Goal: Task Accomplishment & Management: Use online tool/utility

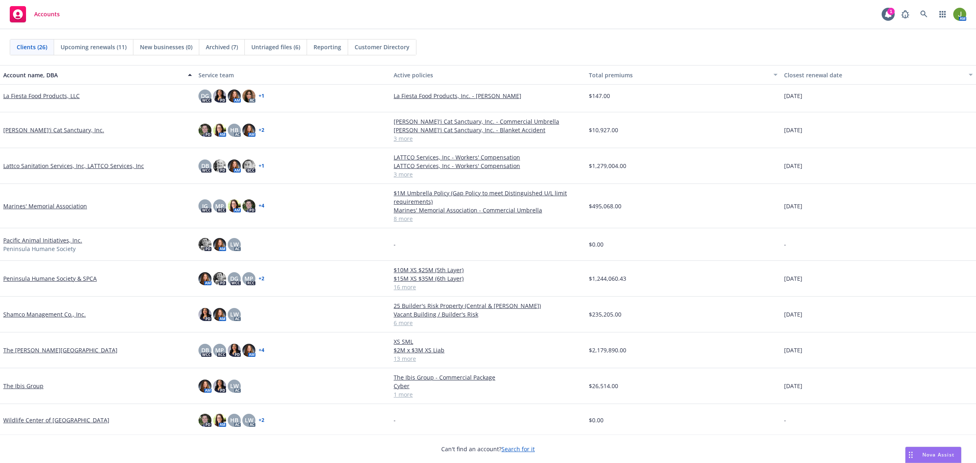
scroll to position [531, 0]
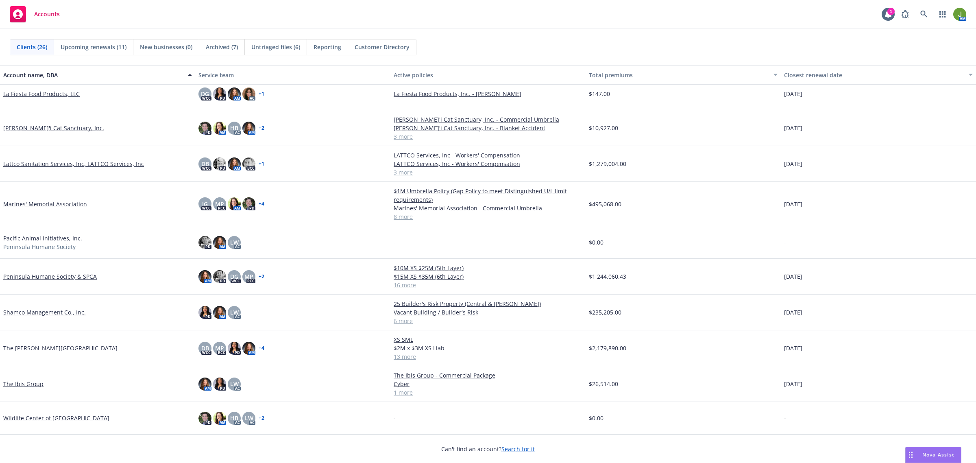
click at [47, 311] on link "Shamco Management Co., Inc." at bounding box center [44, 312] width 83 height 9
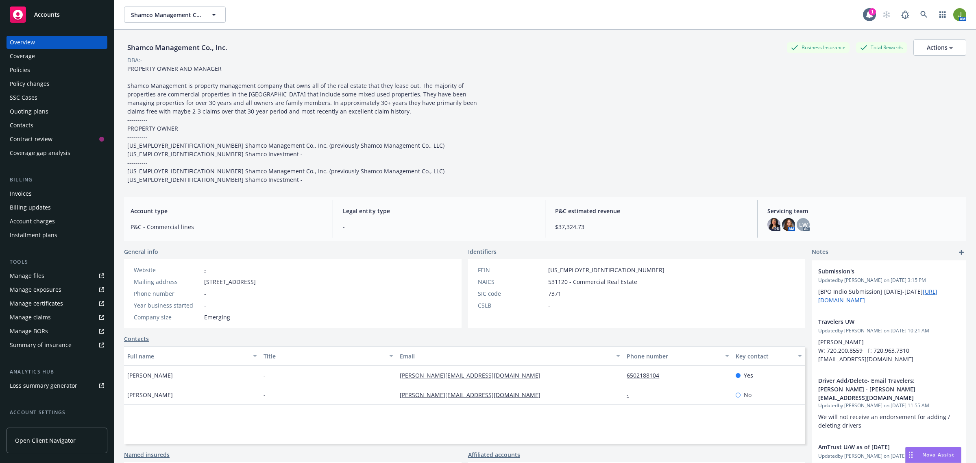
click at [34, 196] on div "Invoices" at bounding box center [57, 193] width 94 height 13
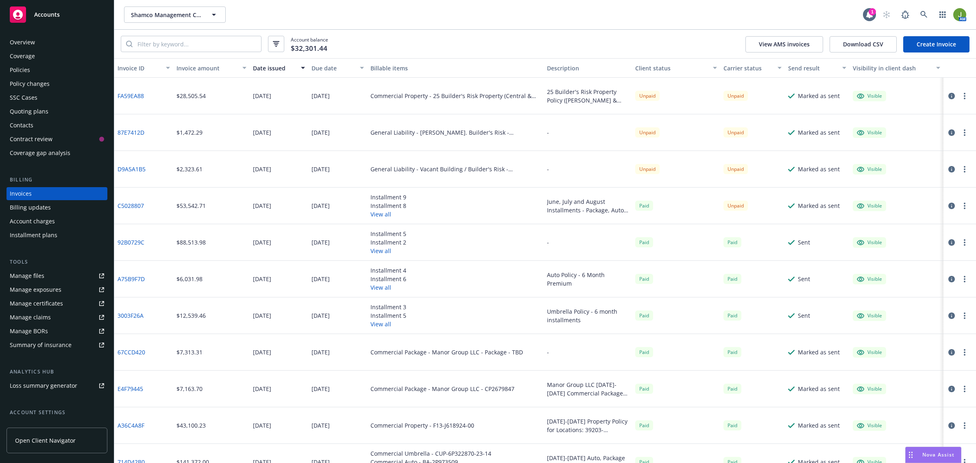
click at [948, 133] on icon "button" at bounding box center [951, 132] width 7 height 7
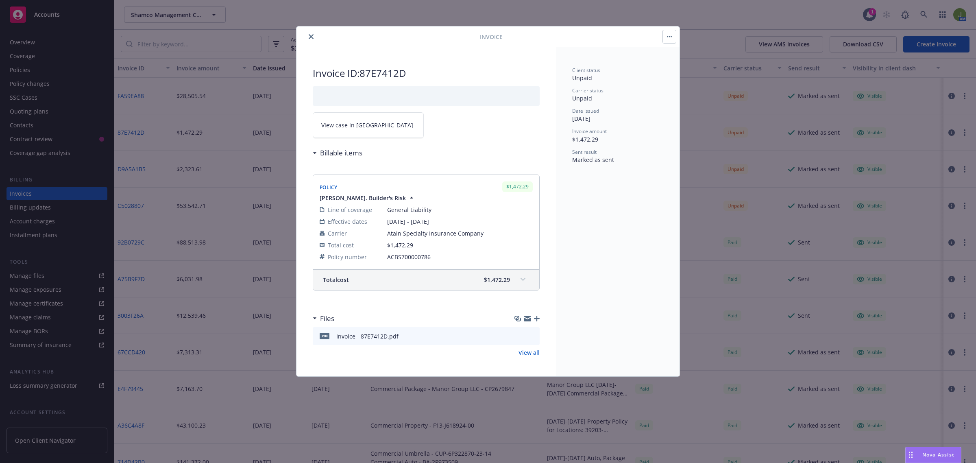
click at [307, 36] on button "close" at bounding box center [311, 37] width 10 height 10
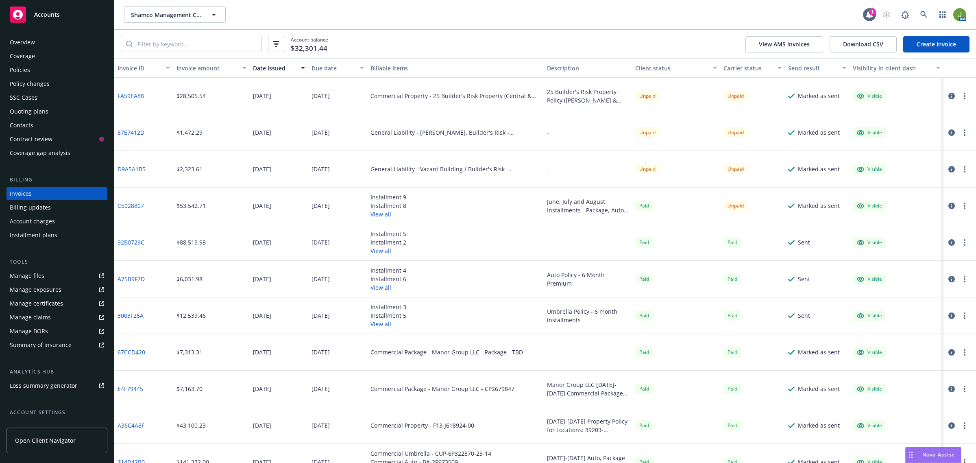
click at [75, 18] on div "Accounts" at bounding box center [57, 15] width 94 height 16
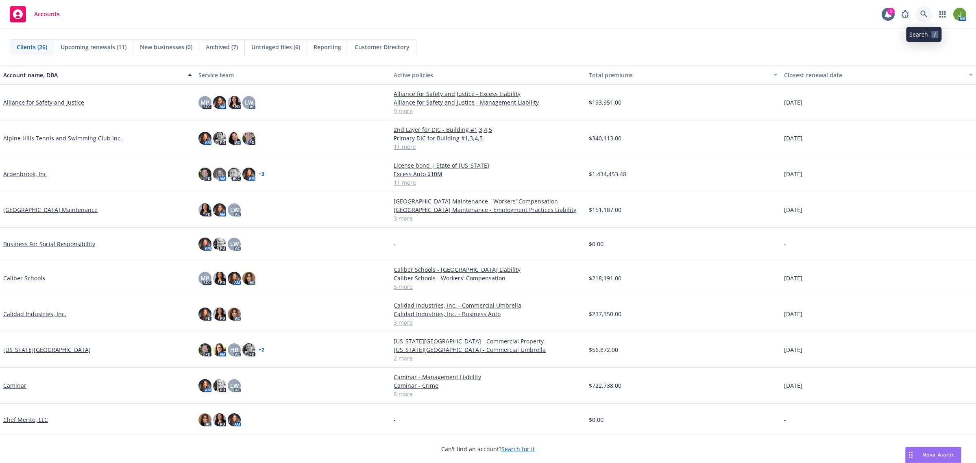
click at [921, 14] on icon at bounding box center [923, 14] width 7 height 7
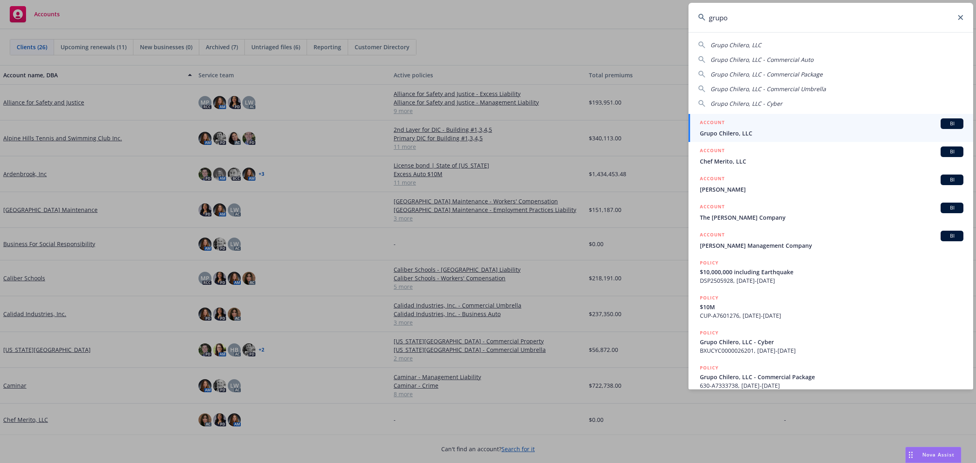
type input "grupo"
click at [753, 125] on div "ACCOUNT BI" at bounding box center [831, 123] width 263 height 11
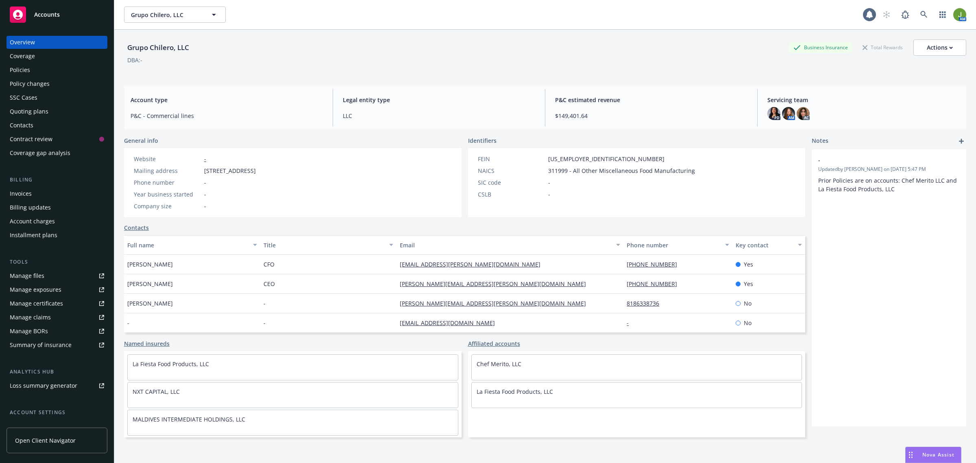
click at [33, 74] on div "Policies" at bounding box center [57, 69] width 94 height 13
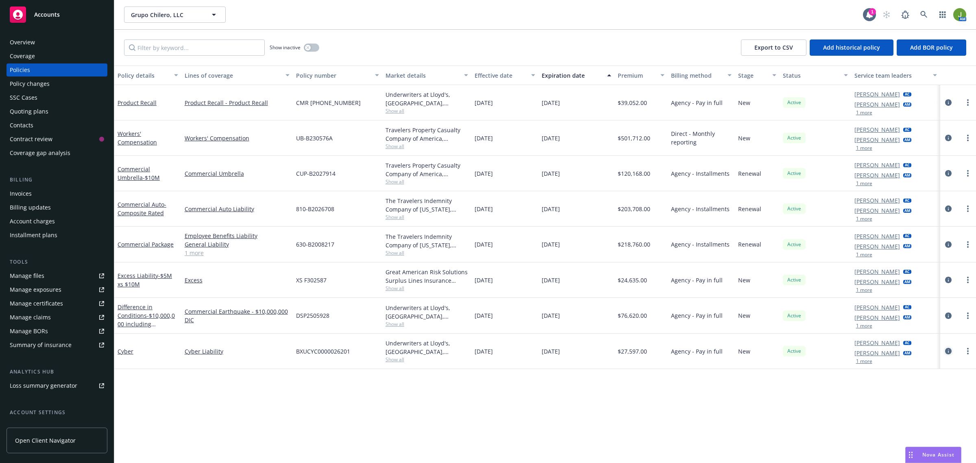
click at [950, 350] on icon "circleInformation" at bounding box center [948, 351] width 7 height 7
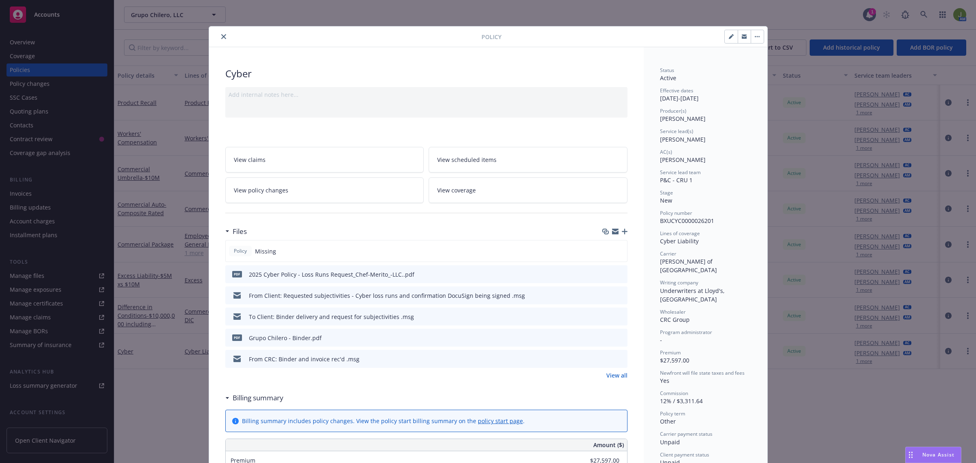
click at [622, 229] on icon "button" at bounding box center [625, 231] width 6 height 6
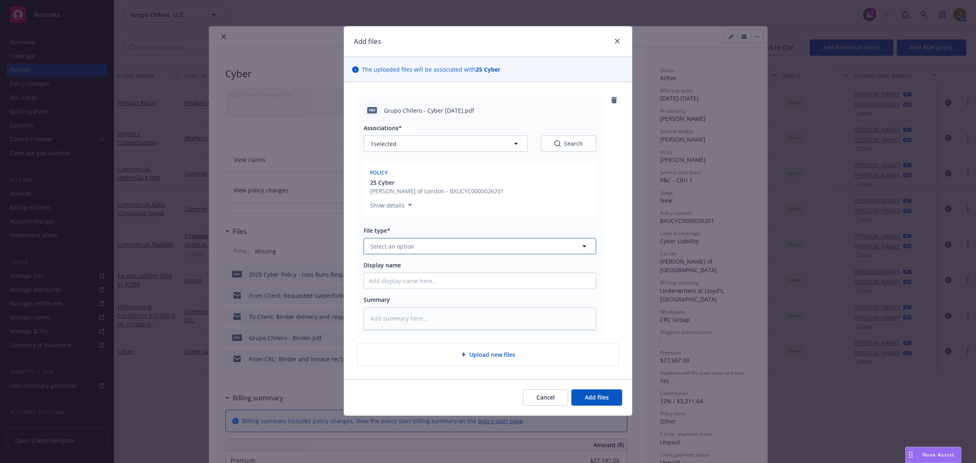
click at [383, 250] on span "Select an option" at bounding box center [392, 246] width 44 height 9
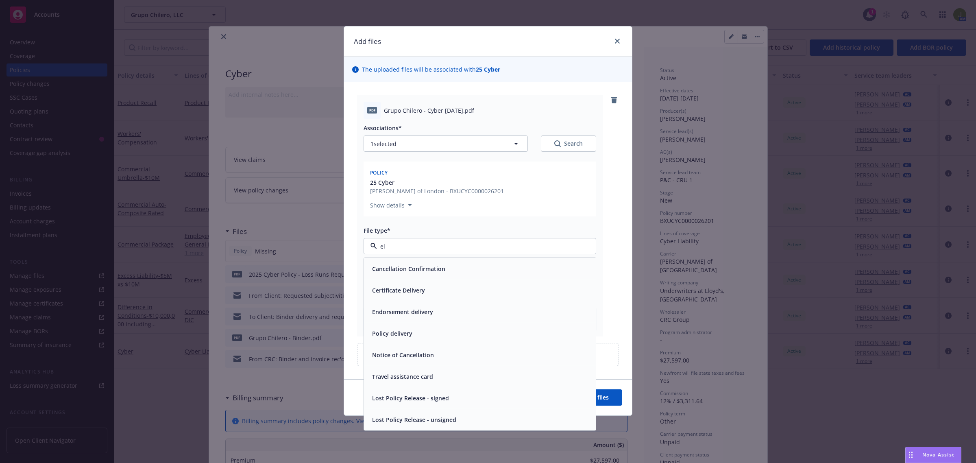
type input "l"
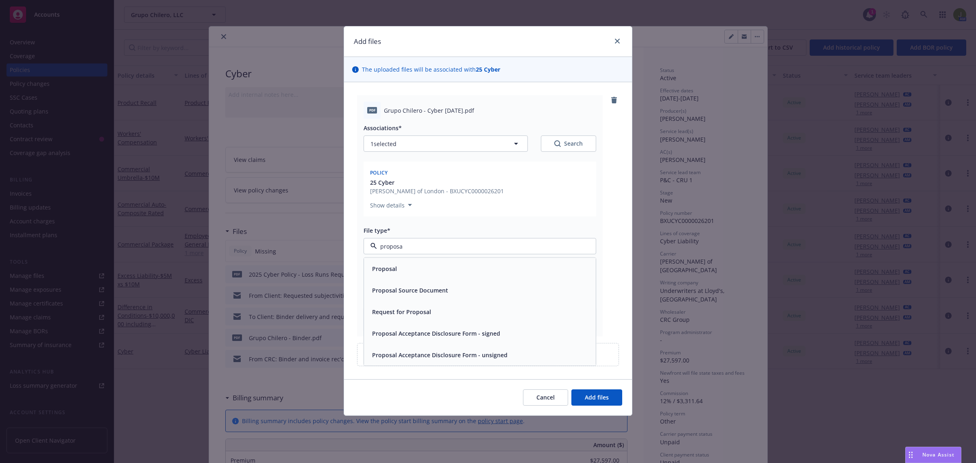
type input "proposal"
click at [428, 333] on span "Proposal Acceptance Disclosure Form - signed" at bounding box center [436, 333] width 128 height 9
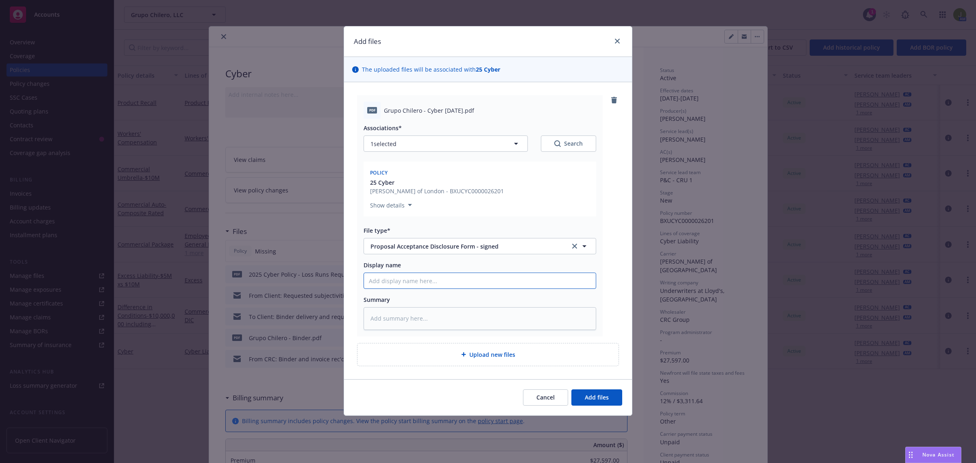
click at [378, 287] on input "Display name" at bounding box center [480, 280] width 232 height 15
type textarea "x"
type input "2"
type textarea "x"
type input "25"
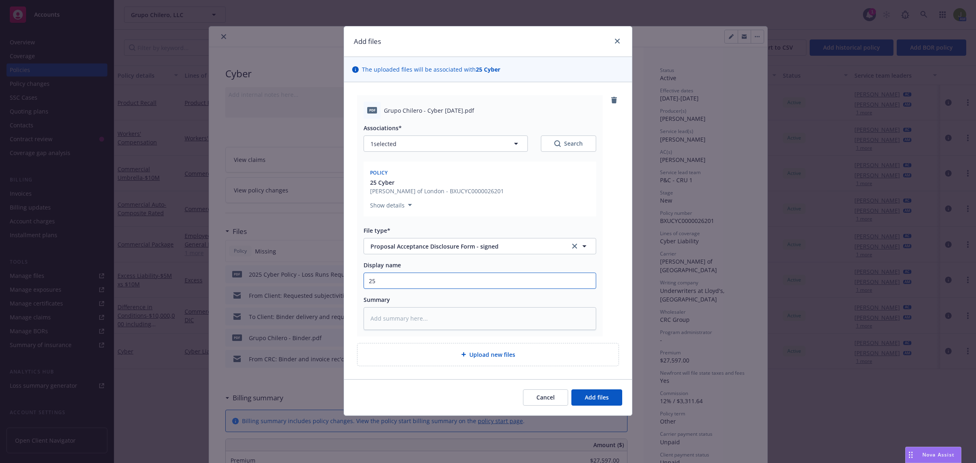
type textarea "x"
type input "25"
type textarea "x"
type input "25 Cy"
type textarea "x"
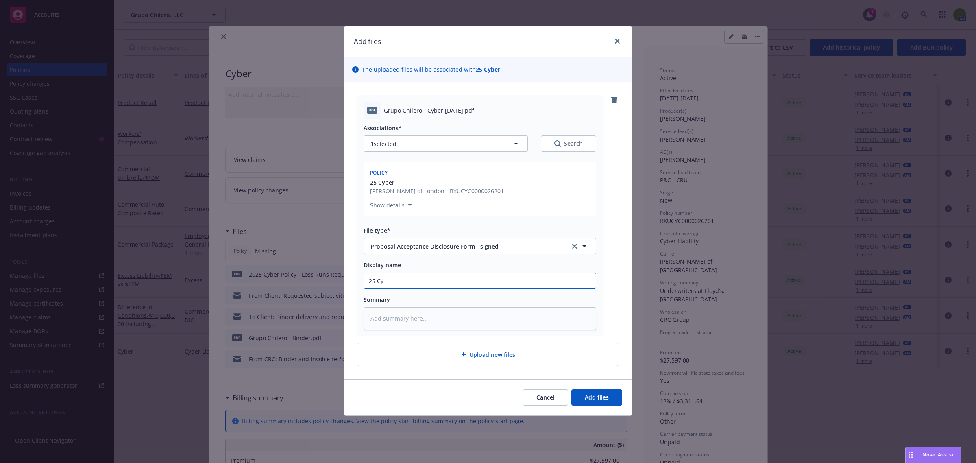
type input "25 Cyb"
type textarea "x"
type input "25 Cybe"
type textarea "x"
type input "25 Cyber"
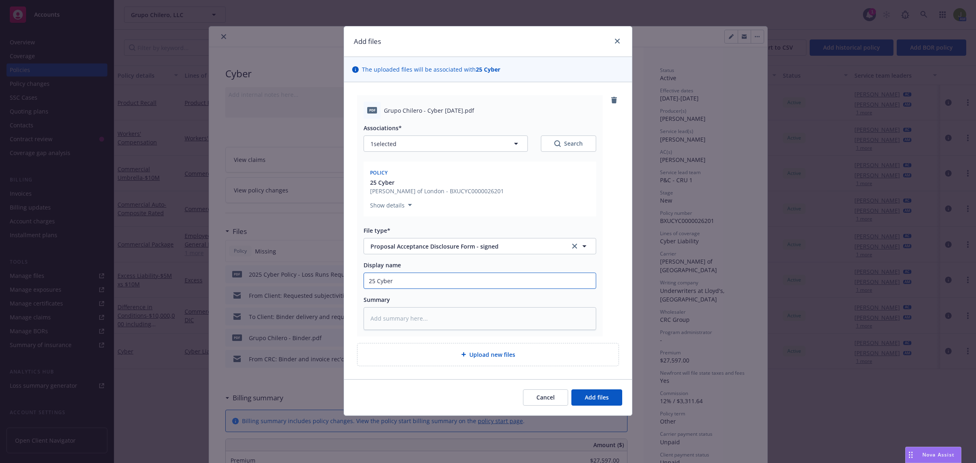
type textarea "x"
type input "25 Cyber P"
type textarea "x"
type input "25 Cyber Pr"
type textarea "x"
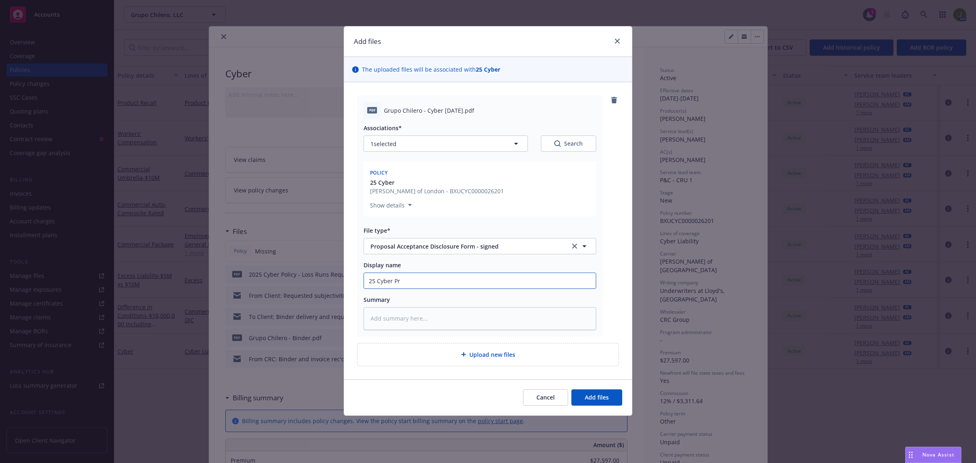
type input "25 Cyber Pro"
type textarea "x"
type input "25 Cyber Propo"
type textarea "x"
type input "25 Cyber Propos"
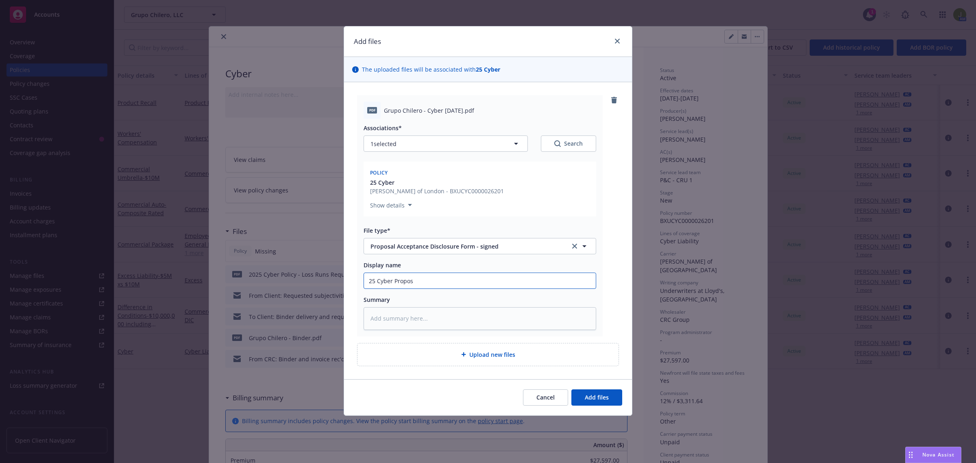
type textarea "x"
type input "25 Cyber Proposa"
type textarea "x"
type input "25 Cyber Proposal"
type textarea "x"
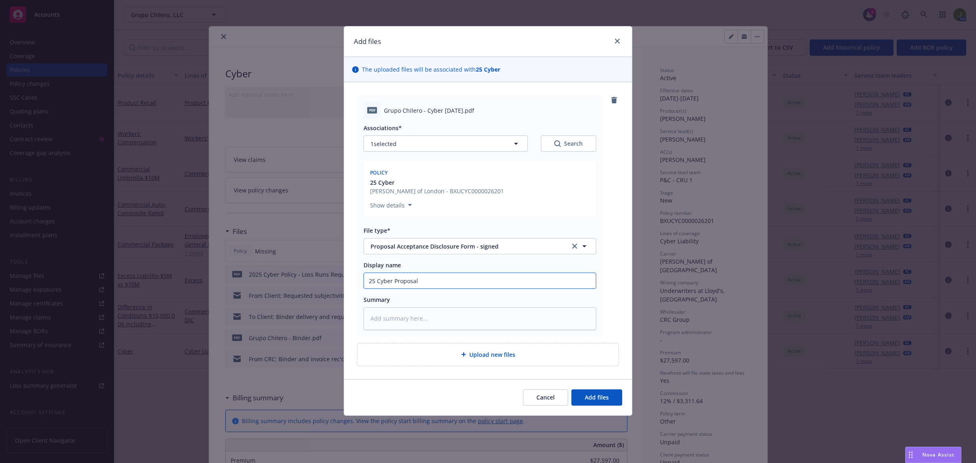
type input "25 Cyber Proposal"
type textarea "x"
type input "25 Cyber Proposal -"
type textarea "x"
type input "25 Cyber Proposal -"
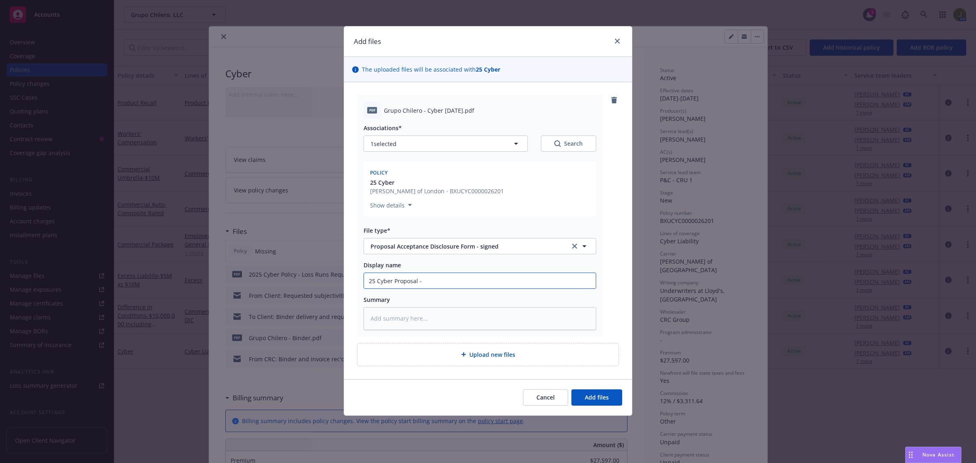
type textarea "x"
type input "25 Cyber Proposal - S"
type textarea "x"
type input "25 Cyber Proposal - Si"
type textarea "x"
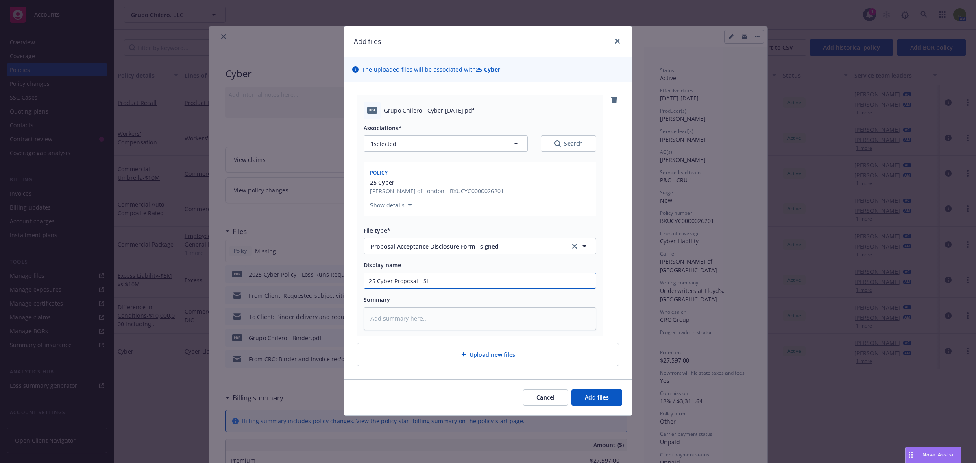
type input "25 Cyber Proposal - Sig"
type textarea "x"
type input "25 Cyber Proposal - Sign"
type textarea "x"
type input "25 Cyber Proposal - Signe"
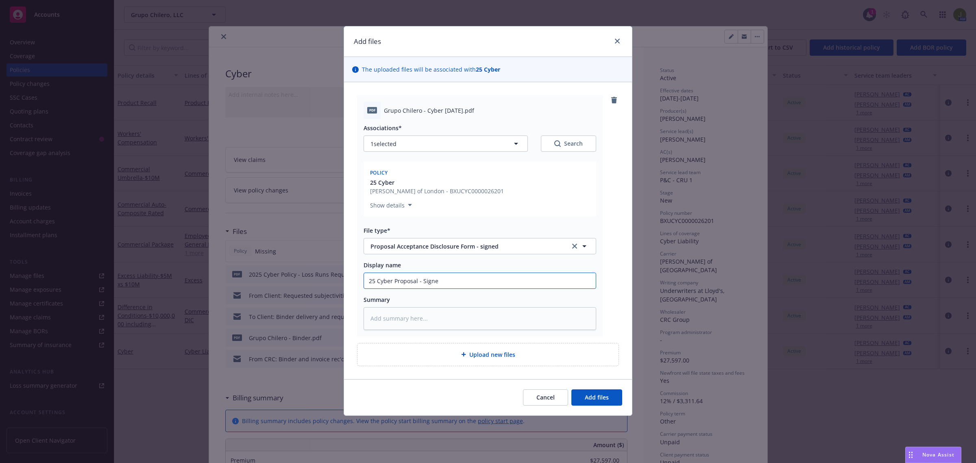
type textarea "x"
type input "25 Cyber Proposal - Signed"
type textarea "x"
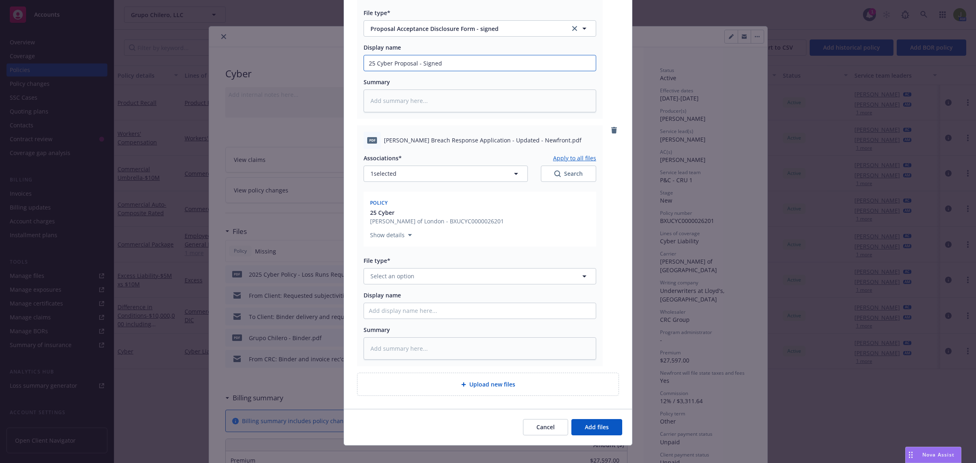
scroll to position [226, 0]
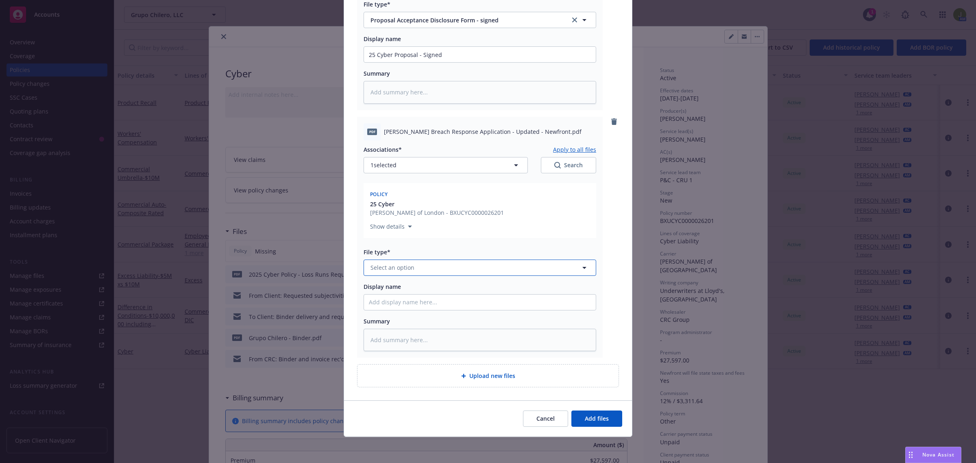
click at [394, 265] on span "Select an option" at bounding box center [392, 267] width 44 height 9
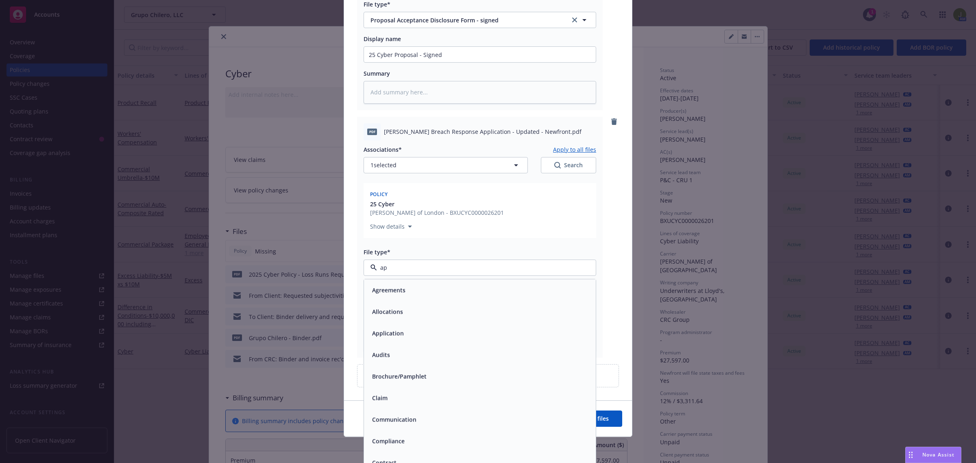
type input "app"
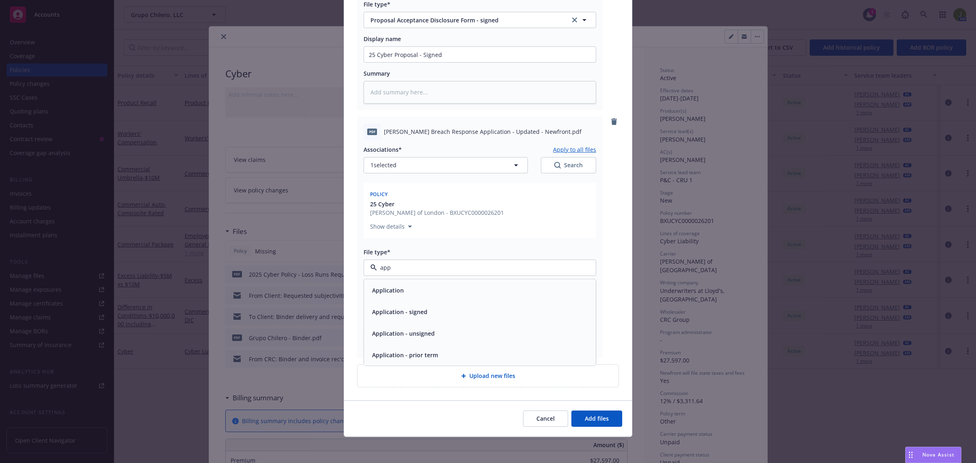
click at [401, 311] on span "Application - signed" at bounding box center [399, 311] width 55 height 9
click at [396, 62] on input "Display name" at bounding box center [480, 54] width 232 height 15
type textarea "x"
type input "C"
type textarea "x"
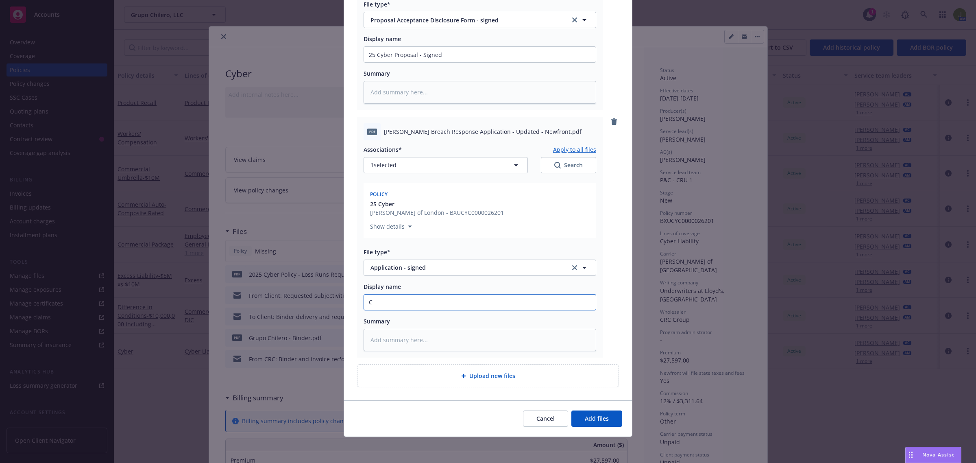
type input "Cy"
type textarea "x"
type input "Cyb"
type textarea "x"
type input "Cybe"
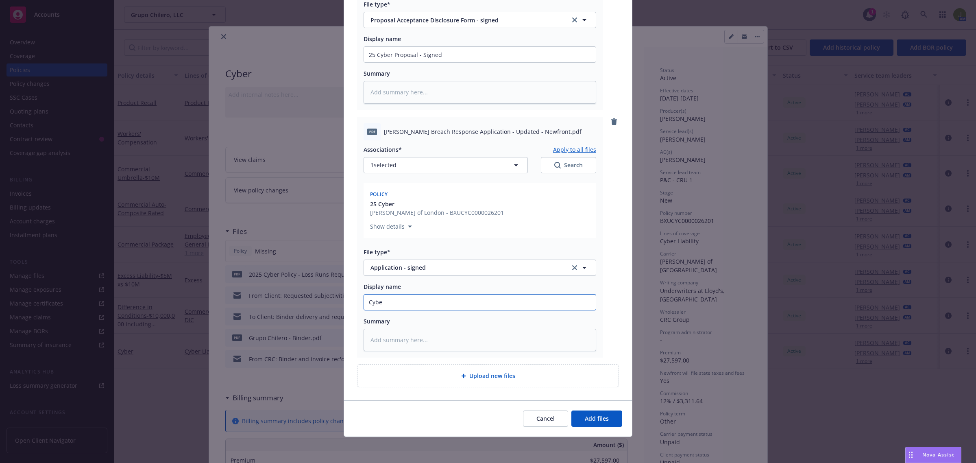
type textarea "x"
type input "Cyber"
type textarea "x"
type input "Cyber Ap"
type textarea "x"
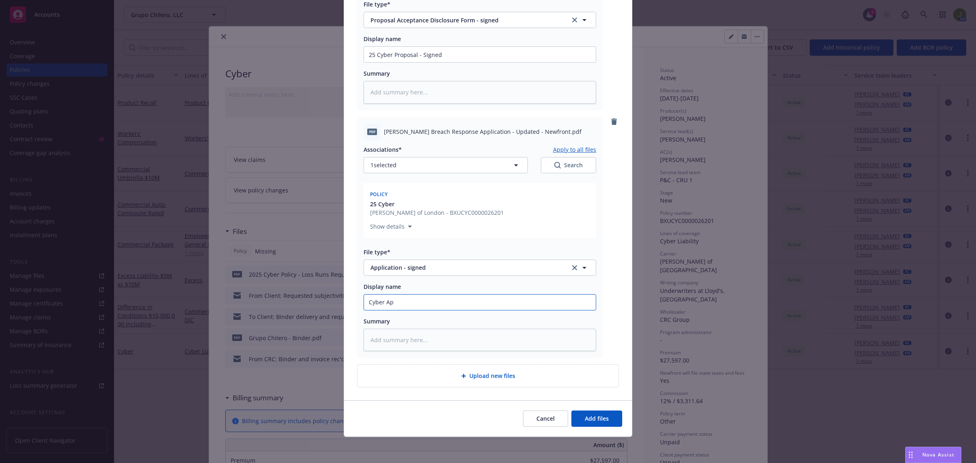
type input "Cyber App"
type textarea "x"
type input "Cyber Appl"
type textarea "x"
type input "Cyber Appli"
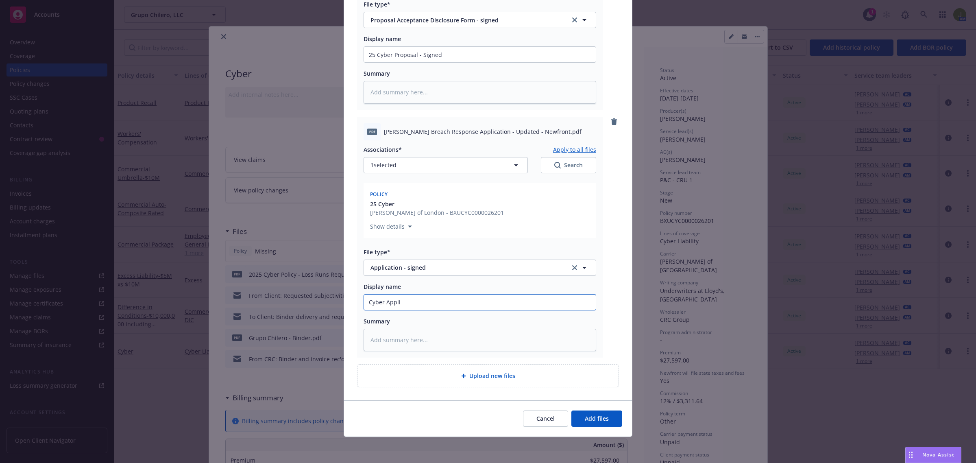
type textarea "x"
type input "Cyber Applic"
type textarea "x"
type input "Cyber Applica"
type textarea "x"
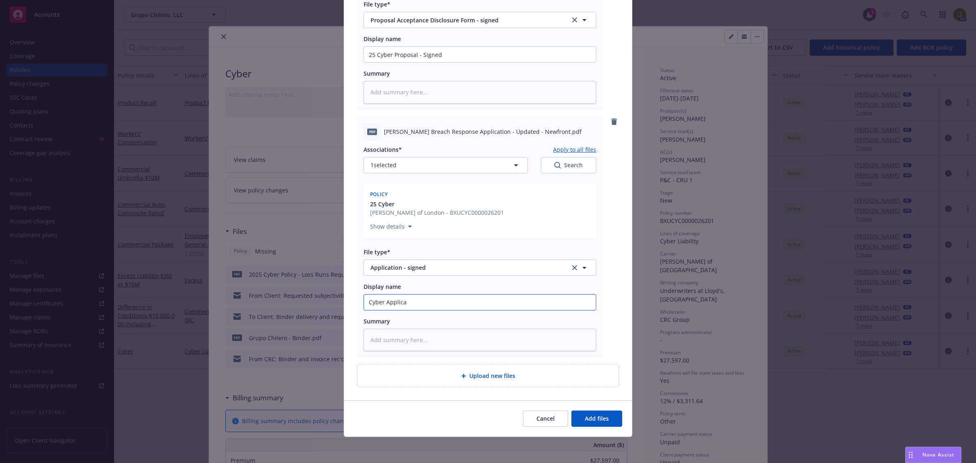
type input "Cyber Applicat"
type textarea "x"
type input "Cyber Applicati"
type textarea "x"
type input "Cyber Applicatio"
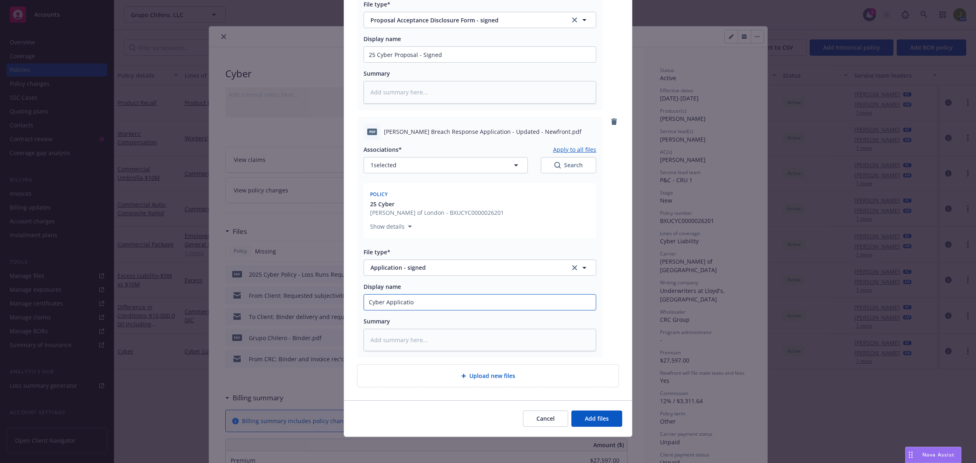
type textarea "x"
type input "Cyber Application"
type textarea "x"
type input "Cyber Application"
type textarea "x"
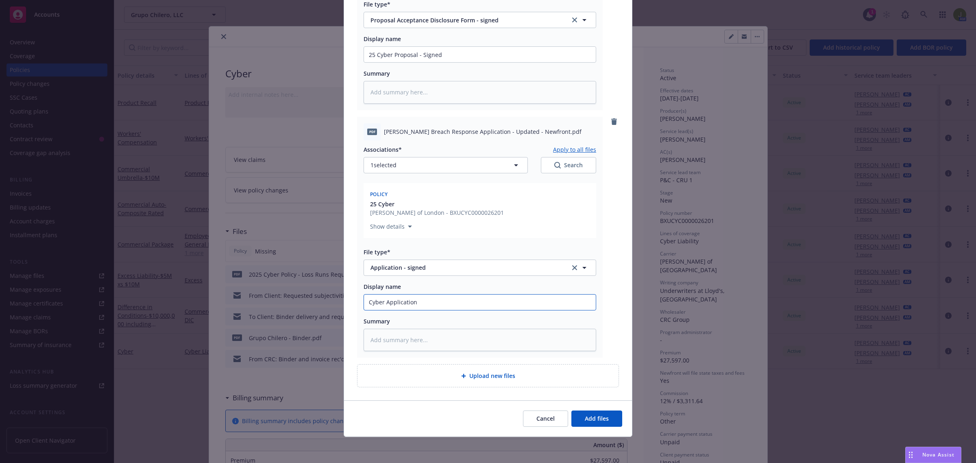
type input "Cyber Application -"
type textarea "x"
type input "Cyber Application -"
type textarea "x"
type input "Cyber Application - S"
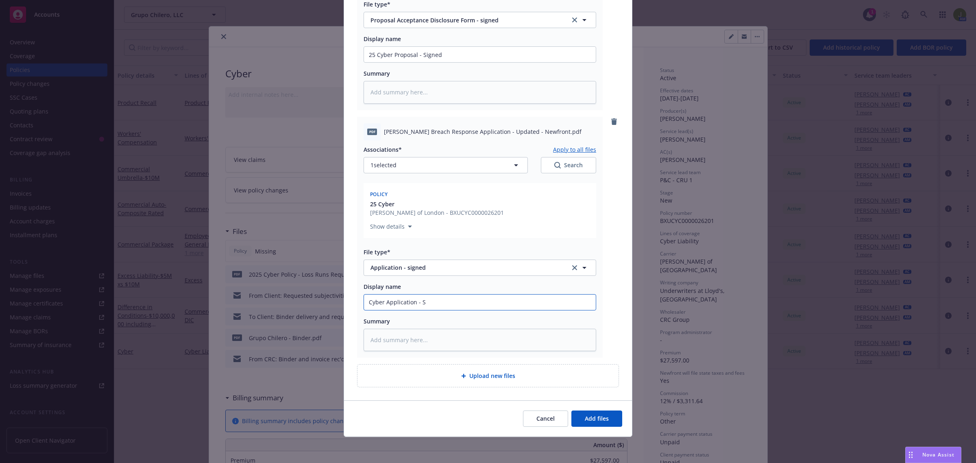
type textarea "x"
type input "Cyber Application - Si"
type textarea "x"
type input "Cyber Application - Sig"
type textarea "x"
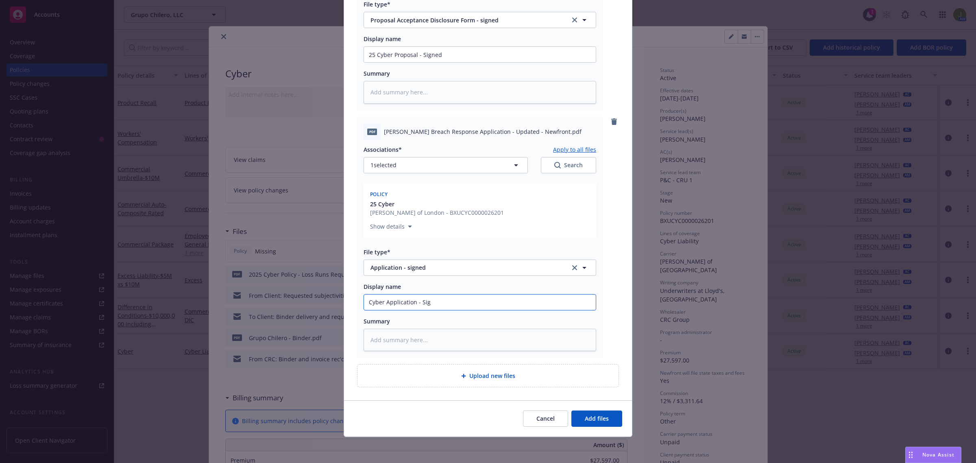
type input "Cyber Application - Sign"
type textarea "x"
type input "Cyber Application - Signe"
type textarea "x"
type input "Cyber Application - Signed"
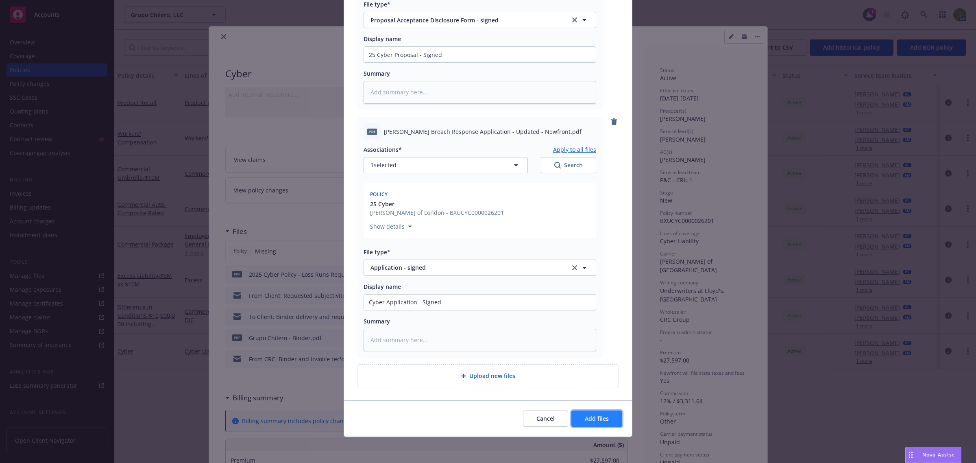
click at [606, 415] on button "Add files" at bounding box center [596, 418] width 51 height 16
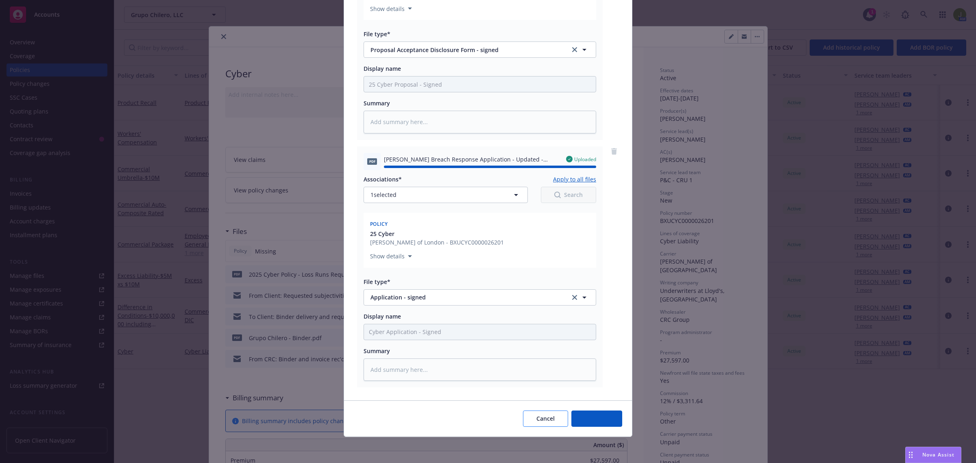
type textarea "x"
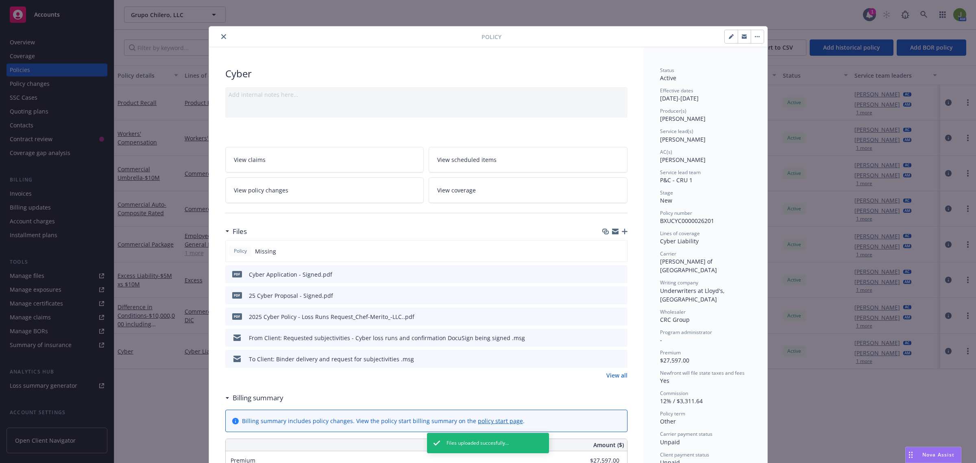
click at [224, 38] on div at bounding box center [346, 37] width 269 height 10
click at [221, 35] on icon "close" at bounding box center [223, 36] width 5 height 5
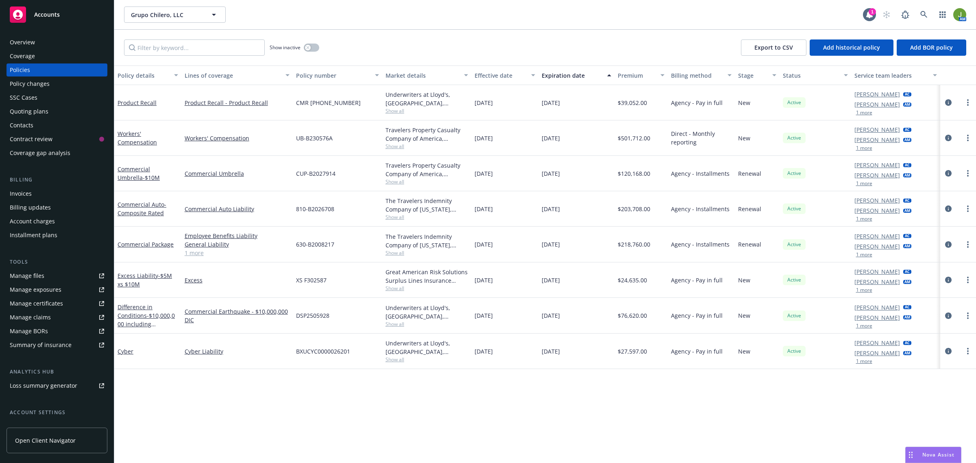
click at [578, 26] on div "Grupo Chilero, LLC Grupo Chilero, LLC 1 AM" at bounding box center [544, 14] width 861 height 29
click at [27, 281] on div "Manage files" at bounding box center [27, 275] width 35 height 13
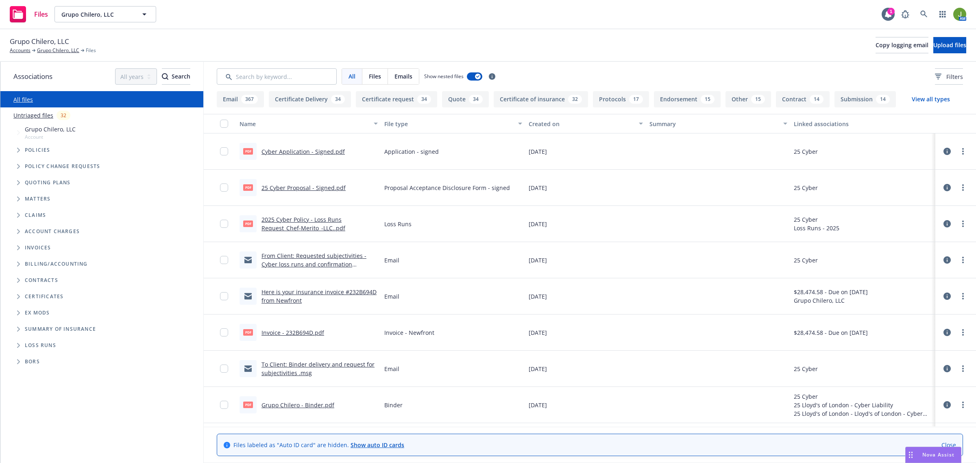
click at [291, 292] on link "Here is your insurance invoice #232B694D from Newfront" at bounding box center [318, 296] width 115 height 16
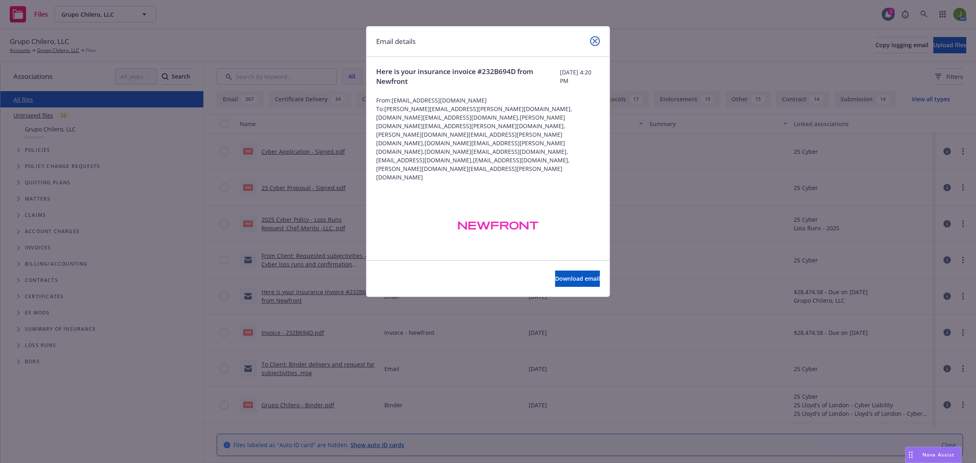
click at [596, 42] on icon "close" at bounding box center [594, 41] width 5 height 5
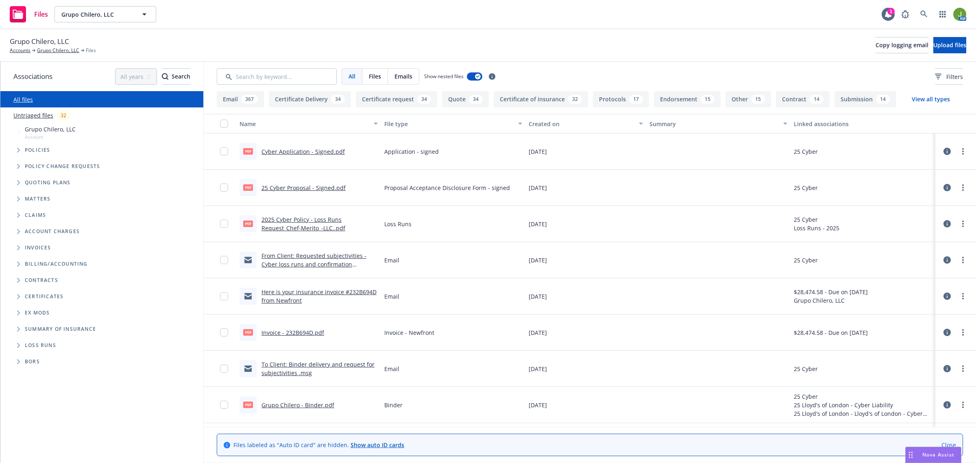
click at [299, 362] on link "To Client: Binder delivery and request for subjectivities .msg" at bounding box center [317, 368] width 113 height 16
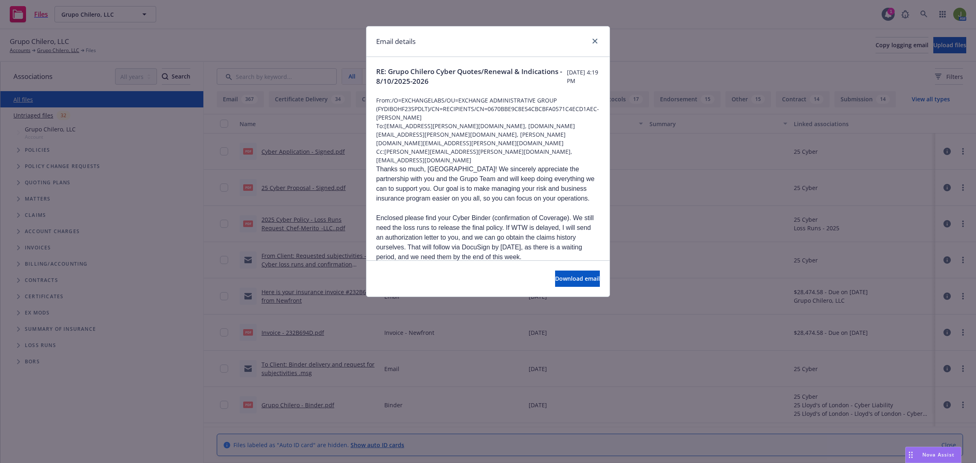
scroll to position [51, 0]
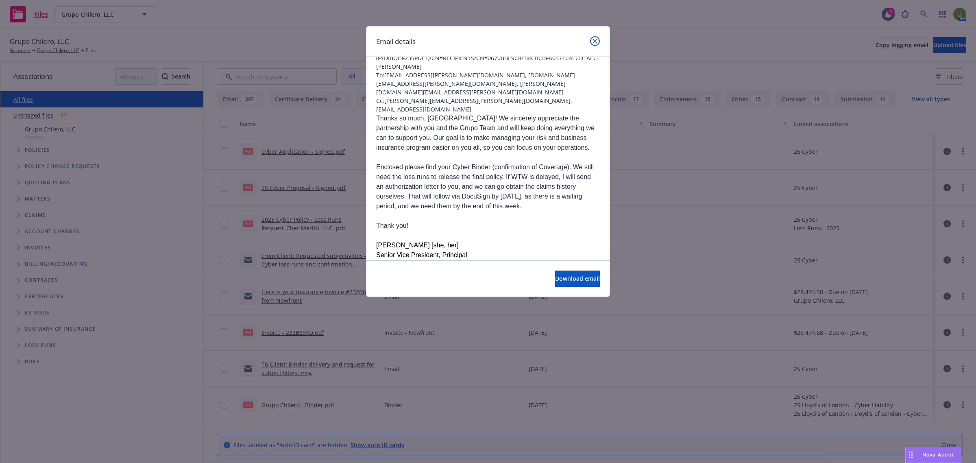
click at [594, 41] on icon "close" at bounding box center [594, 41] width 5 height 5
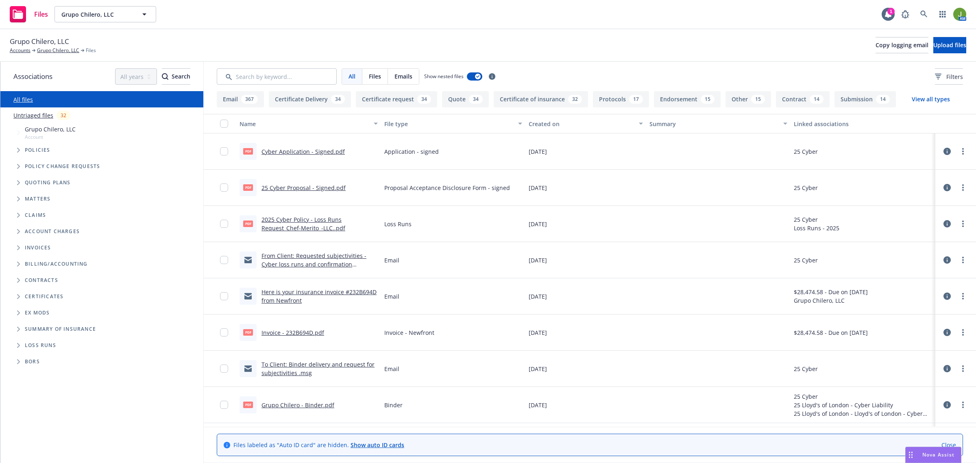
click at [943, 261] on icon at bounding box center [946, 259] width 7 height 7
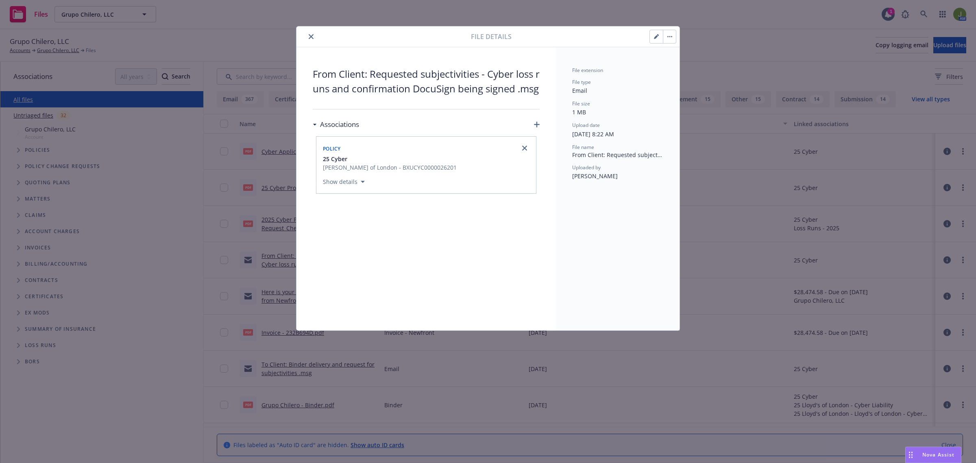
click at [311, 37] on icon "close" at bounding box center [311, 36] width 5 height 5
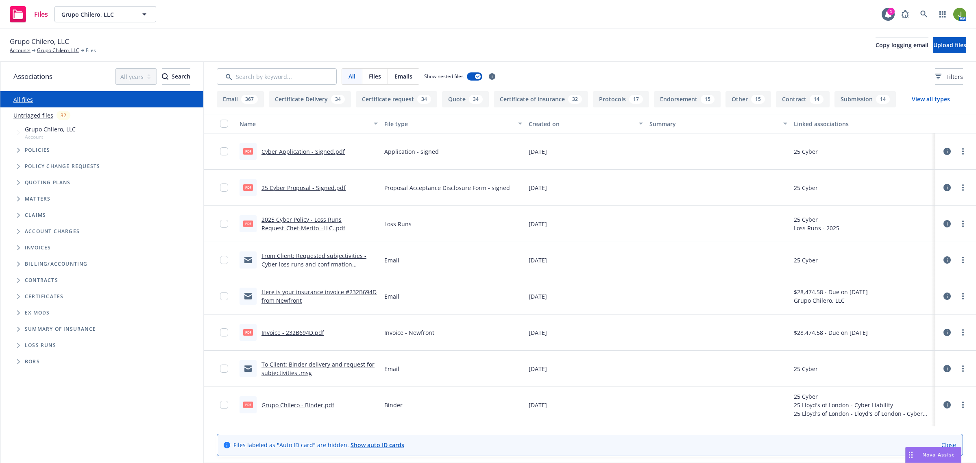
click at [295, 263] on link "From Client: Requested subjectivities - Cyber loss runs and confirmation DocuSi…" at bounding box center [313, 264] width 105 height 25
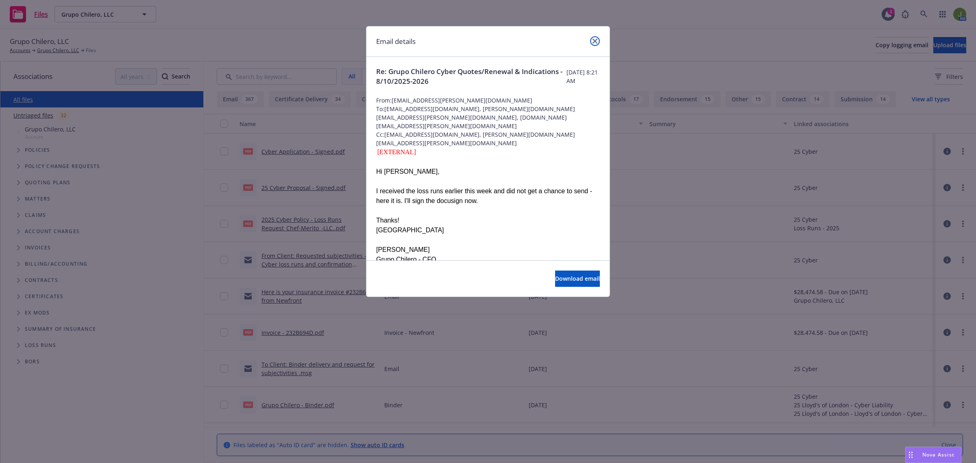
click at [596, 37] on link "close" at bounding box center [595, 41] width 10 height 10
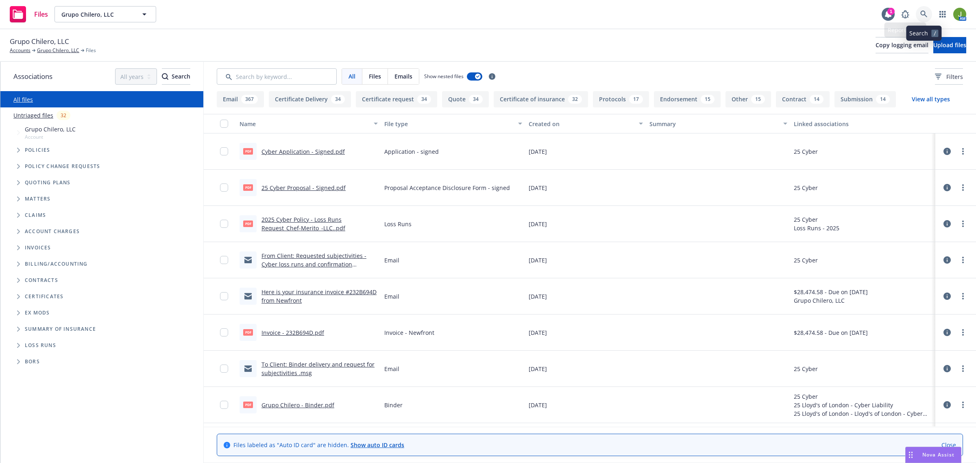
click at [916, 13] on link at bounding box center [924, 14] width 16 height 16
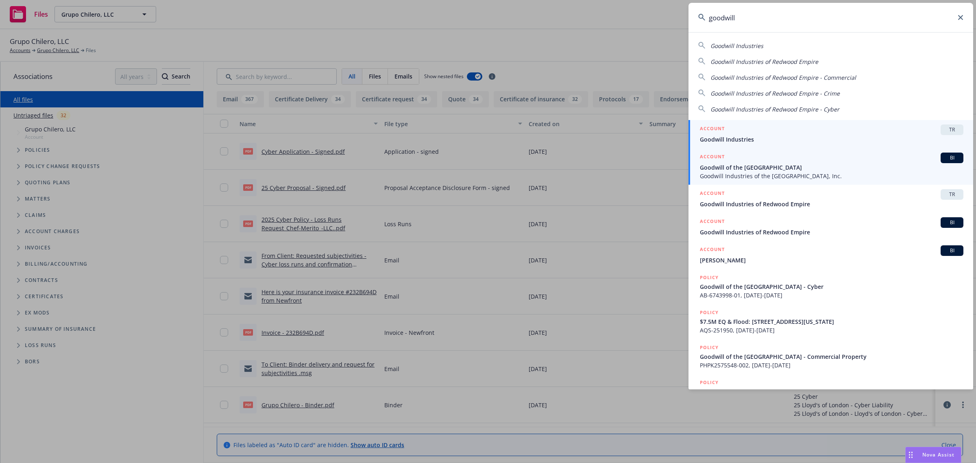
type input "goodwill"
click at [767, 170] on span "Goodwill of the [GEOGRAPHIC_DATA]" at bounding box center [831, 167] width 263 height 9
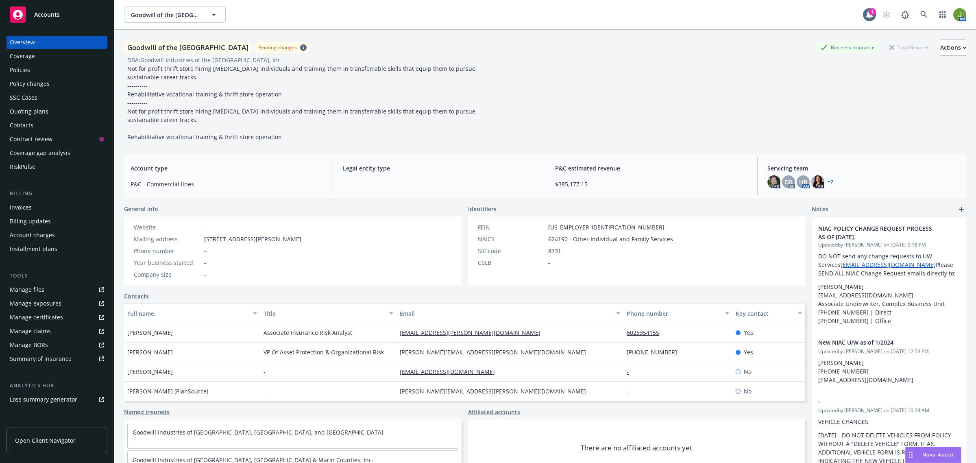
click at [41, 70] on div "Policies" at bounding box center [57, 69] width 94 height 13
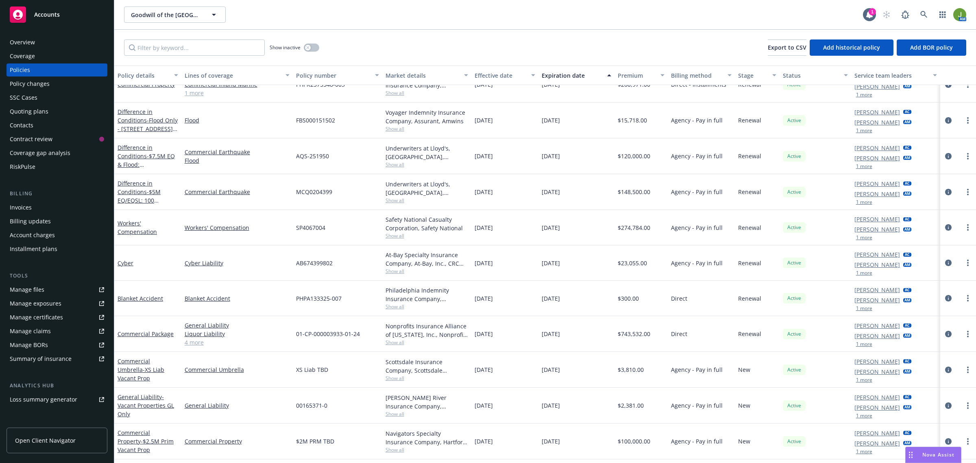
scroll to position [102, 0]
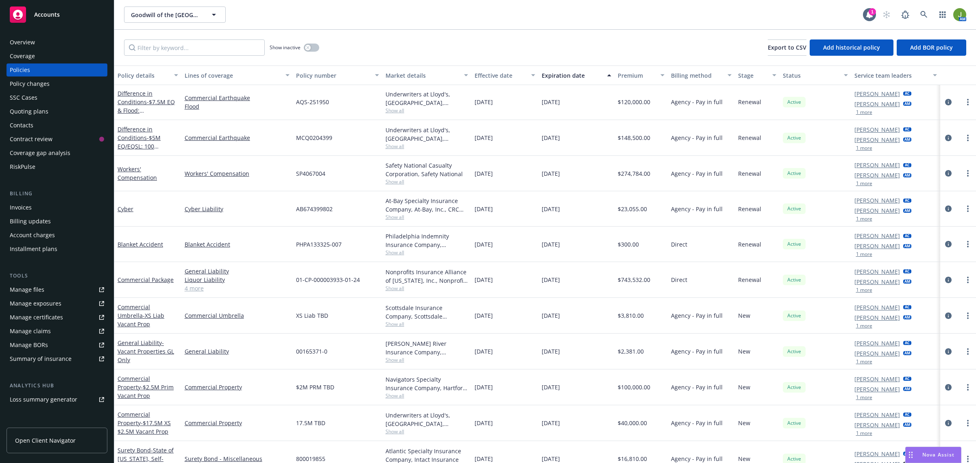
click at [41, 295] on div "Manage files" at bounding box center [27, 289] width 35 height 13
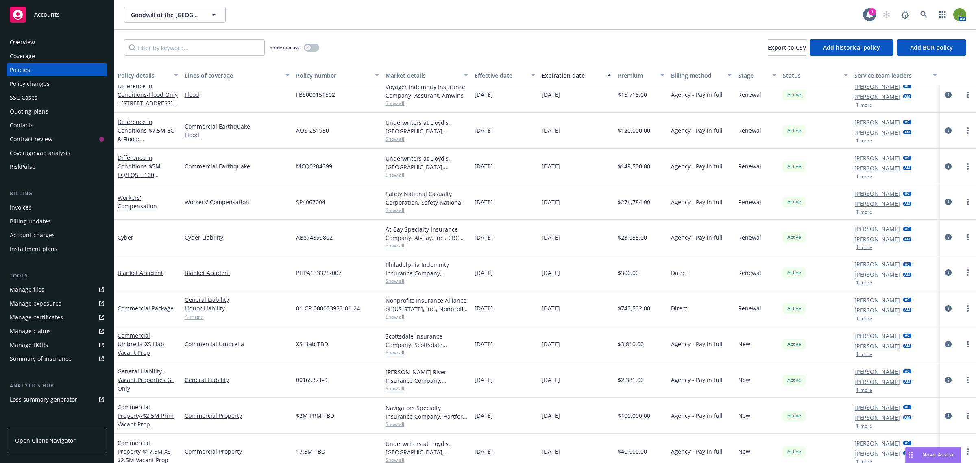
scroll to position [0, 0]
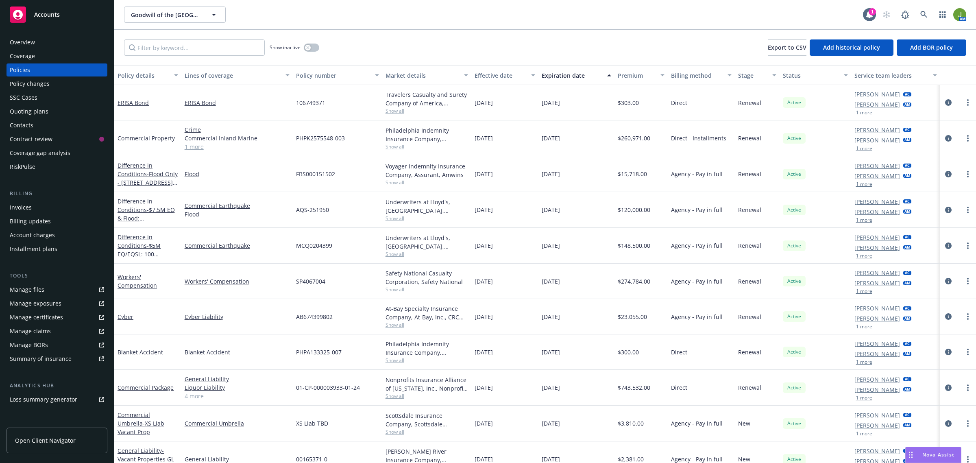
click at [47, 45] on div "Overview" at bounding box center [57, 42] width 94 height 13
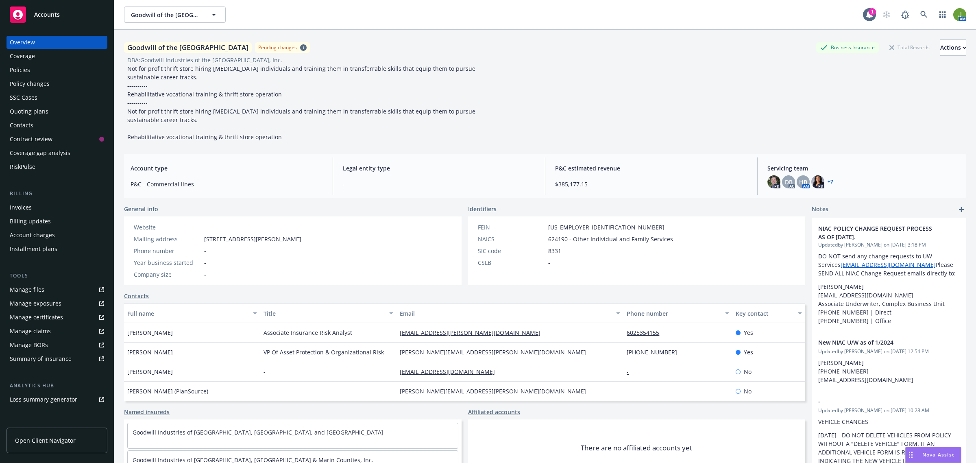
click at [44, 70] on div "Policies" at bounding box center [57, 69] width 94 height 13
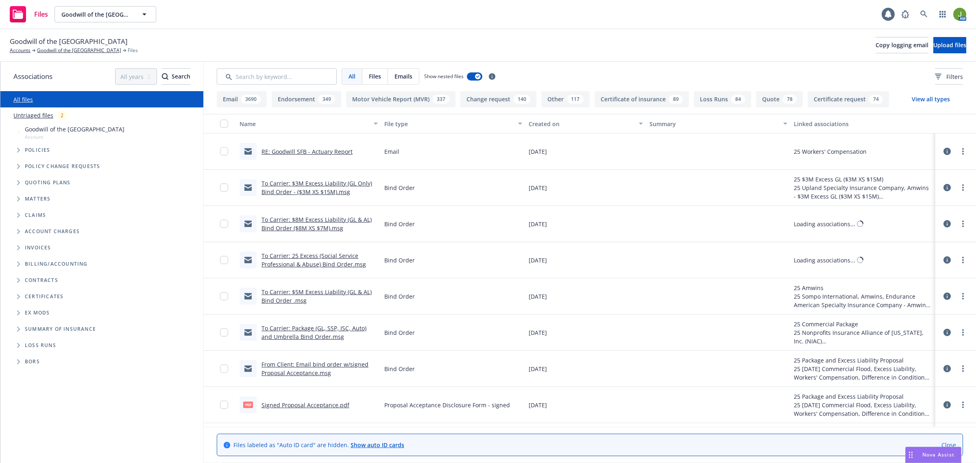
click at [249, 75] on input "Search by keyword..." at bounding box center [277, 76] width 120 height 16
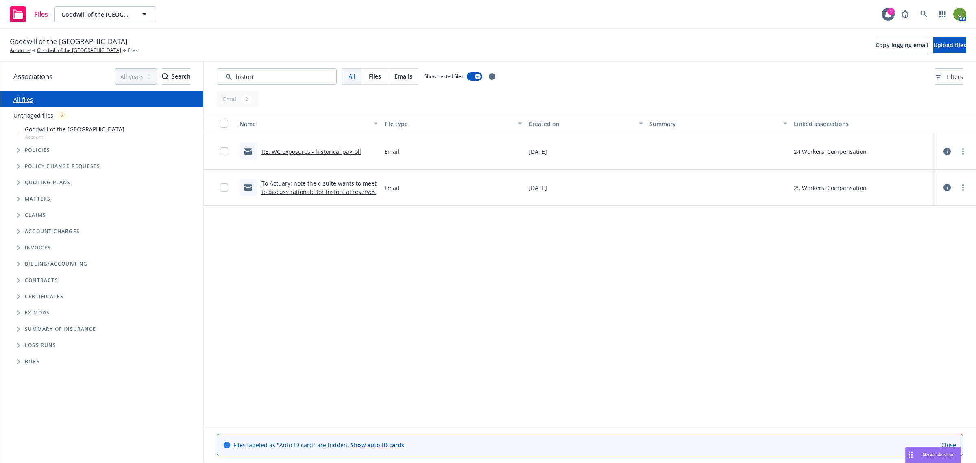
click at [307, 154] on link "RE: WC exposures - historical payroll" at bounding box center [311, 152] width 100 height 8
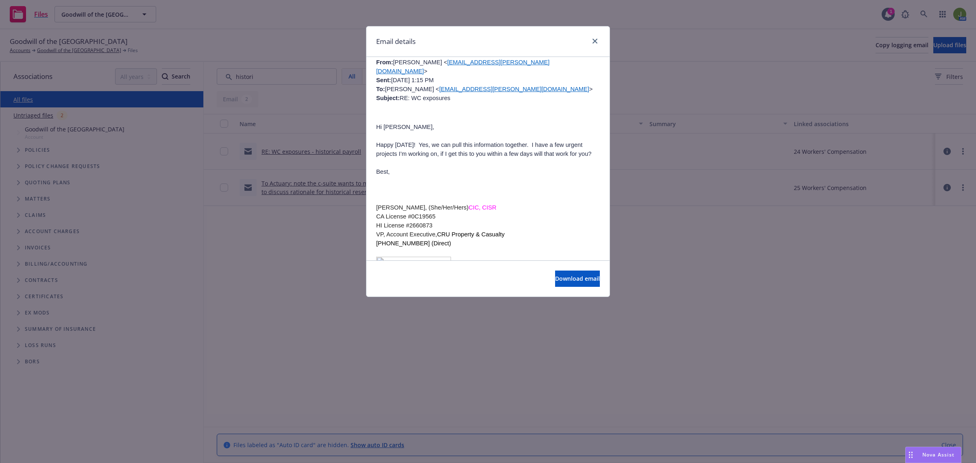
scroll to position [661, 0]
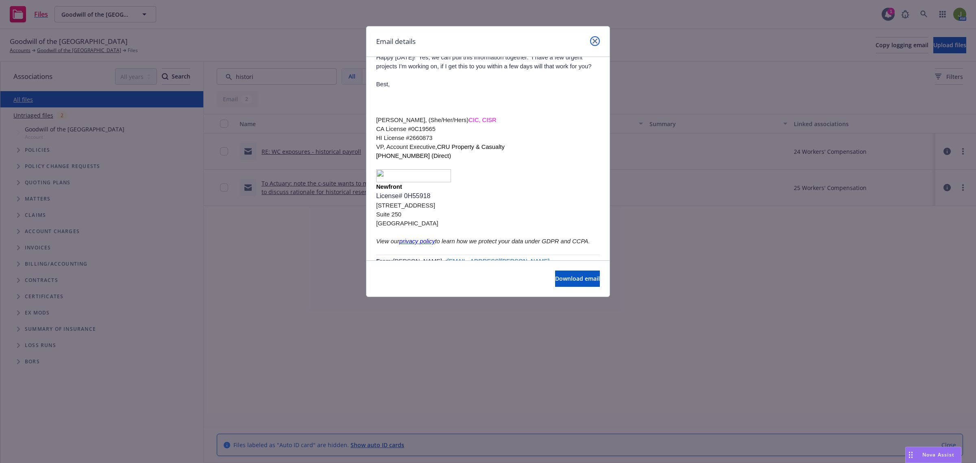
click at [592, 41] on icon "close" at bounding box center [594, 41] width 5 height 5
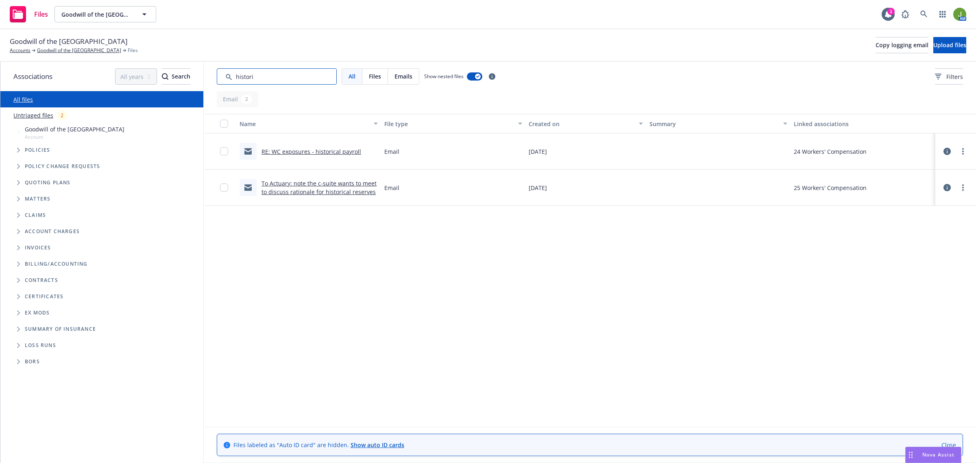
click at [117, 76] on div "Associations All years 2027 2026 2025 2024 2023 2022 2021 2020 2019 2018 2017 2…" at bounding box center [487, 262] width 975 height 401
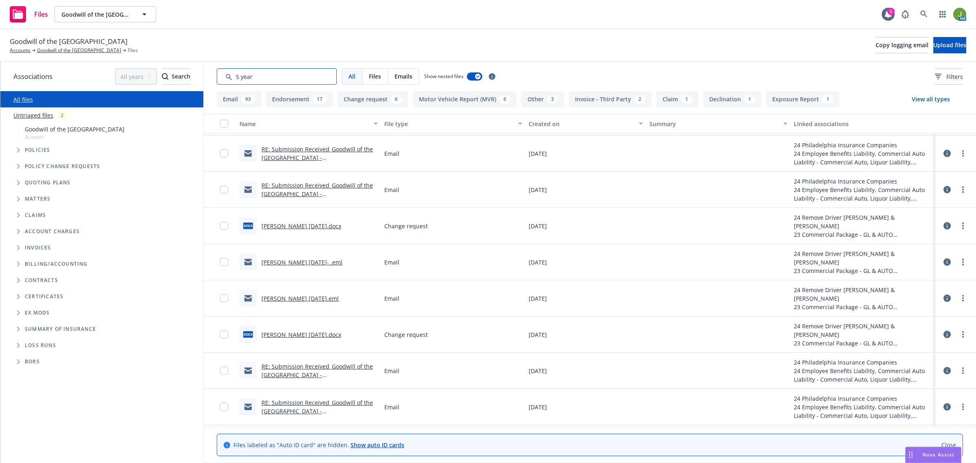
scroll to position [1931, 0]
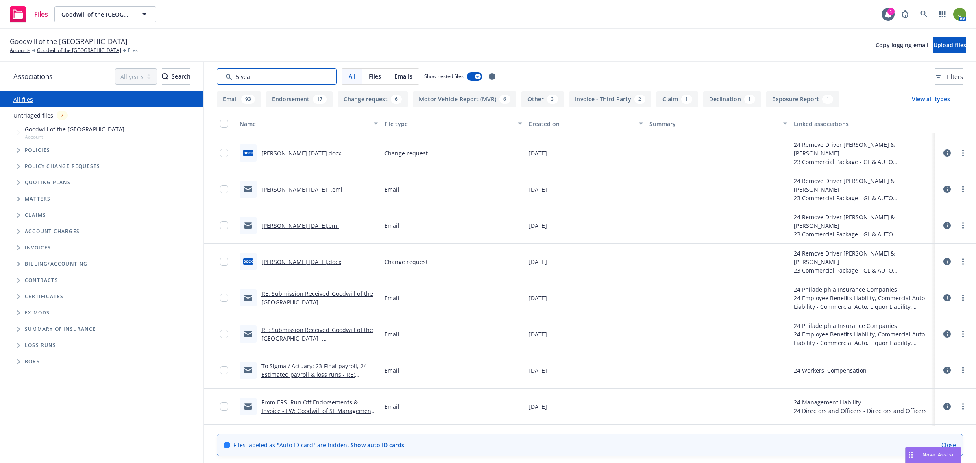
drag, startPoint x: 245, startPoint y: 78, endPoint x: 192, endPoint y: 77, distance: 53.3
click at [196, 78] on div "Associations All years 2027 2026 2025 2024 2023 2022 2021 2020 2019 2018 2017 2…" at bounding box center [487, 262] width 975 height 401
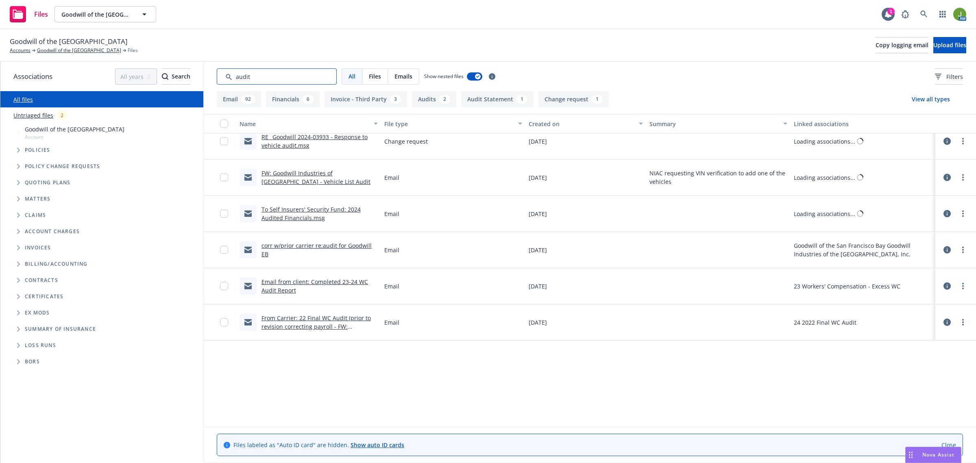
scroll to position [1452, 0]
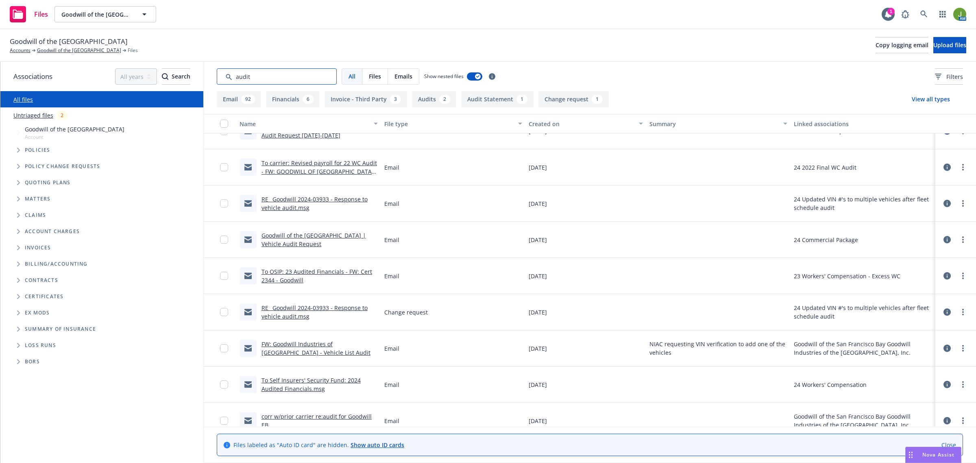
type input "audit"
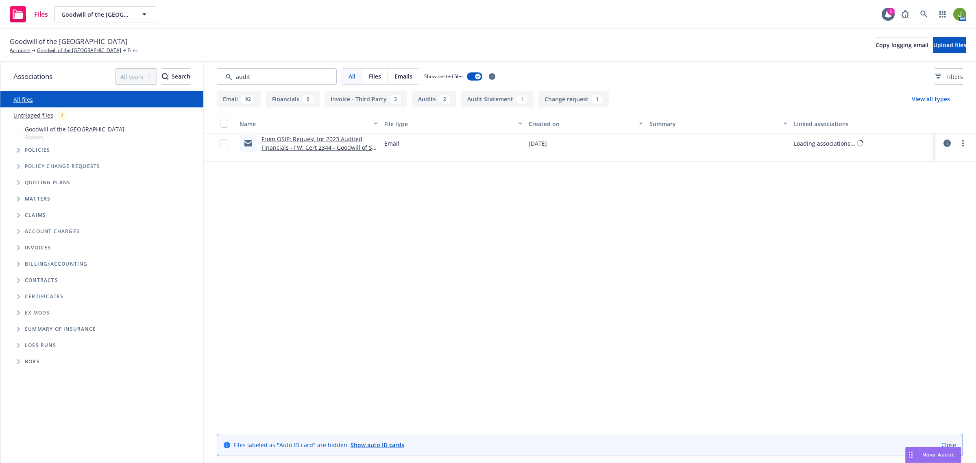
scroll to position [0, 0]
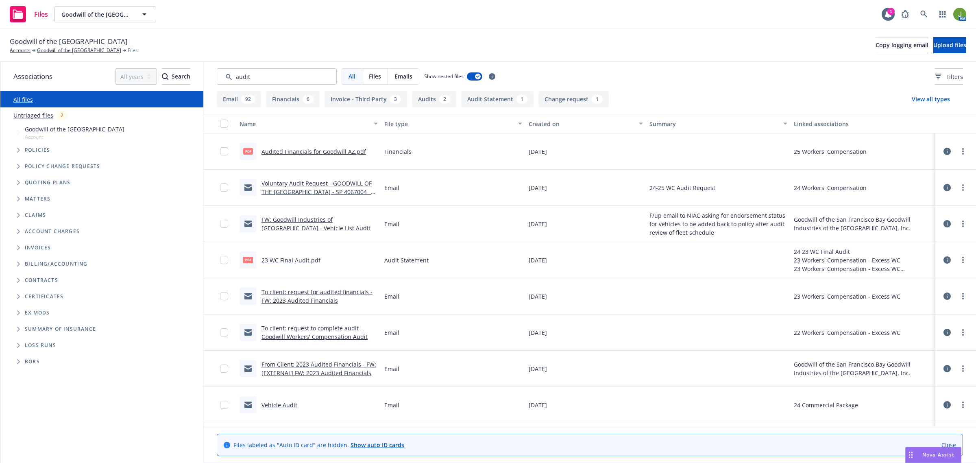
click at [297, 261] on link "23 WC Final Audit.pdf" at bounding box center [290, 260] width 59 height 8
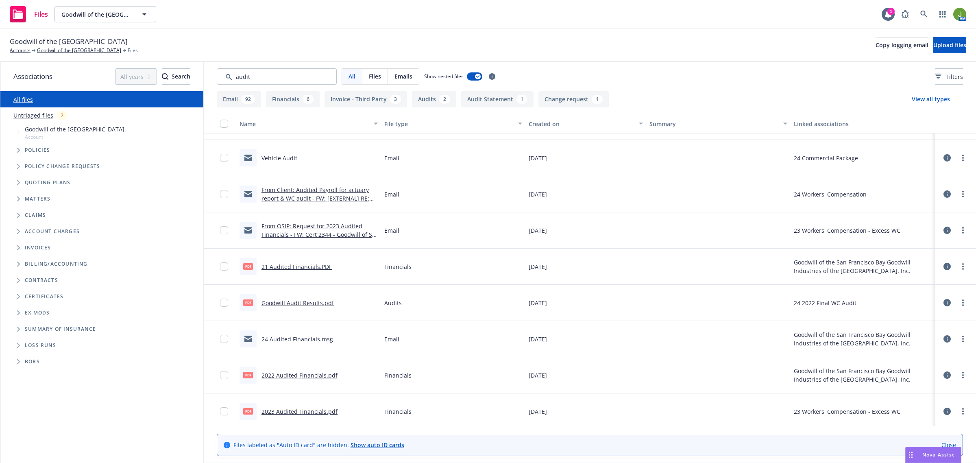
scroll to position [254, 0]
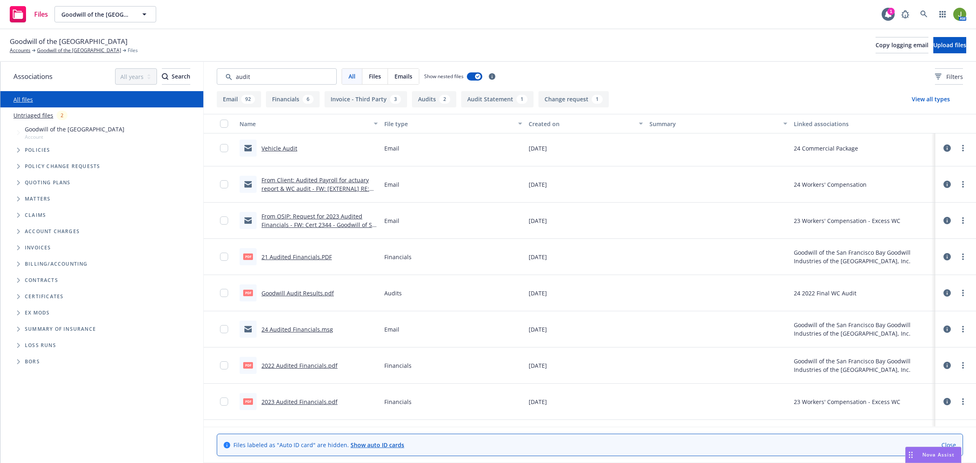
click at [306, 295] on link "Goodwill Audit Results.pdf" at bounding box center [297, 293] width 72 height 8
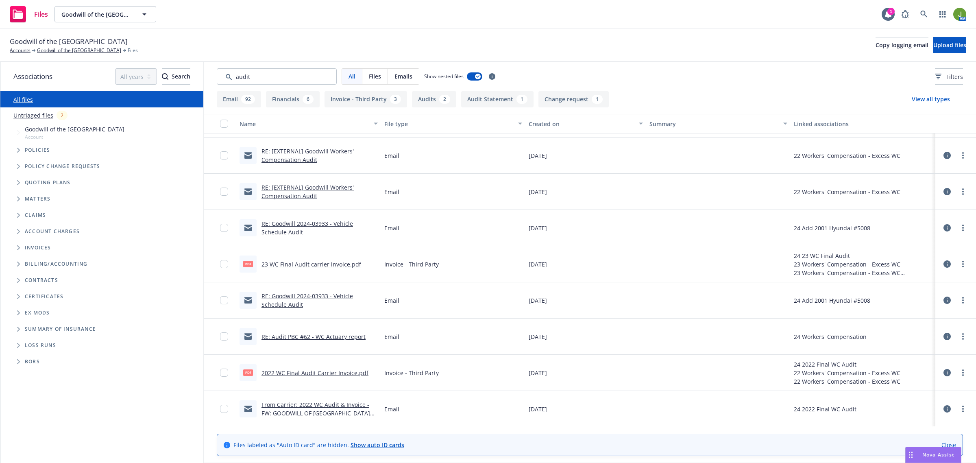
scroll to position [1067, 0]
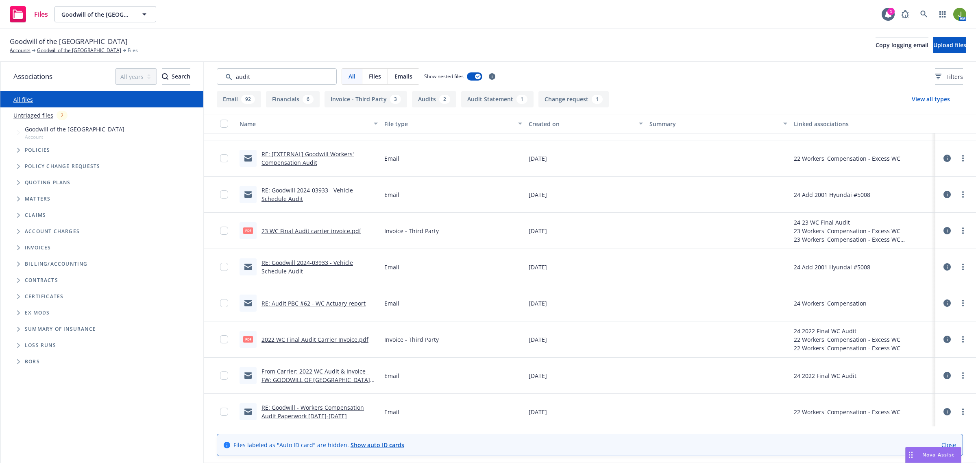
click at [537, 126] on div "Created on" at bounding box center [581, 124] width 105 height 9
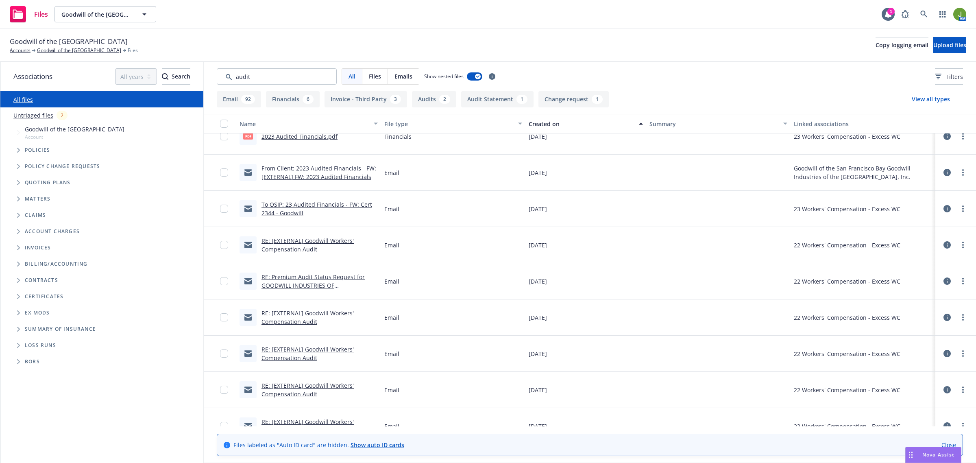
scroll to position [1016, 0]
click at [537, 126] on div "Created on" at bounding box center [581, 124] width 105 height 9
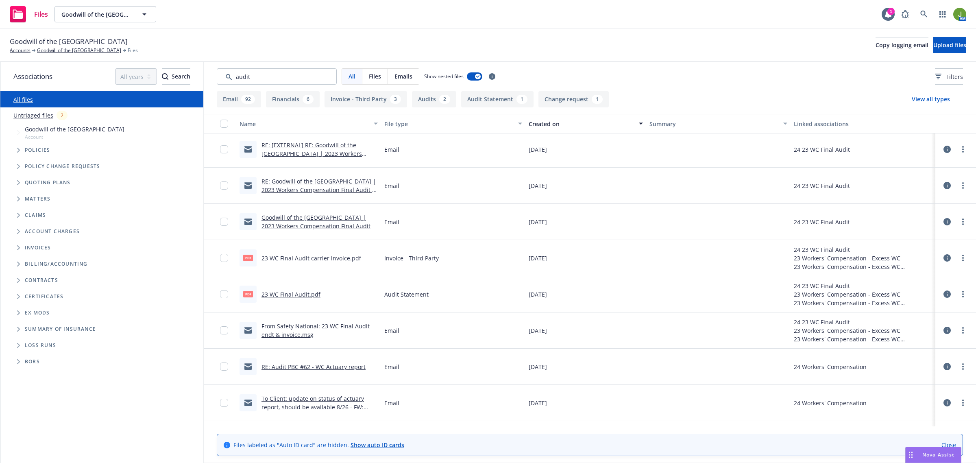
scroll to position [1474, 0]
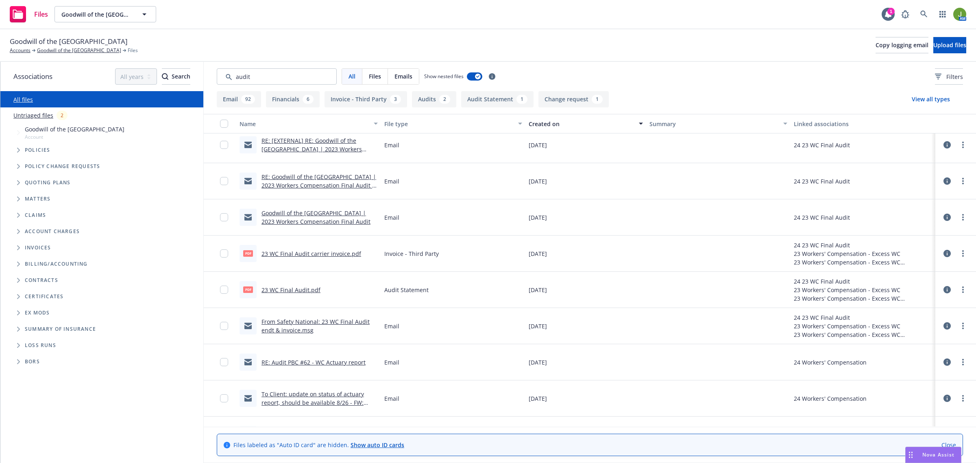
click at [306, 291] on link "23 WC Final Audit.pdf" at bounding box center [290, 290] width 59 height 8
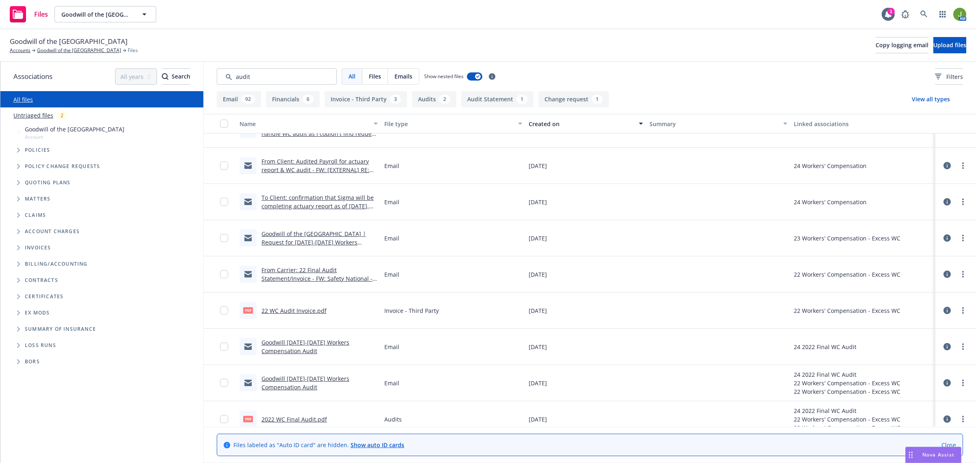
scroll to position [1931, 0]
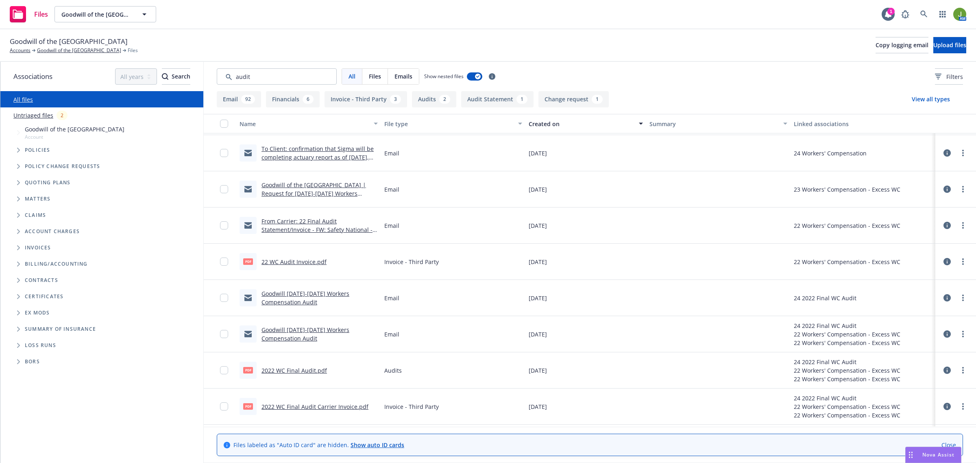
click at [297, 263] on link "22 WC Audit Invoice.pdf" at bounding box center [293, 262] width 65 height 8
click at [295, 369] on link "2022 WC Final Audit.pdf" at bounding box center [293, 370] width 65 height 8
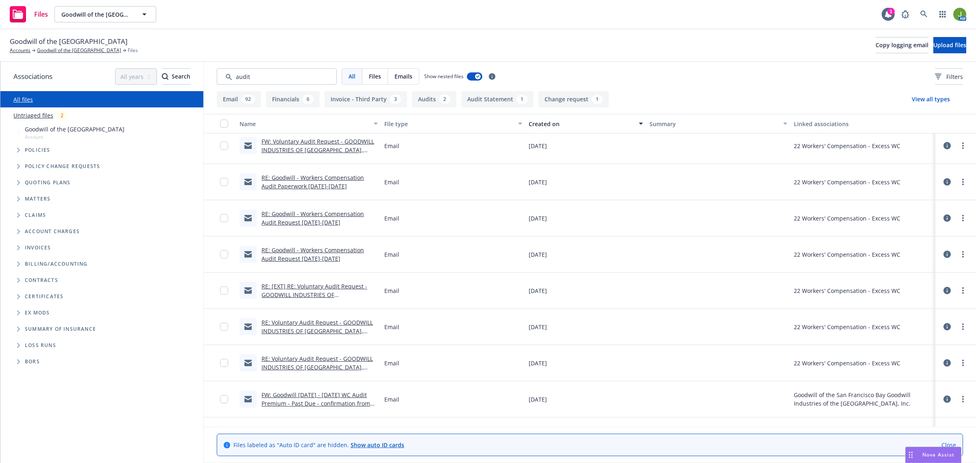
scroll to position [3469, 0]
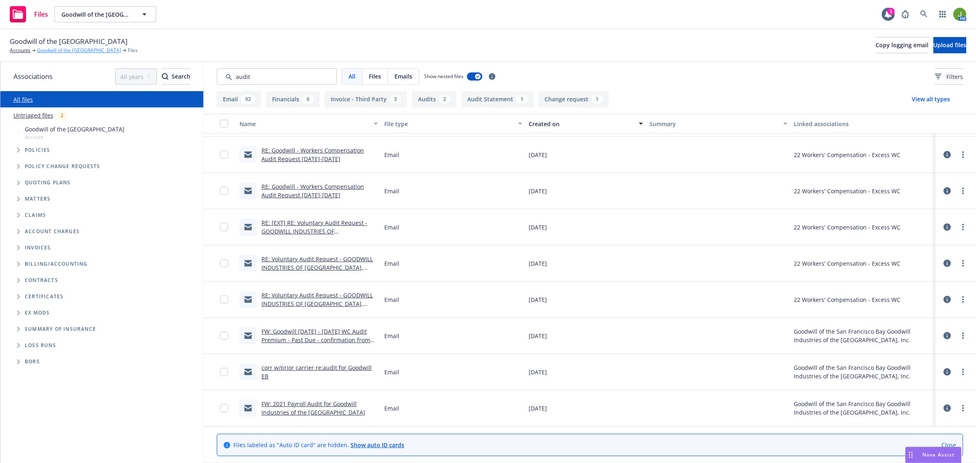
click at [69, 47] on link "Goodwill of the [GEOGRAPHIC_DATA]" at bounding box center [79, 50] width 84 height 7
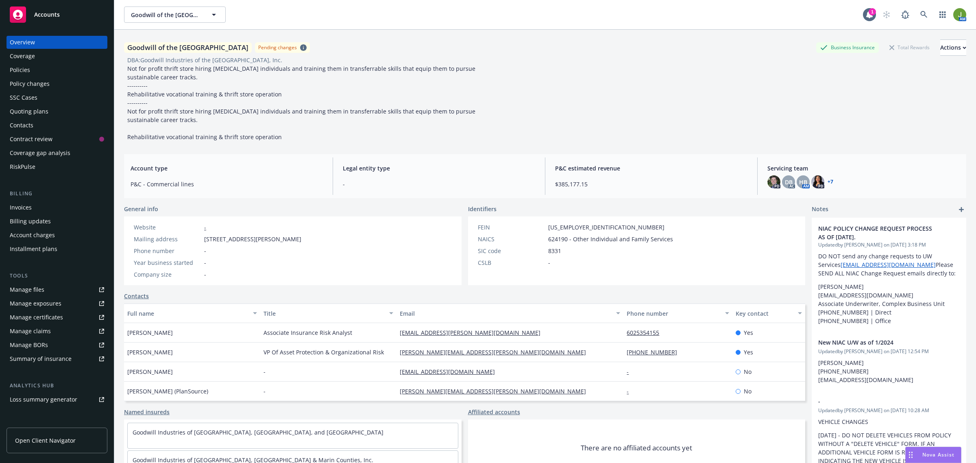
click at [46, 74] on div "Policies" at bounding box center [57, 69] width 94 height 13
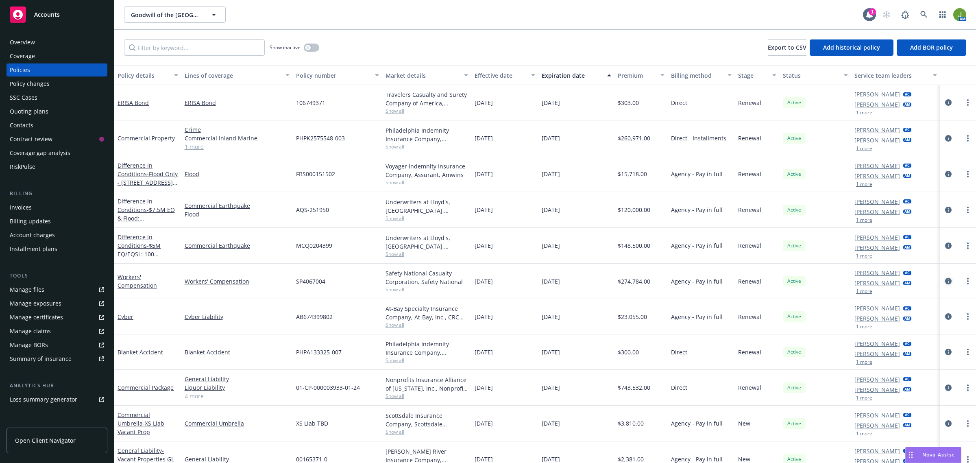
click at [945, 284] on icon "circleInformation" at bounding box center [948, 281] width 7 height 7
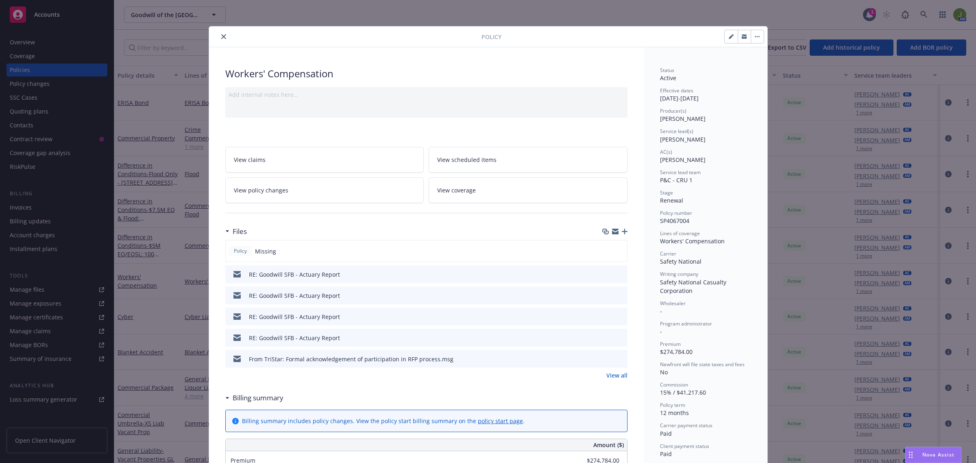
click at [219, 37] on button "close" at bounding box center [224, 37] width 10 height 10
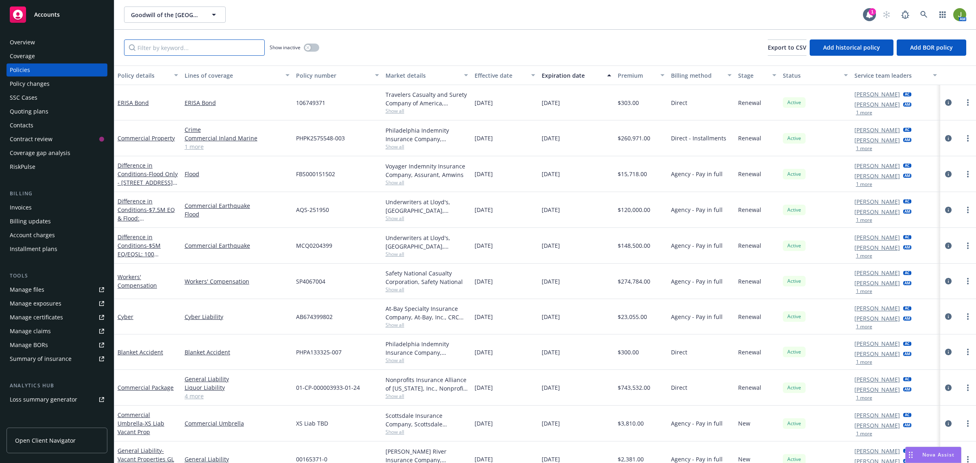
click at [179, 48] on input "Filter by keyword..." at bounding box center [194, 47] width 141 height 16
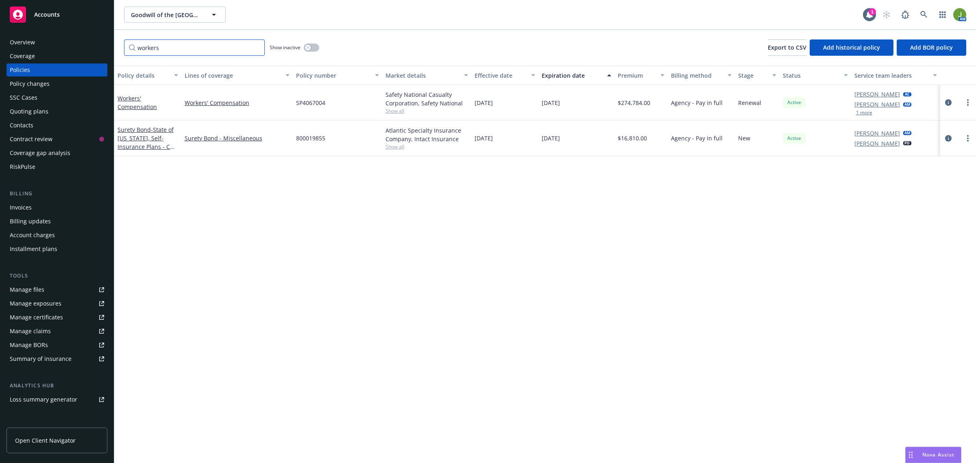
type input "workers"
click at [314, 44] on button "button" at bounding box center [311, 48] width 15 height 8
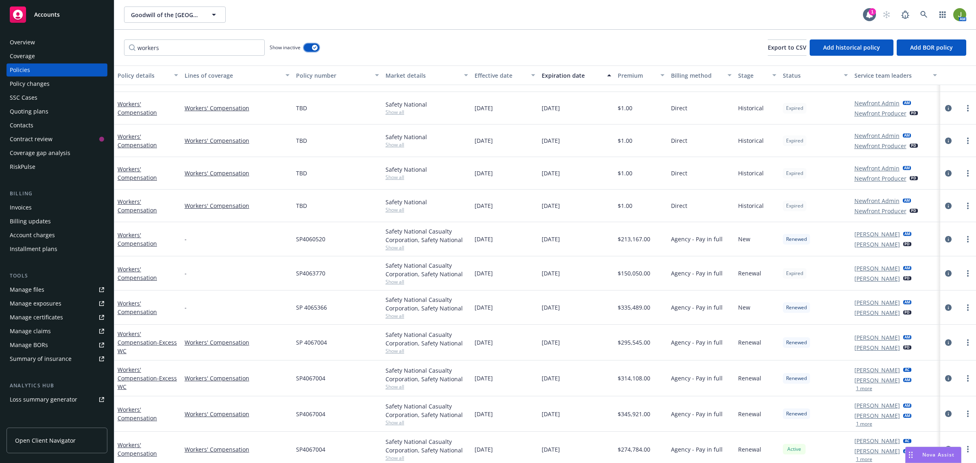
scroll to position [98, 0]
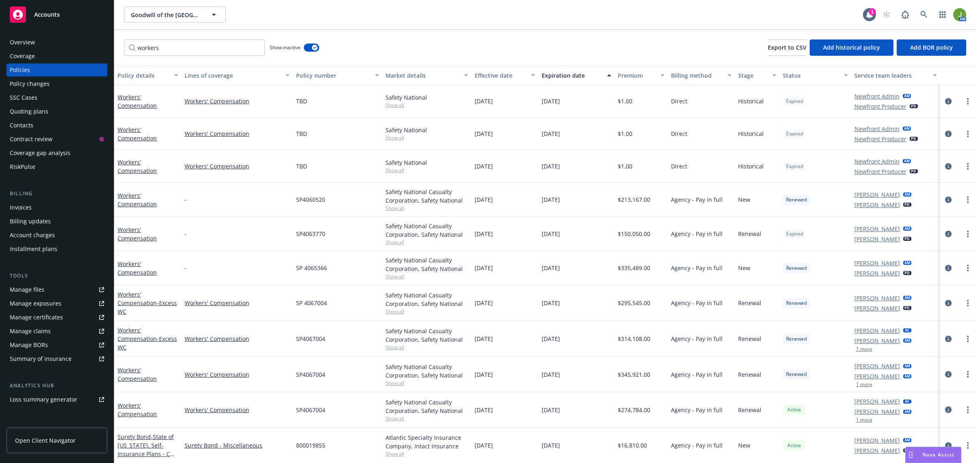
click at [945, 407] on icon "circleInformation" at bounding box center [948, 409] width 7 height 7
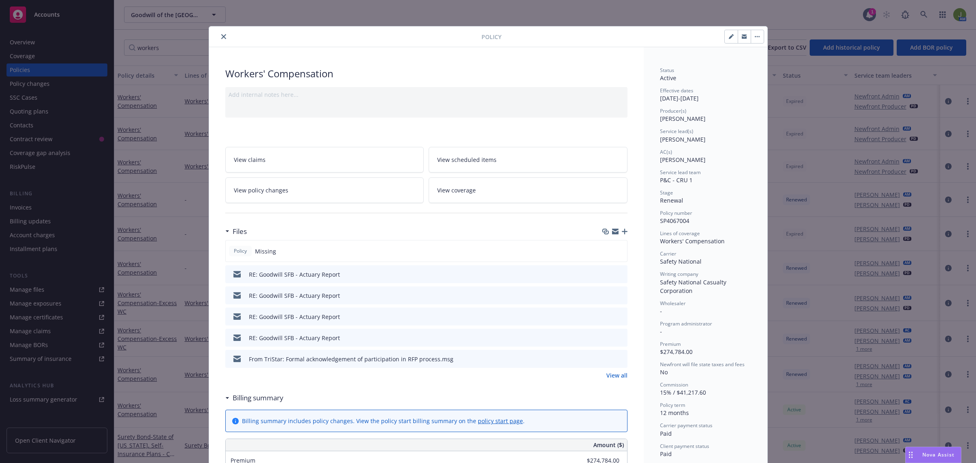
scroll to position [24, 0]
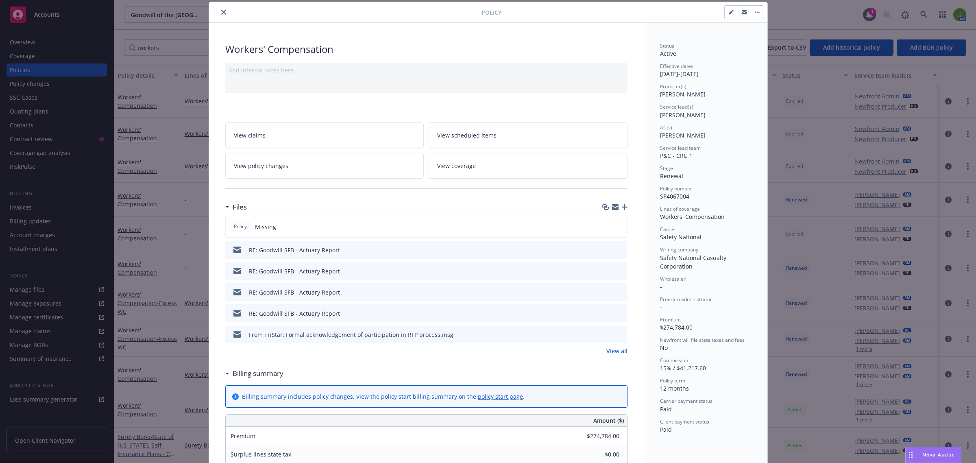
click at [219, 12] on button "close" at bounding box center [224, 12] width 10 height 10
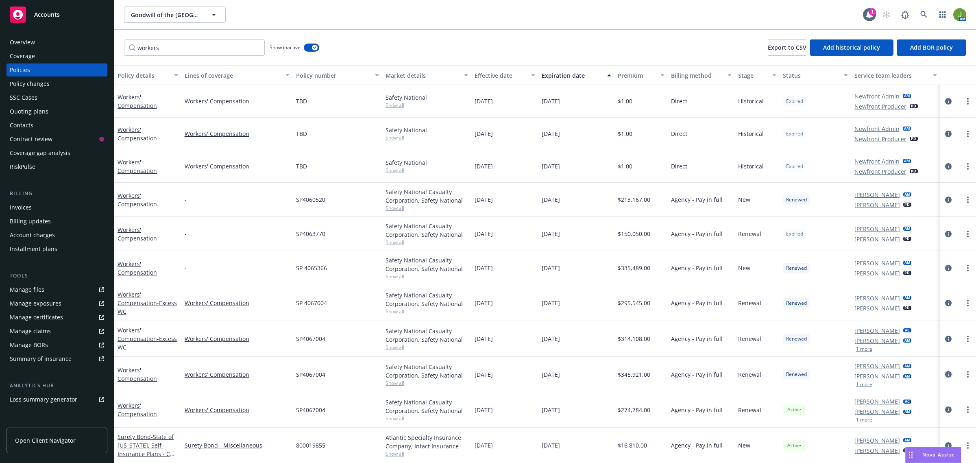
click at [945, 373] on icon "circleInformation" at bounding box center [948, 374] width 7 height 7
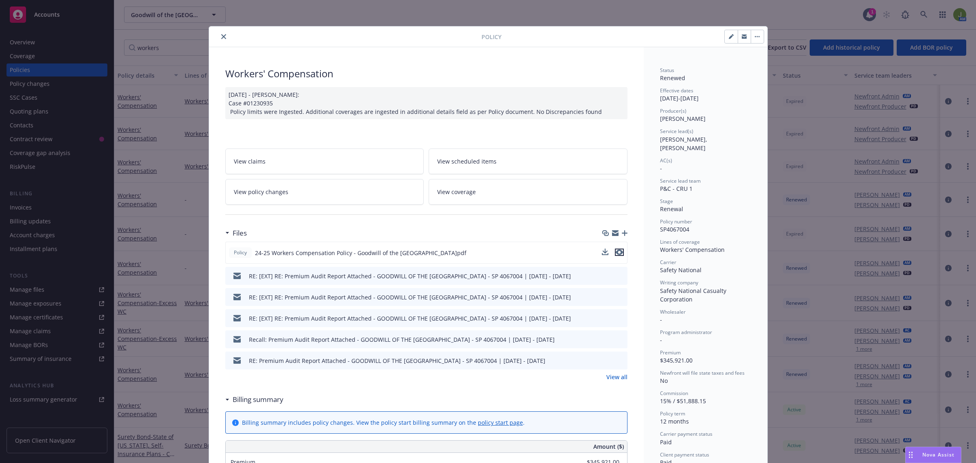
click at [616, 251] on icon "preview file" at bounding box center [619, 252] width 7 height 6
click at [222, 37] on button "close" at bounding box center [224, 37] width 10 height 10
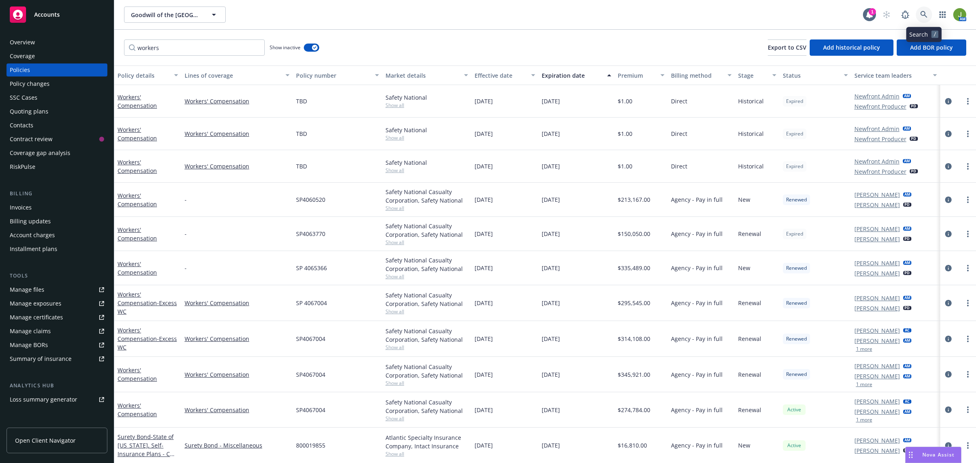
click at [926, 13] on icon at bounding box center [923, 14] width 7 height 7
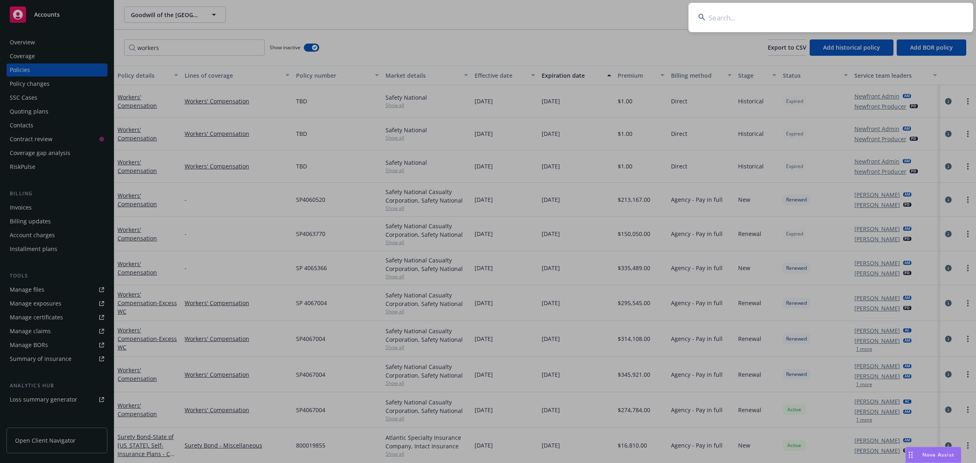
type input "s"
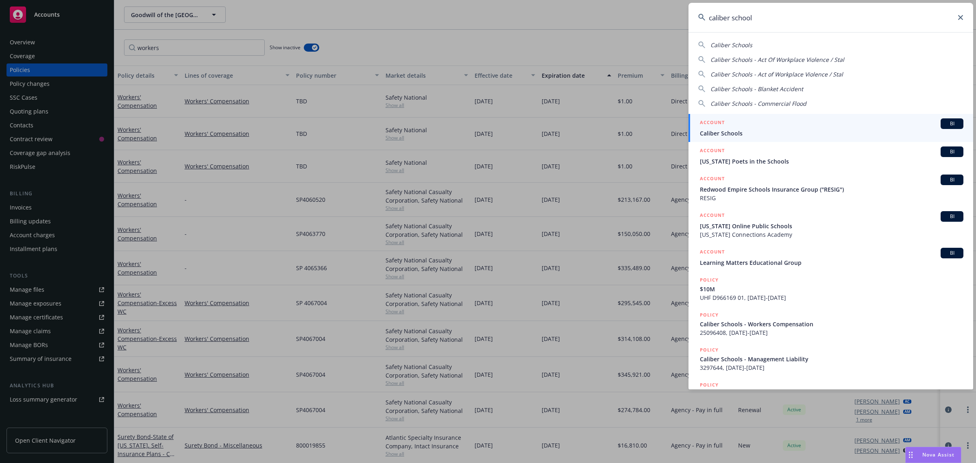
type input "caliber school"
click at [748, 124] on div "ACCOUNT BI" at bounding box center [831, 123] width 263 height 11
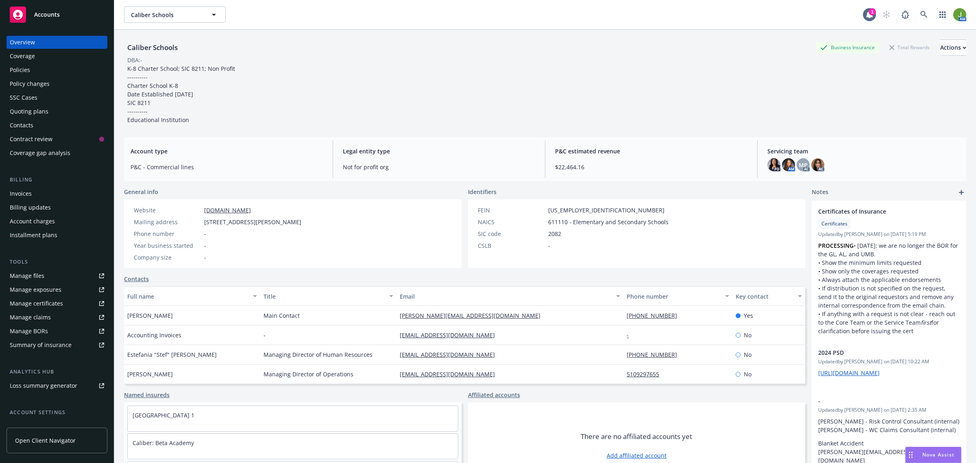
click at [43, 66] on div "Policies" at bounding box center [57, 69] width 94 height 13
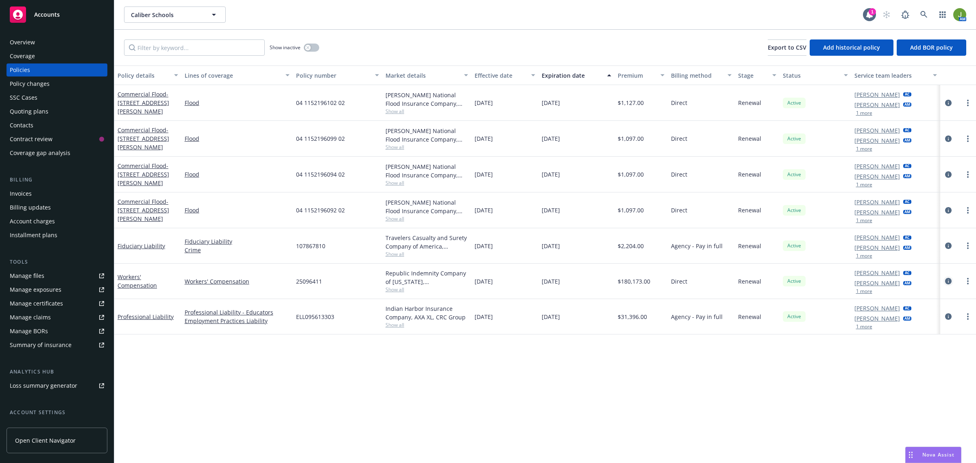
click at [949, 281] on icon "circleInformation" at bounding box center [948, 281] width 7 height 7
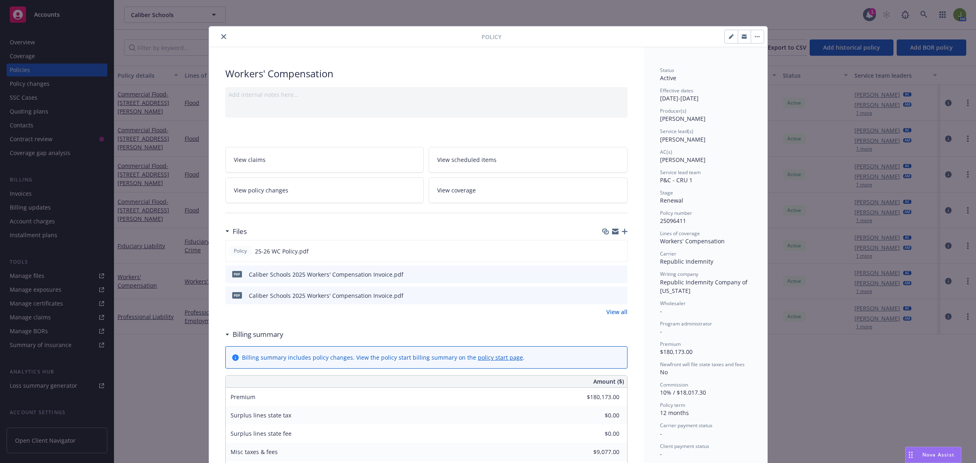
click at [221, 35] on icon "close" at bounding box center [223, 36] width 5 height 5
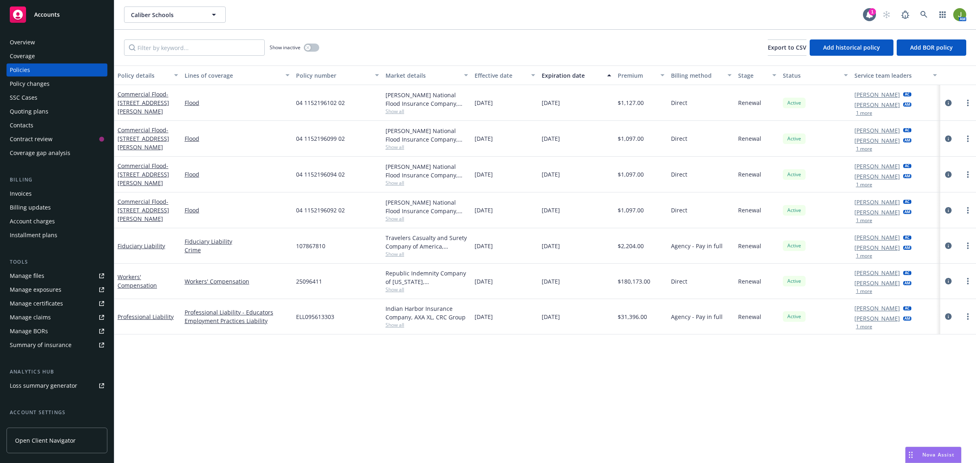
click at [41, 41] on div "Overview" at bounding box center [57, 42] width 94 height 13
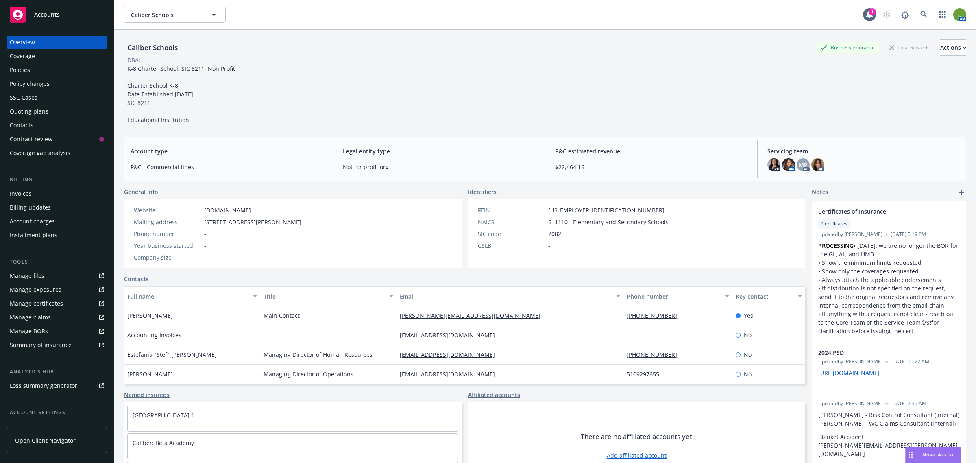
click at [24, 72] on div "Policies" at bounding box center [20, 69] width 20 height 13
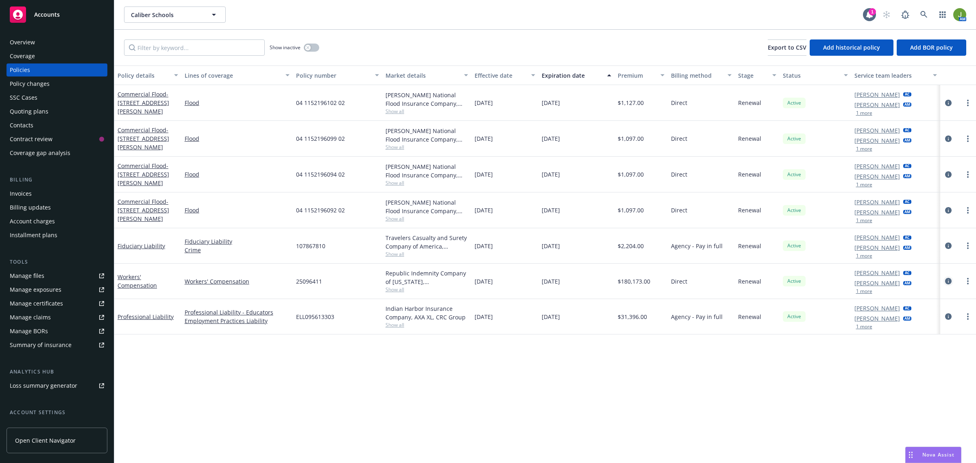
click at [945, 281] on icon "circleInformation" at bounding box center [948, 281] width 7 height 7
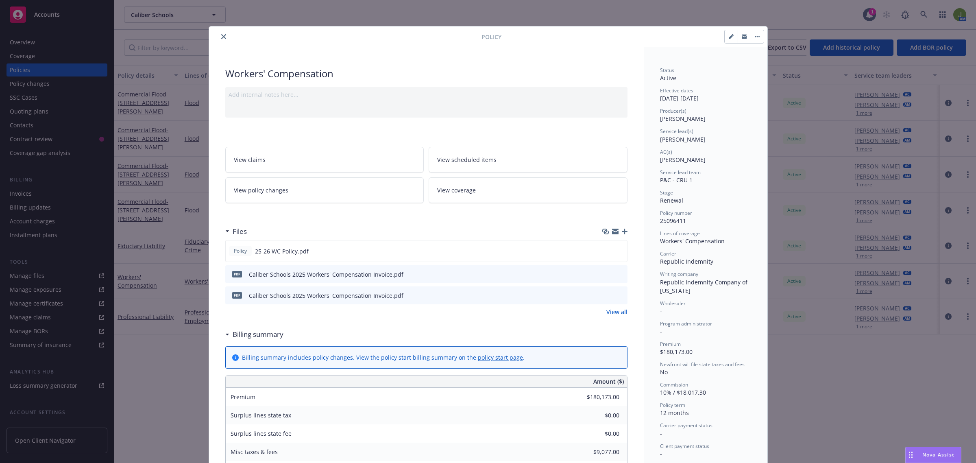
scroll to position [24, 0]
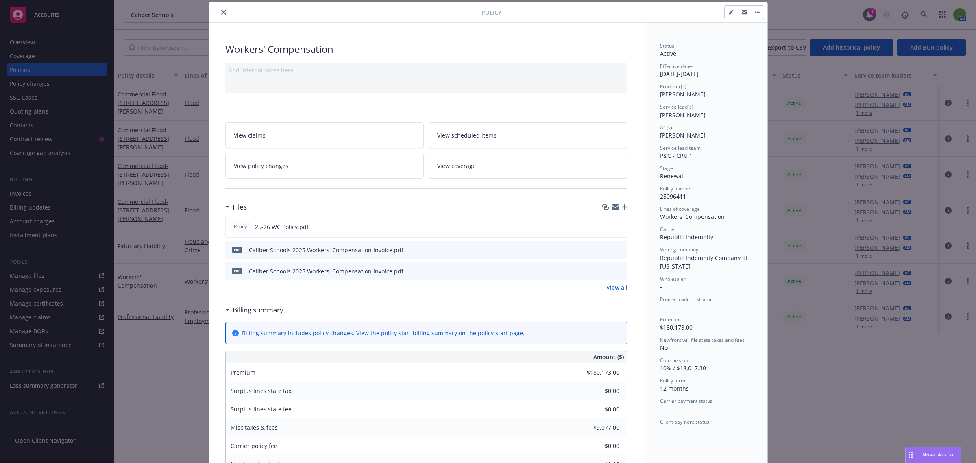
click at [622, 205] on icon "button" at bounding box center [625, 207] width 6 height 6
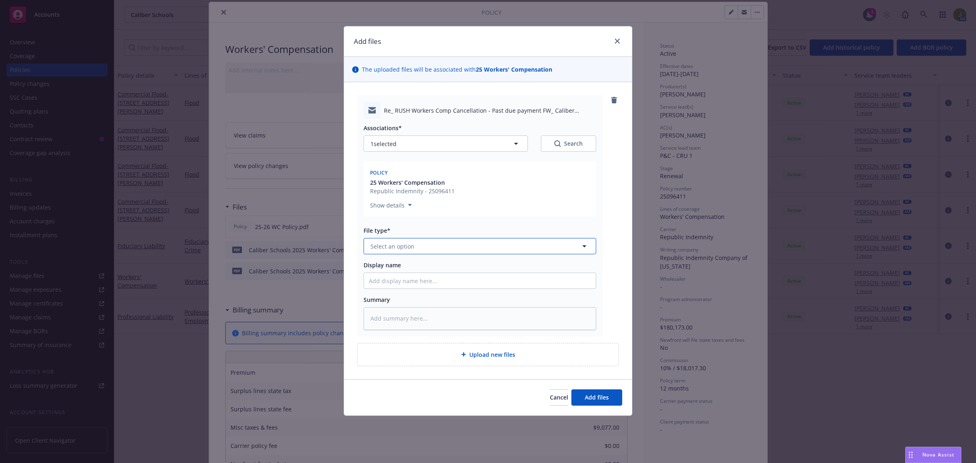
click at [392, 240] on button "Select an option" at bounding box center [479, 246] width 233 height 16
type input "email"
type textarea "x"
type input "F"
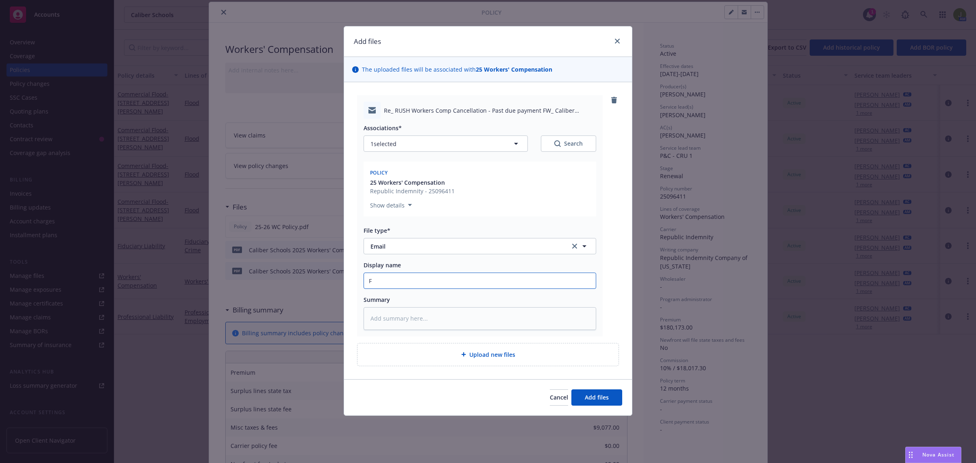
type textarea "x"
type input "Fr"
type textarea "x"
type input "From"
type textarea "x"
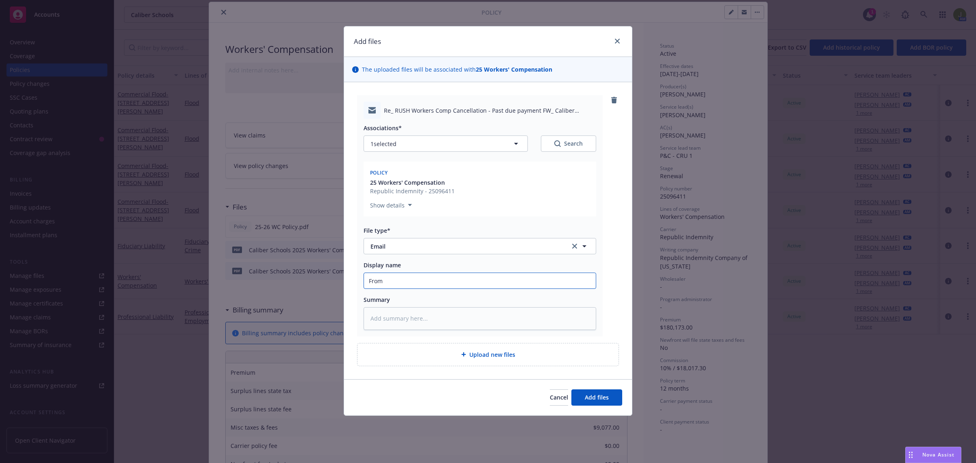
type input "From"
type textarea "x"
type input "From C"
type textarea "x"
type input "From Cl"
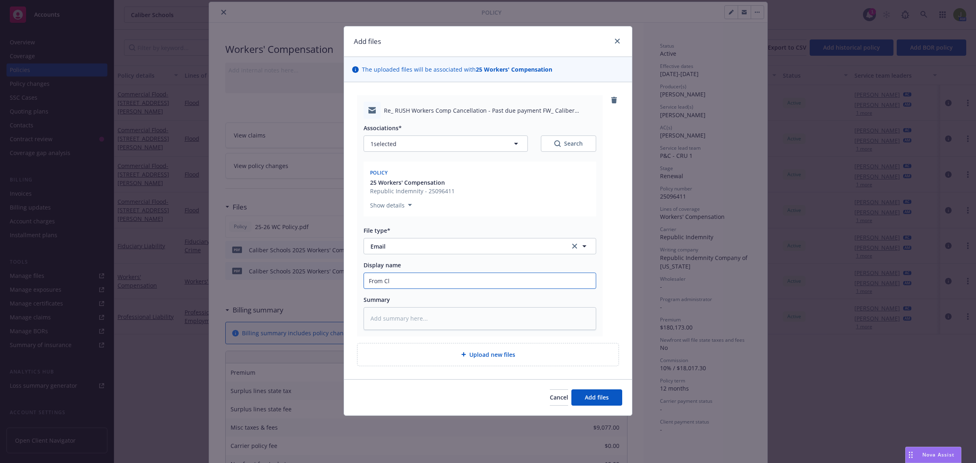
type textarea "x"
type input "From Cli"
type textarea "x"
type input "From Clie"
type textarea "x"
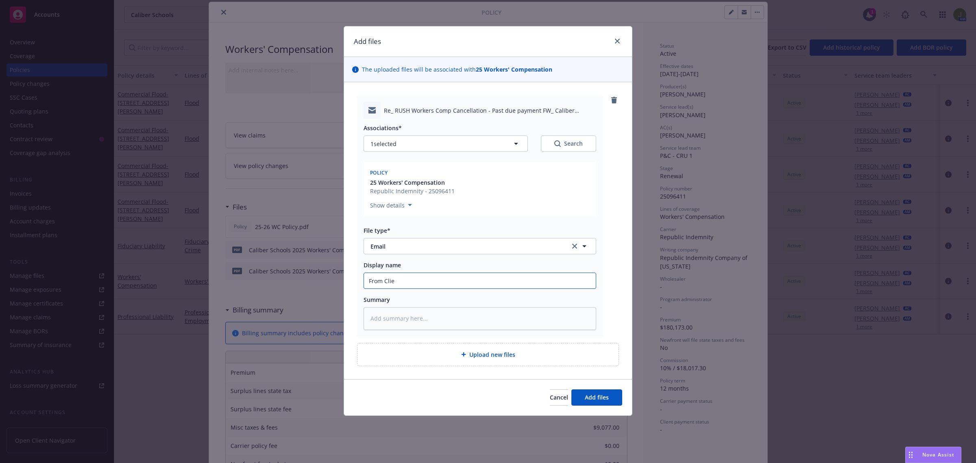
type input "From Clien"
type textarea "x"
type input "From Client"
type textarea "x"
type input "From Client:"
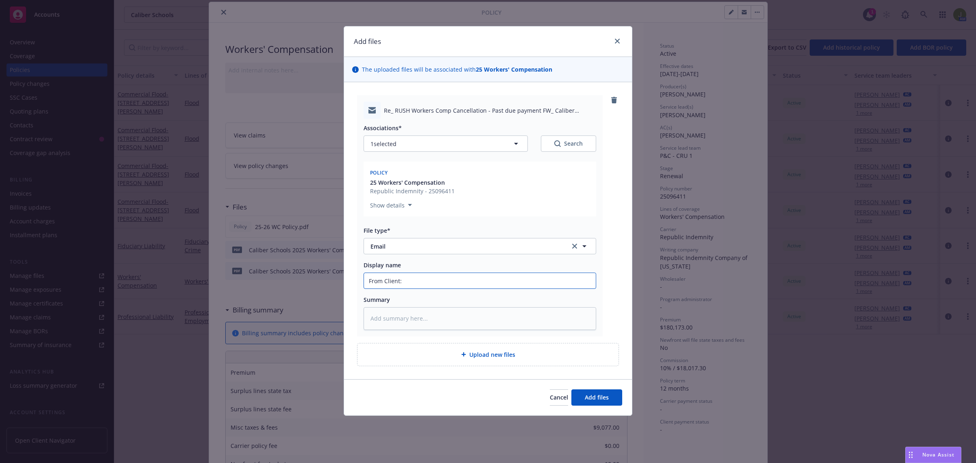
type textarea "x"
type input "From Client:"
type textarea "x"
type input "From Client: c"
type textarea "x"
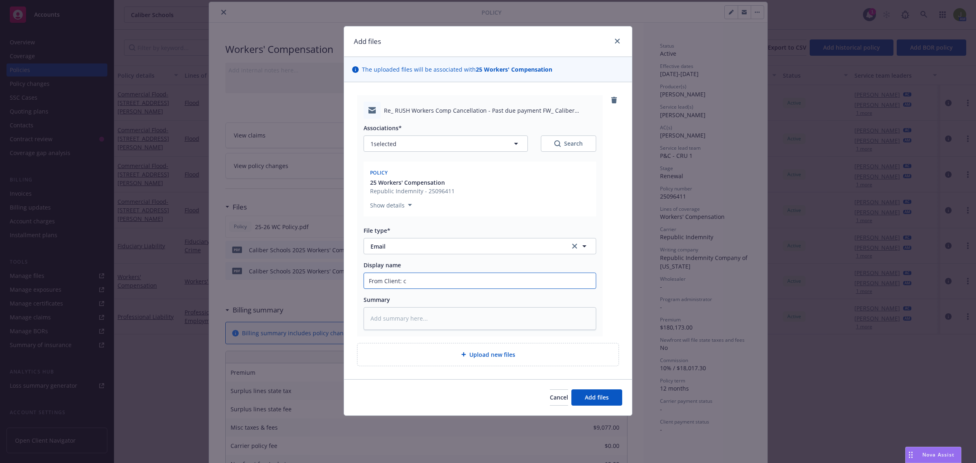
type input "From Client: co"
type textarea "x"
type input "From Client: conf"
type textarea "x"
type input "From Client: confi"
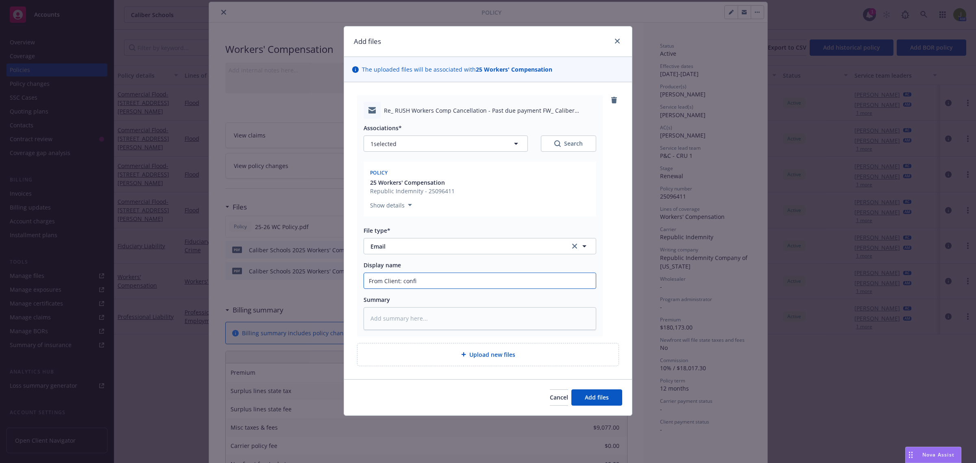
type textarea "x"
type input "From Client: confir"
type textarea "x"
type input "From Client: confirm"
type textarea "x"
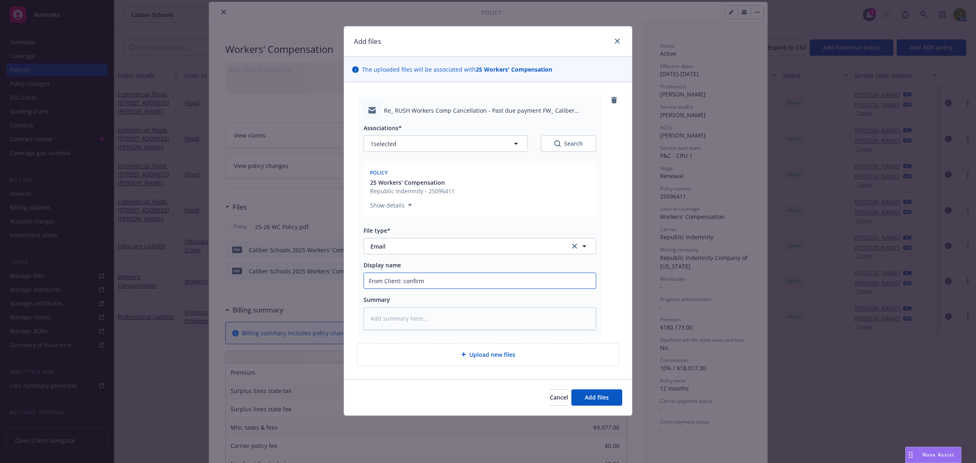
type input "From Client: confirmi"
type textarea "x"
type input "From Client: confirmin"
type textarea "x"
type input "From Client: confirming"
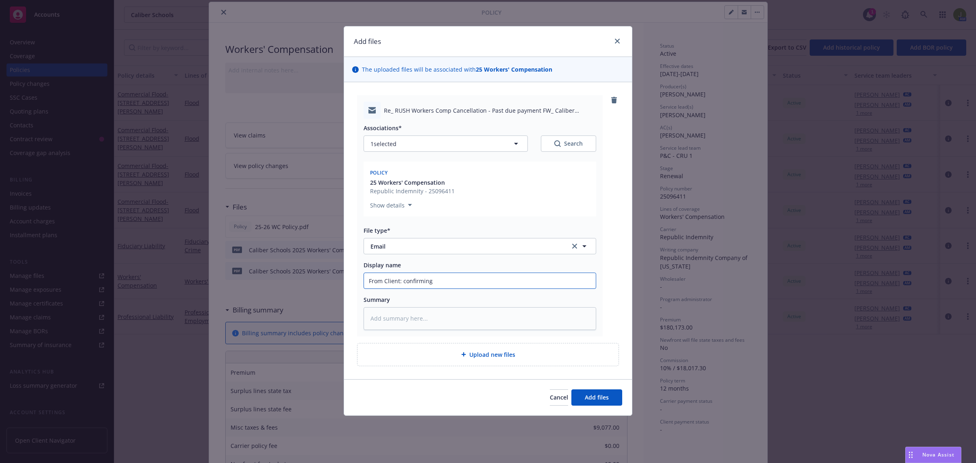
type textarea "x"
type input "From Client: confirming"
type textarea "x"
type input "From Client: confirming W"
type textarea "x"
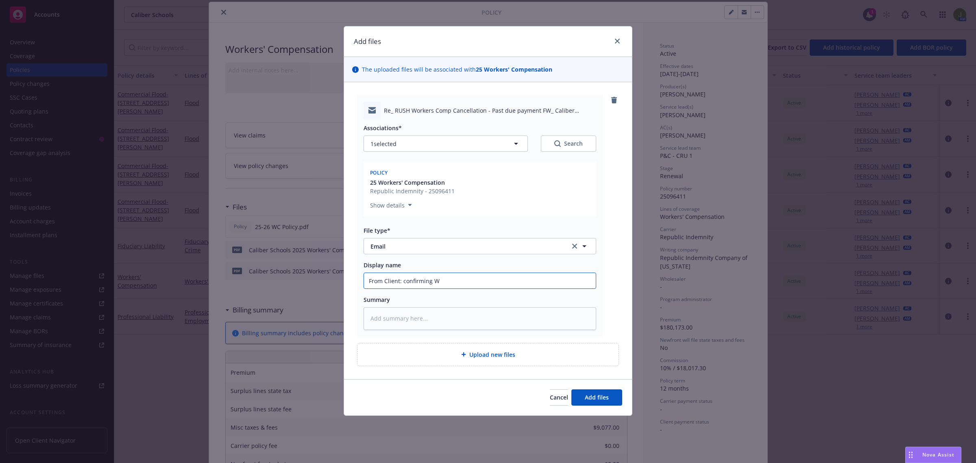
type input "From Client: confirming WC"
type textarea "x"
type input "From Client: confirming WC"
type textarea "x"
type input "From Client: confirming WC pa"
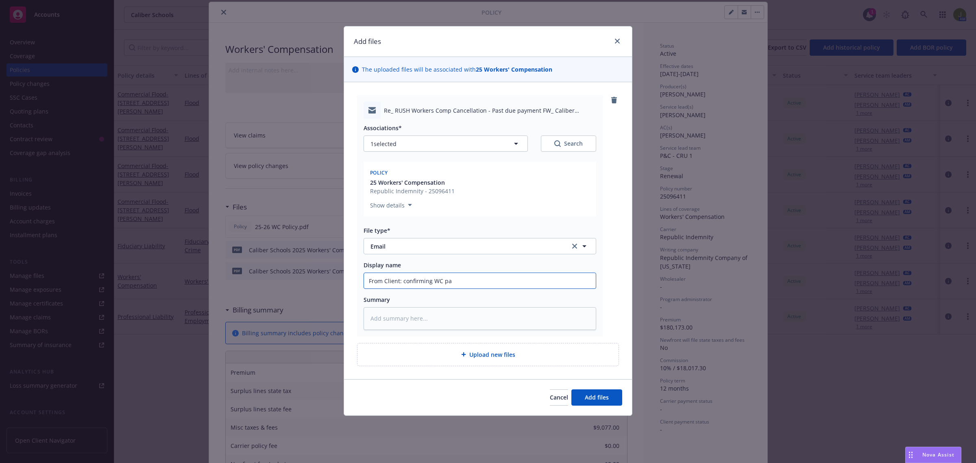
type textarea "x"
type input "From Client: confirming WC pay"
type textarea "x"
type input "From Client: confirming WC paym"
type textarea "x"
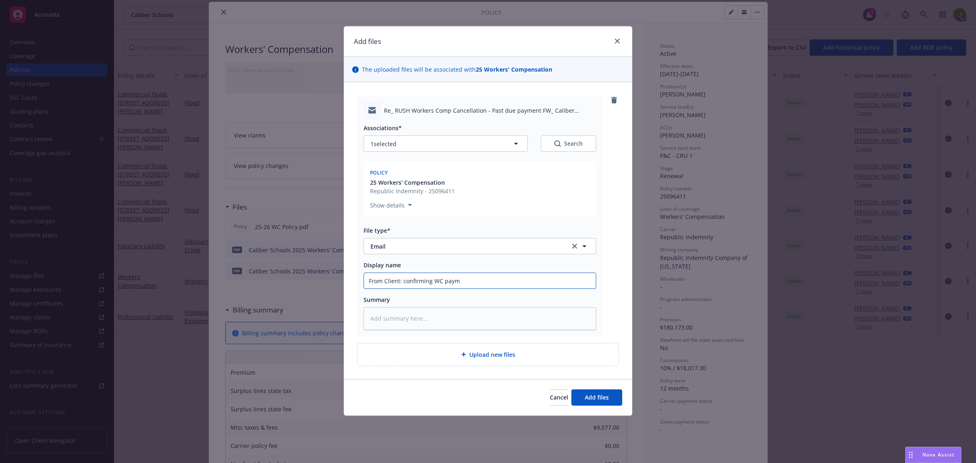
type input "From Client: confirming WC payme"
type textarea "x"
type input "From Client: confirming WC payment"
type textarea "x"
type input "From Client: confirming WC payment"
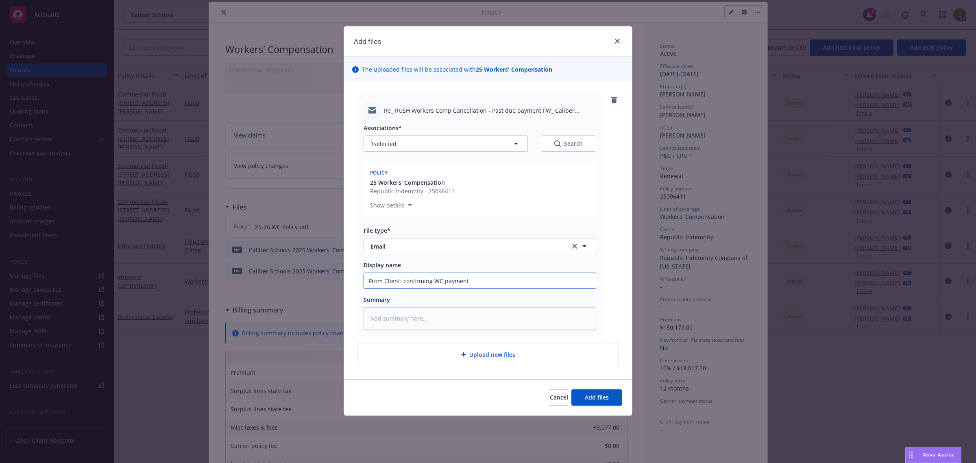
type textarea "x"
type input "From Client: confirming WC payment m"
type textarea "x"
type input "From Client: confirming WC payment ma"
type textarea "x"
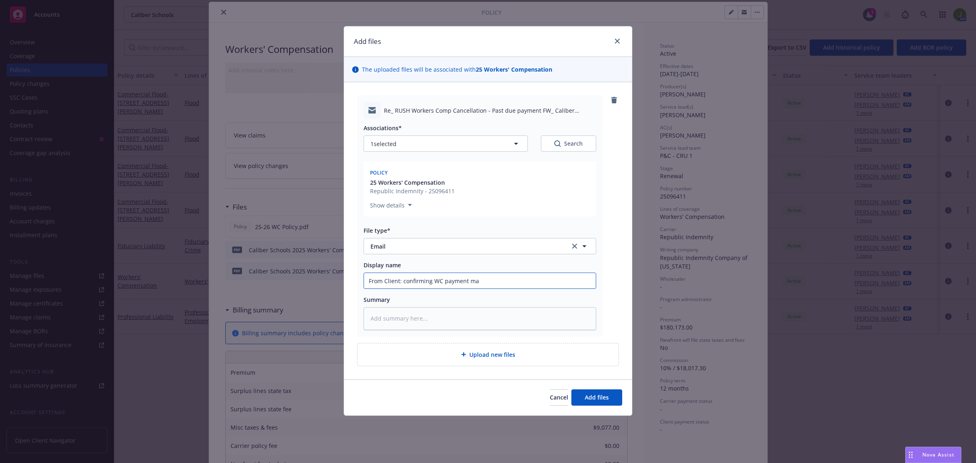
type input "From Client: confirming WC payment mad"
type textarea "x"
type input "From Client: confirming WC payment made"
type textarea "x"
type input "From Client: confirming WC payment made"
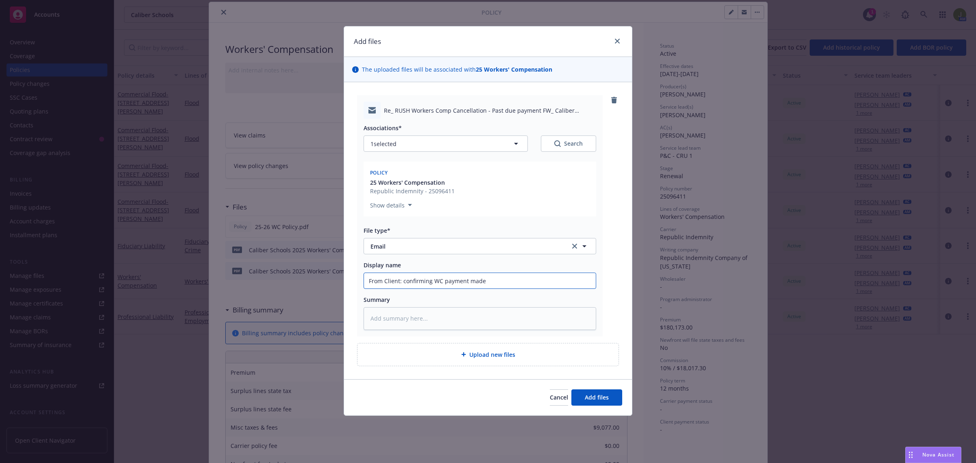
type textarea "x"
type input "From Client: confirming WC payment made w"
type textarea "x"
type input "From Client: confirming WC payment made wi"
type textarea "x"
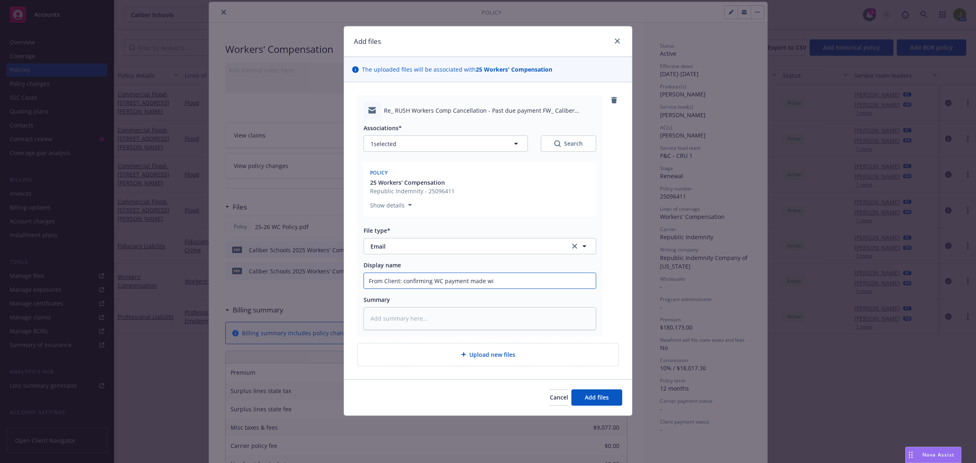
type input "From Client: confirming WC payment made wit"
type textarea "x"
type input "From Client: confirming WC payment made with"
type textarea "x"
type input "From Client: confirming WC payment made with c"
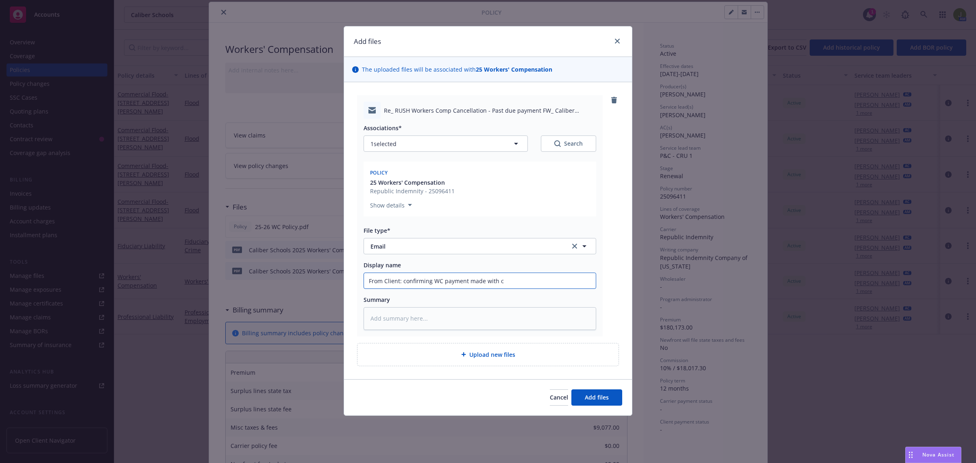
type textarea "x"
type input "From Client: confirming WC payment made with co"
type textarea "x"
type input "From Client: confirming WC payment made with cop"
type textarea "x"
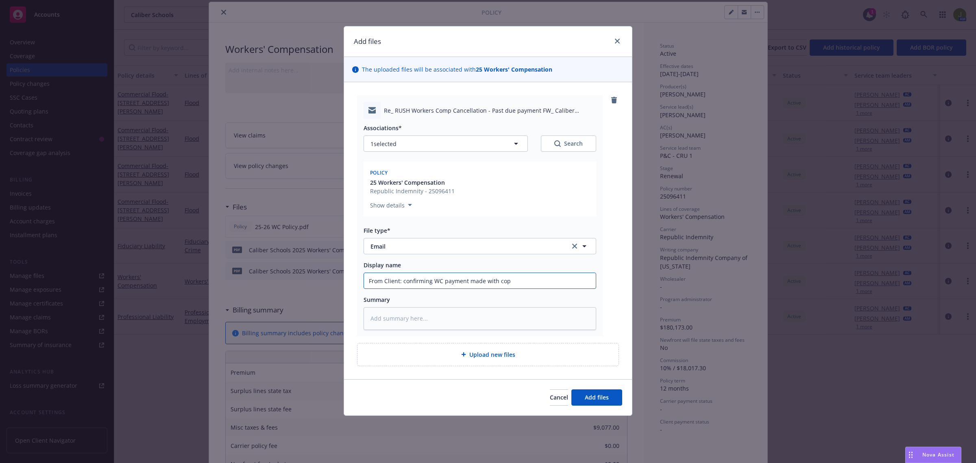
type input "From Client: confirming WC payment made with copy"
type textarea "x"
type input "From Client: confirming WC payment made with copy"
type textarea "x"
type input "From Client: confirming WC payment made with copy o"
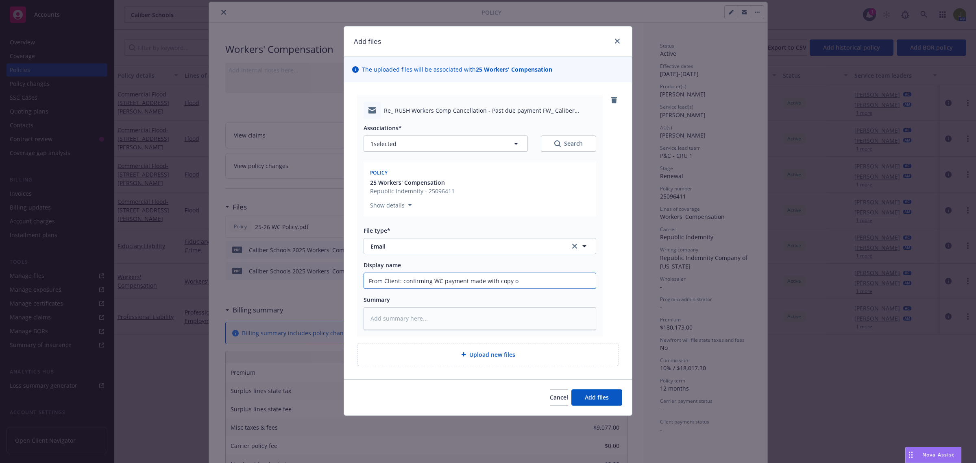
type textarea "x"
type input "From Client: confirming WC payment made with copy of"
type textarea "x"
type input "From Client: confirming WC payment made with copy of"
type textarea "x"
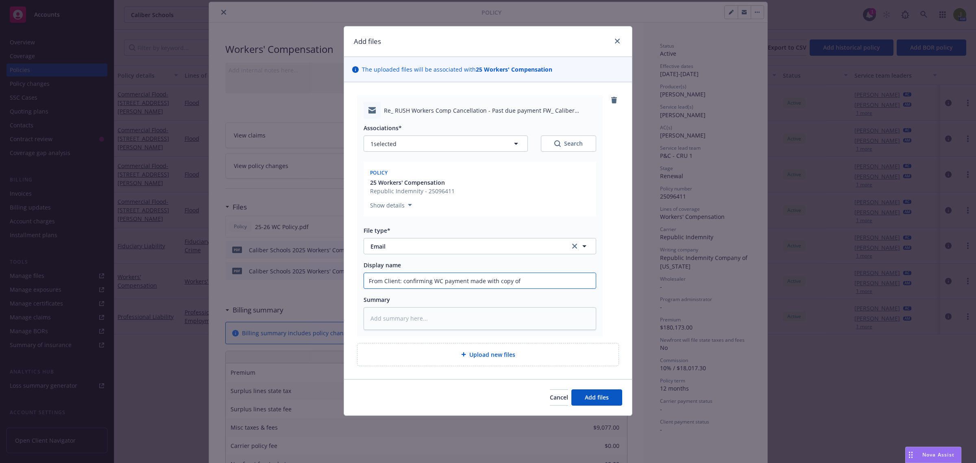
type input "From Client: confirming WC payment made with copy of r"
type textarea "x"
type input "From Client: confirming WC payment made with copy of re"
type textarea "x"
type input "From Client: confirming WC payment made with copy of rec"
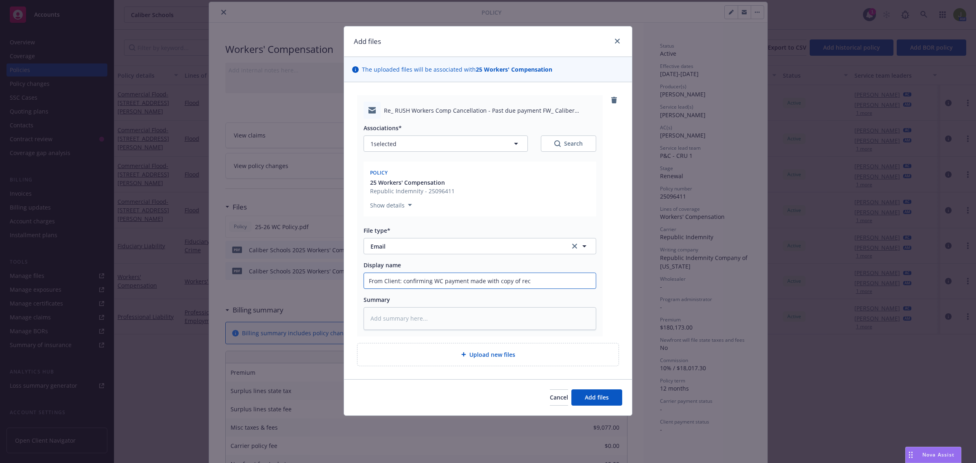
type textarea "x"
type input "From Client: confirming WC payment made with copy of rece"
type textarea "x"
type input "From Client: confirming WC payment made with copy of receip"
type textarea "x"
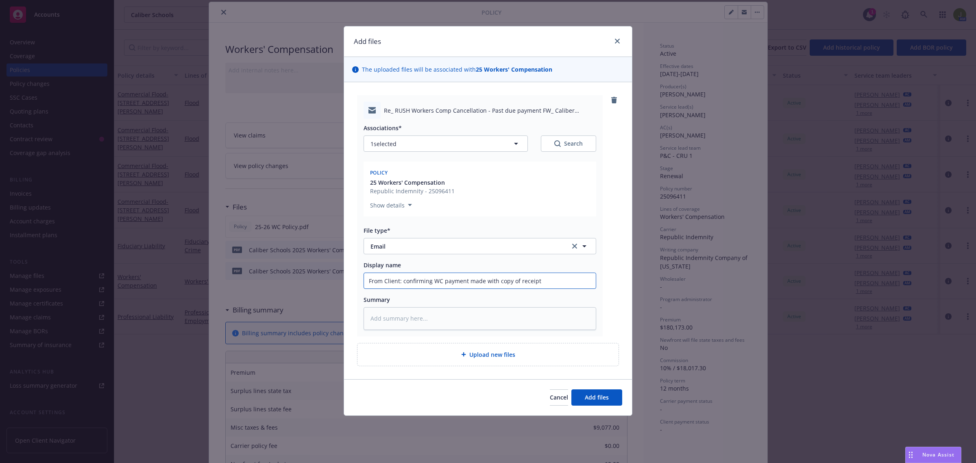
type input "From Client: confirming WC payment made with copy of receipt"
type textarea "x"
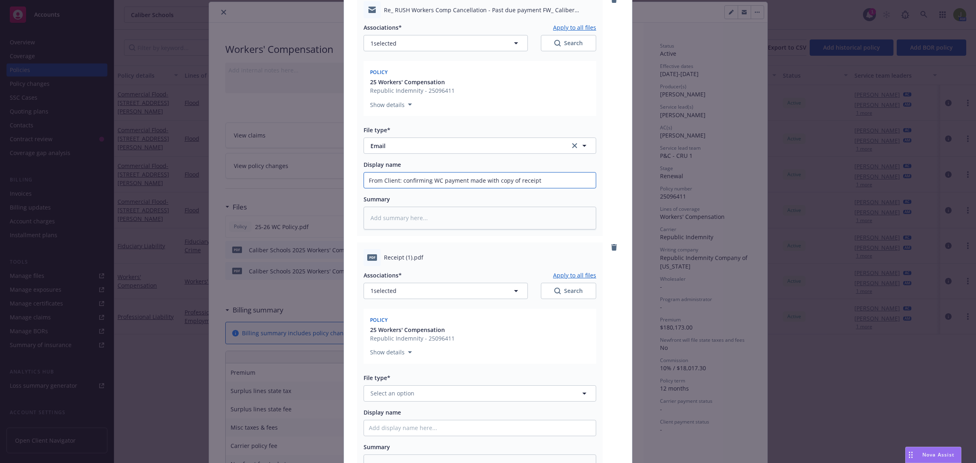
scroll to position [102, 0]
click at [398, 391] on span "Select an option" at bounding box center [392, 391] width 44 height 9
type input "r"
type input "pay"
type textarea "x"
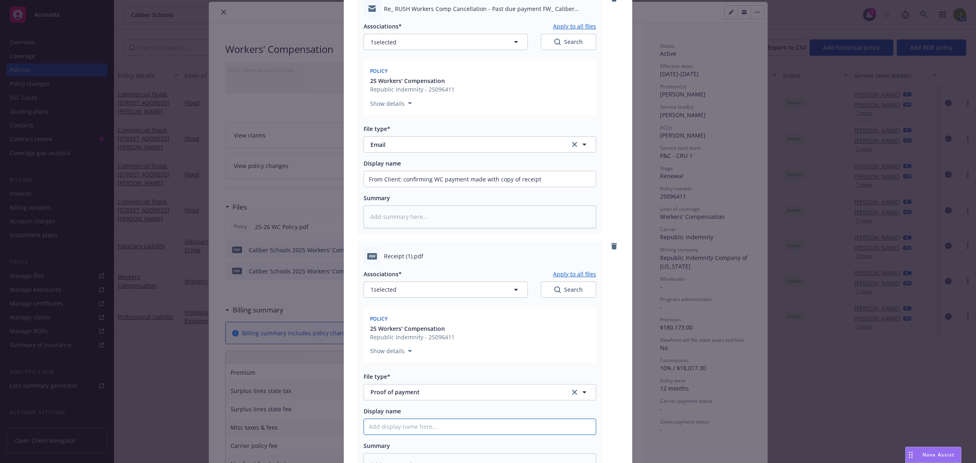
type textarea "x"
type input "W"
type textarea "x"
type input "WC"
type textarea "x"
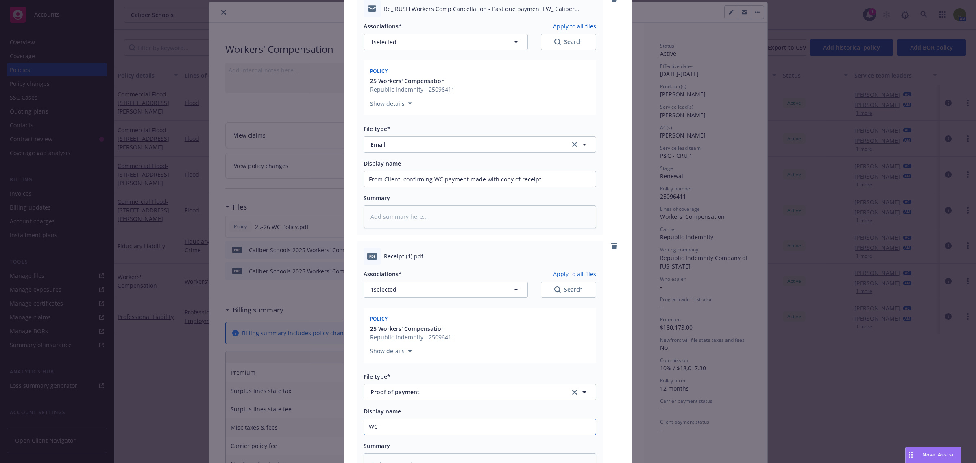
type input "WC"
type textarea "x"
type input "WC pa"
type textarea "x"
type input "WC pay"
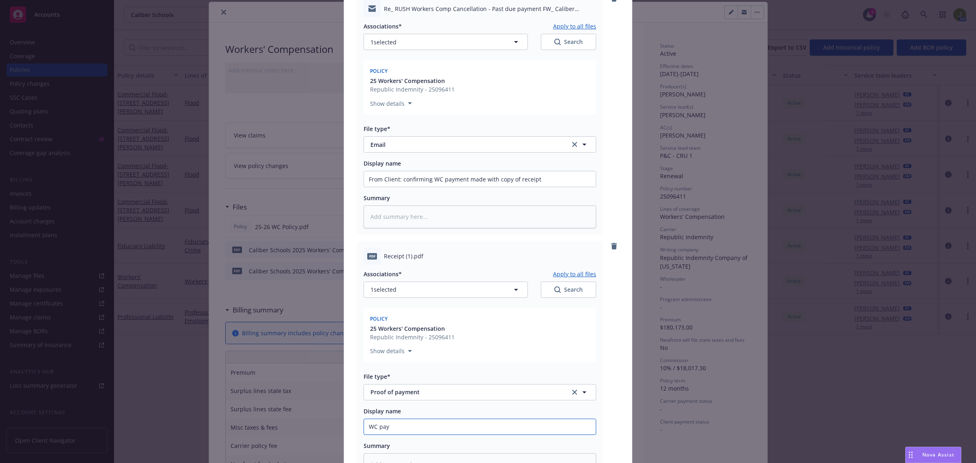
type textarea "x"
type input "WC payme"
type textarea "x"
type input "WC paymen"
type textarea "x"
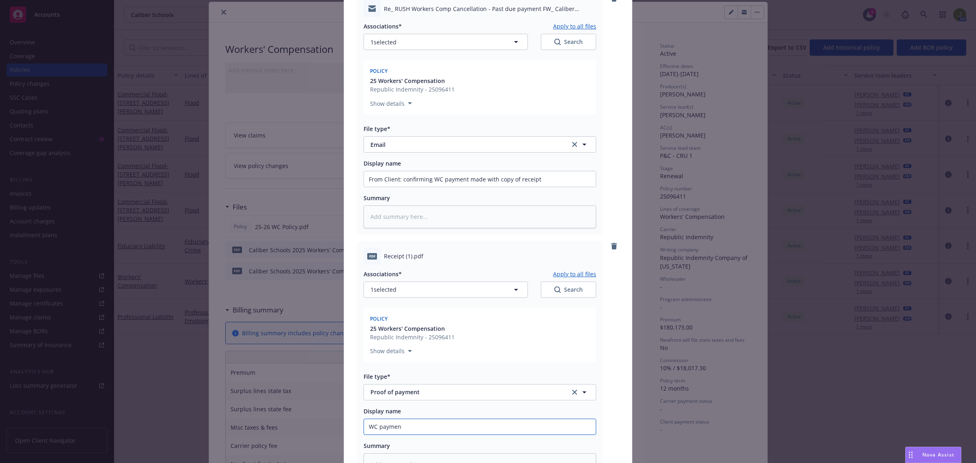
type input "WC payment"
type textarea "x"
type input "WC payment"
type textarea "x"
type input "WC payment c"
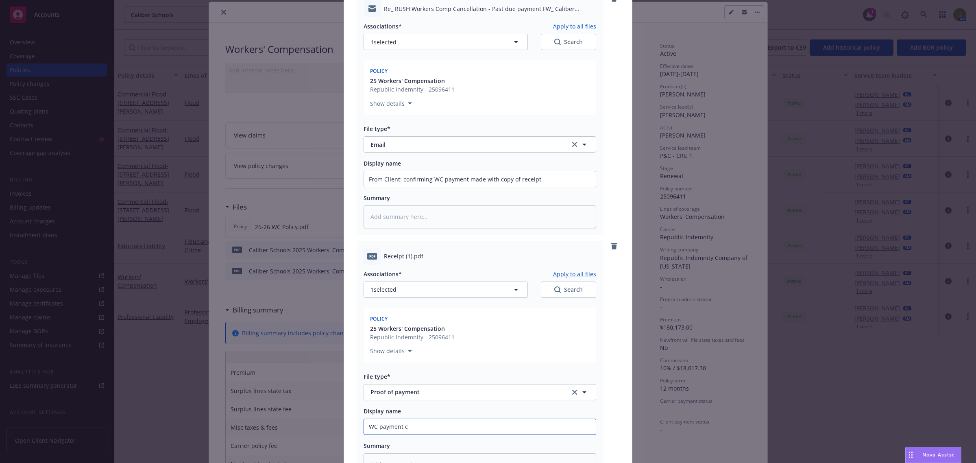
type textarea "x"
type input "WC payment co"
type textarea "x"
type input "WC payment con"
type textarea "x"
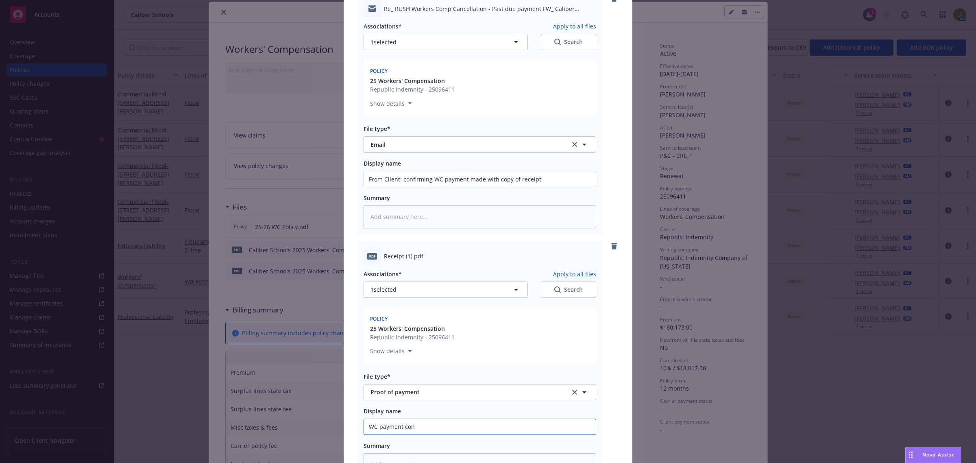
type input "WC payment conf"
type textarea "x"
type input "WC payment confi"
type textarea "x"
type input "WC payment confir"
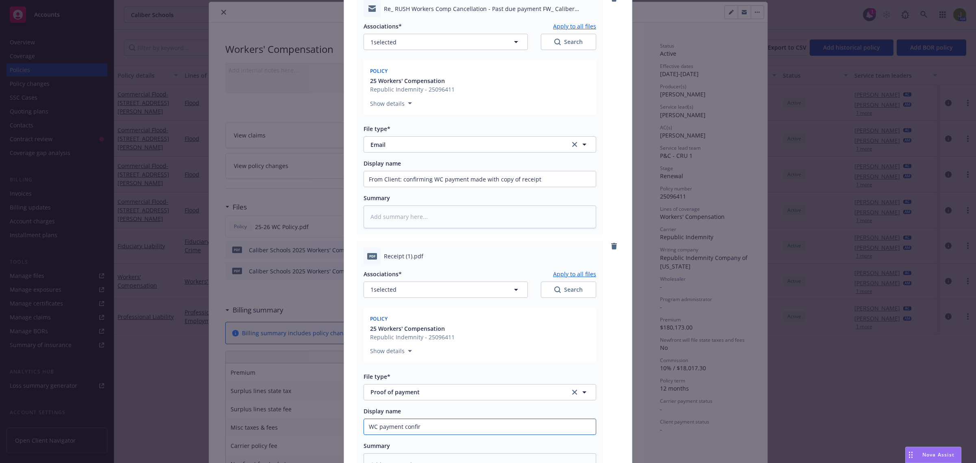
type textarea "x"
type input "WC payment confirma"
type textarea "x"
type input "WC payment confirmat"
type textarea "x"
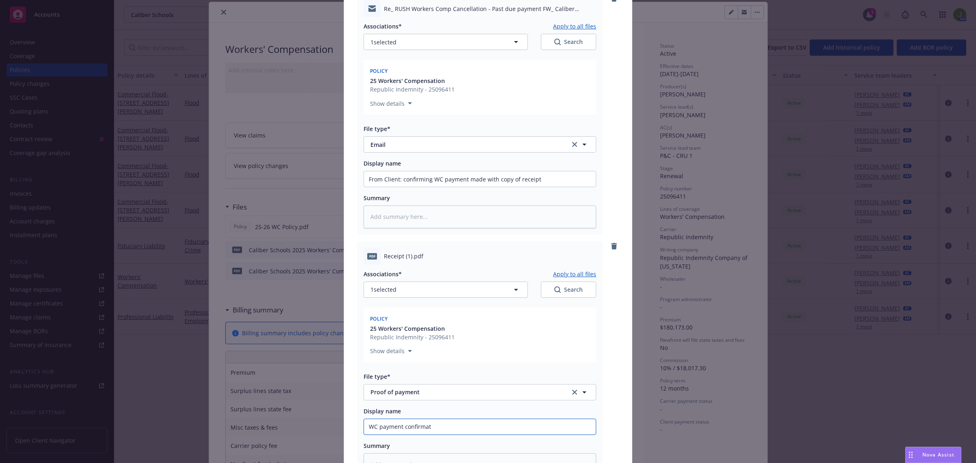
type input "WC payment confirmati"
type textarea "x"
type input "WC payment confirmatio"
type textarea "x"
type input "WC payment confirmation"
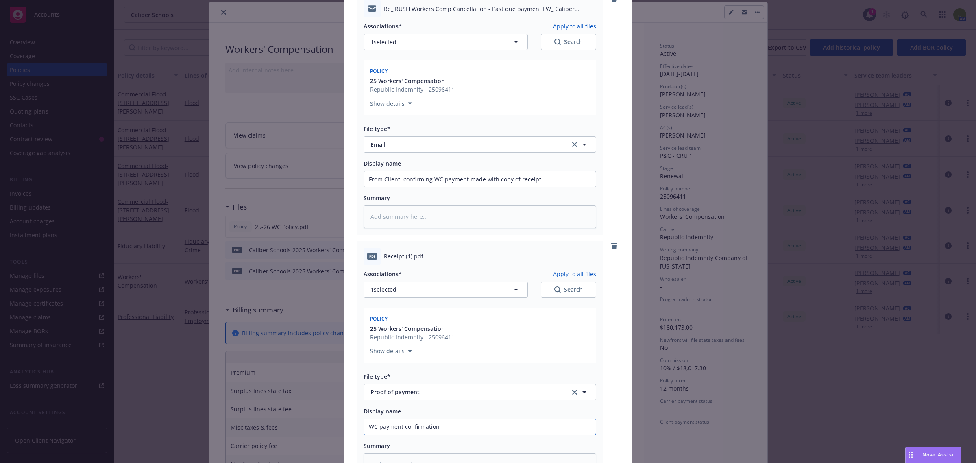
type textarea "x"
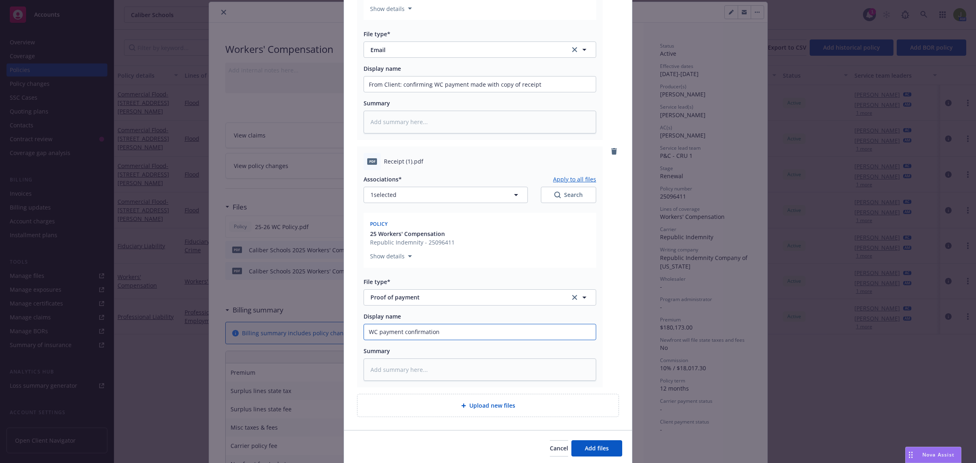
scroll to position [226, 0]
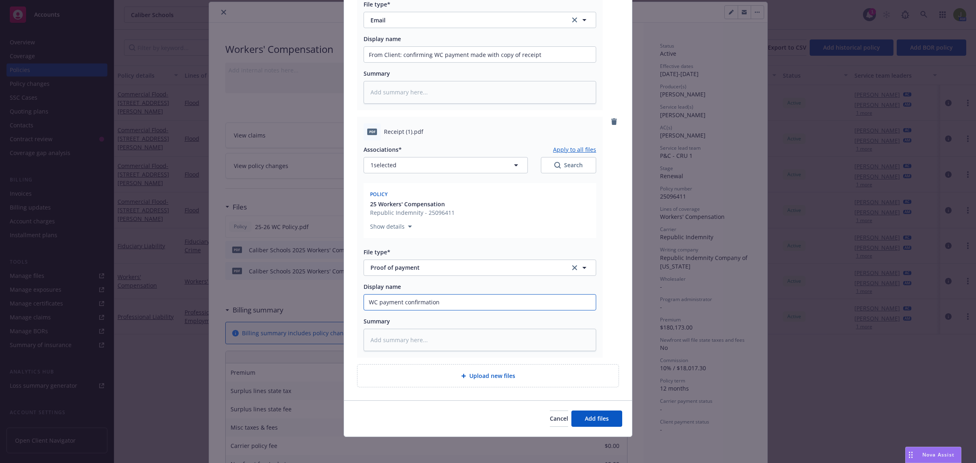
type input "WC payment confirmation"
type textarea "x"
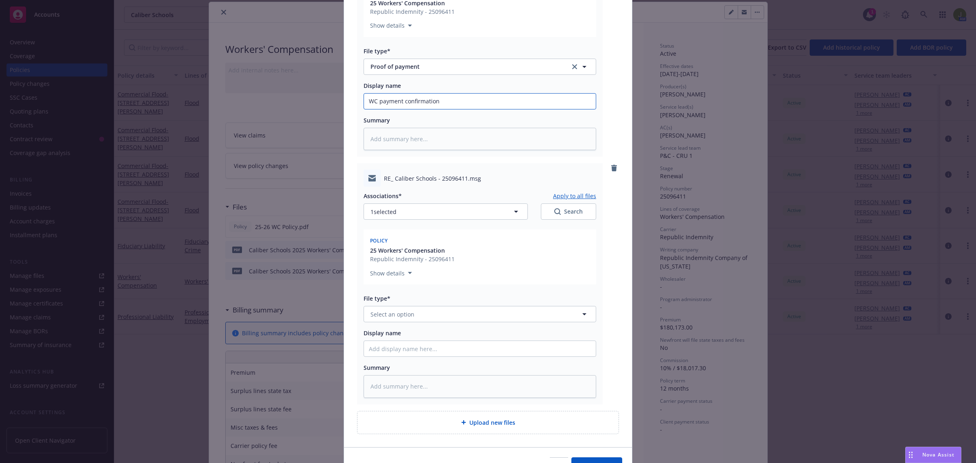
scroll to position [429, 0]
click at [389, 309] on span "Select an option" at bounding box center [392, 311] width 44 height 9
type input "email"
type textarea "x"
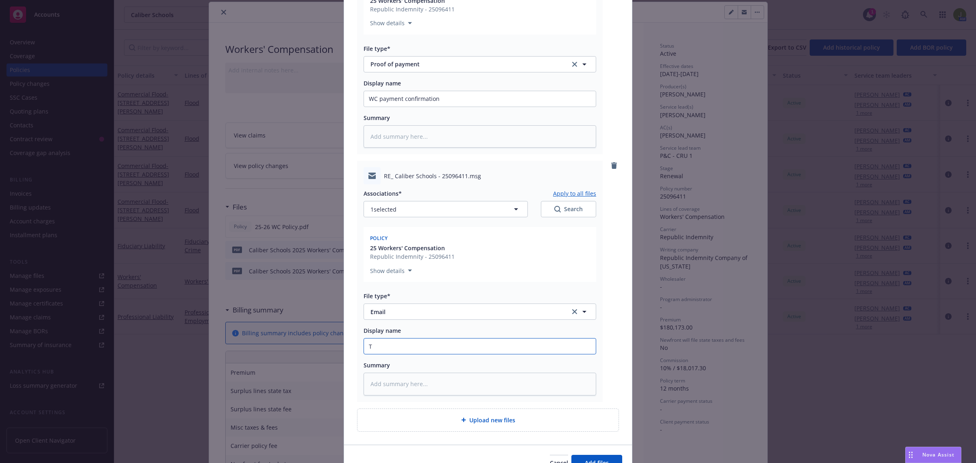
type input "To"
type textarea "x"
type input "To"
type textarea "x"
type input "To C"
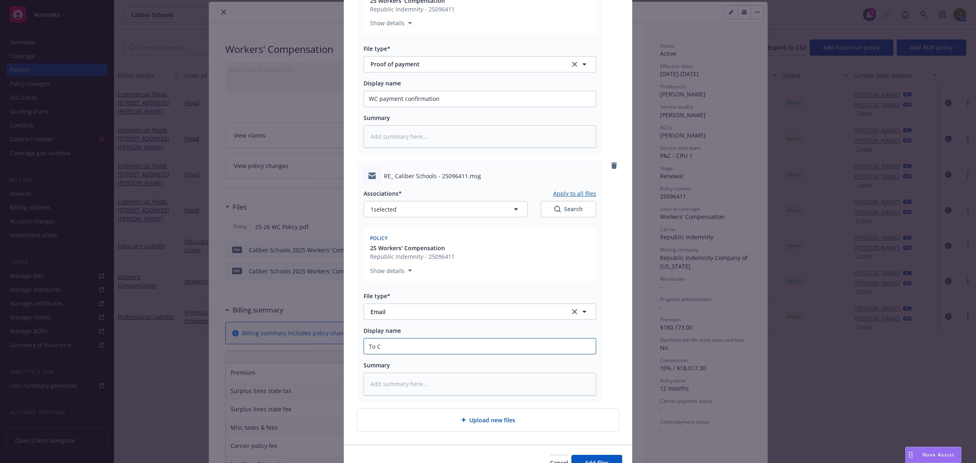
type textarea "x"
type input "To Ca"
type textarea "x"
type input "To Car"
type textarea "x"
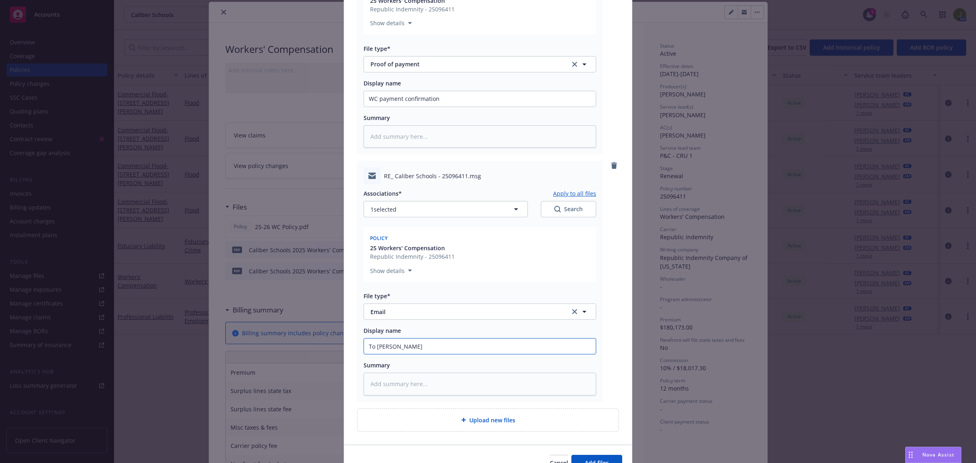
type input "To Carri"
type textarea "x"
type input "To Carrie"
type textarea "x"
type input "To Carrier"
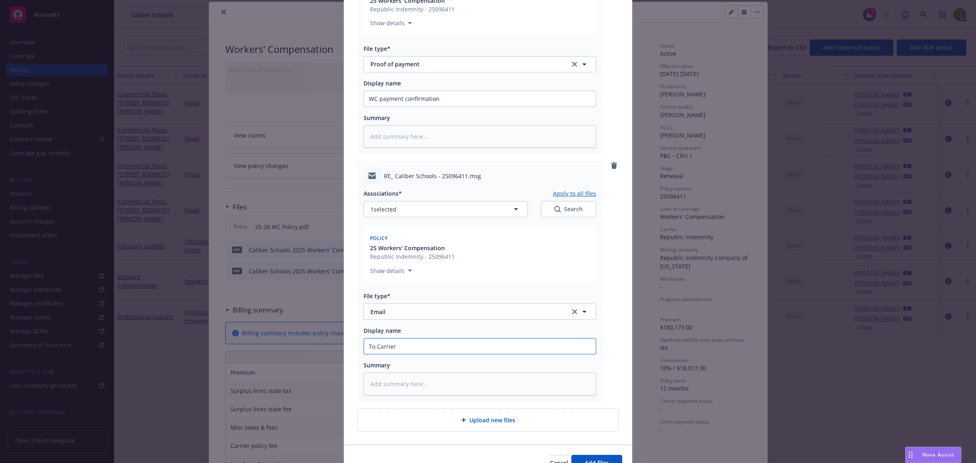
type textarea "x"
type input "To Carrier:"
type textarea "x"
type input "To Carrier: c"
type textarea "x"
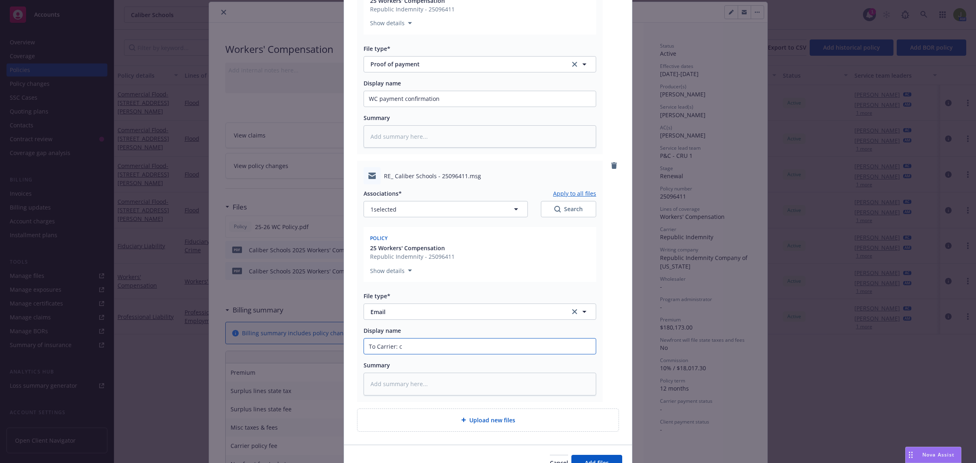
type input "To Carrier: co"
type textarea "x"
type input "To Carrier: con"
type textarea "x"
type input "To Carrier: conf"
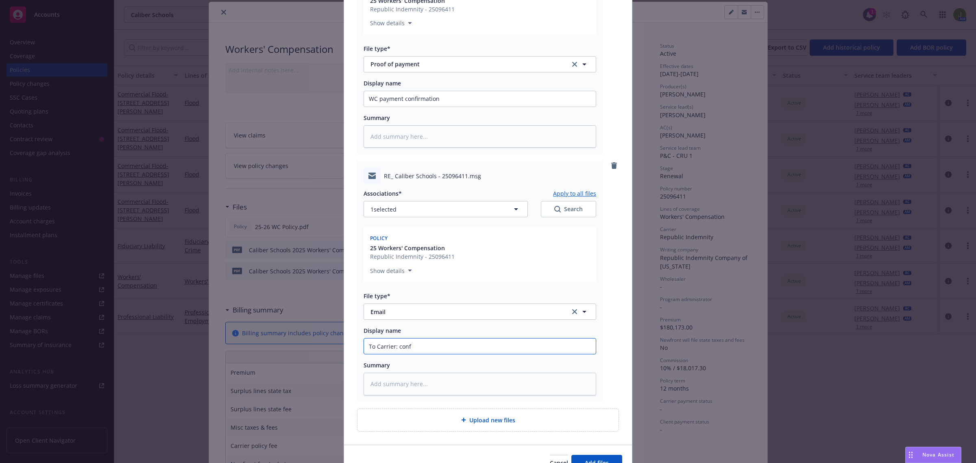
type textarea "x"
type input "To Carrier: confir"
type textarea "x"
type input "To Carrier: confirm"
type textarea "x"
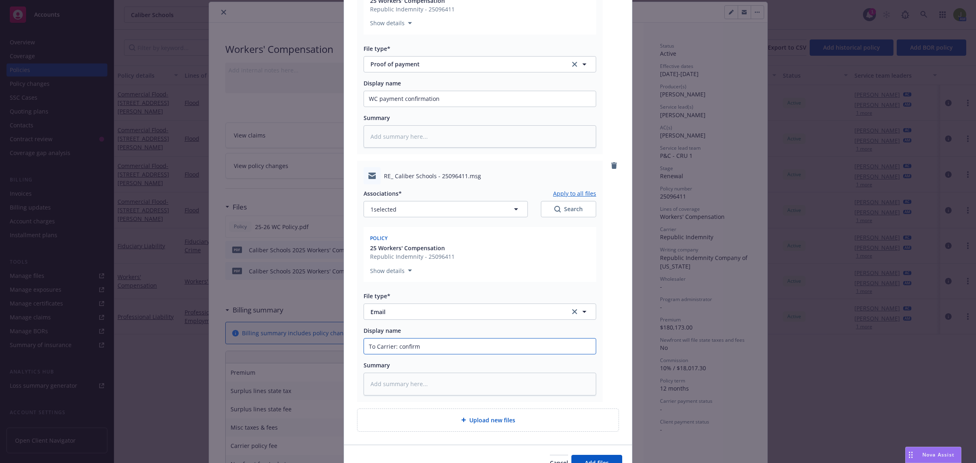
type input "To Carrier: confirmi"
type textarea "x"
type input "To Carrier: confirming"
type textarea "x"
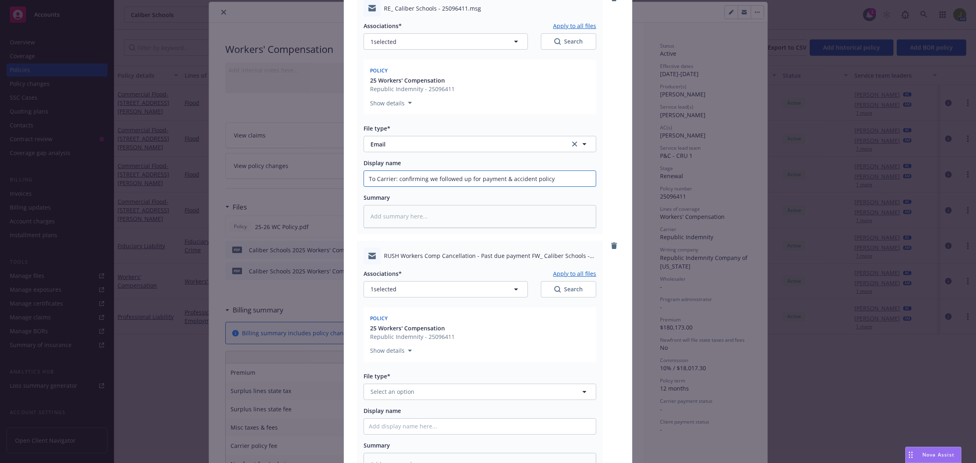
scroll to position [633, 0]
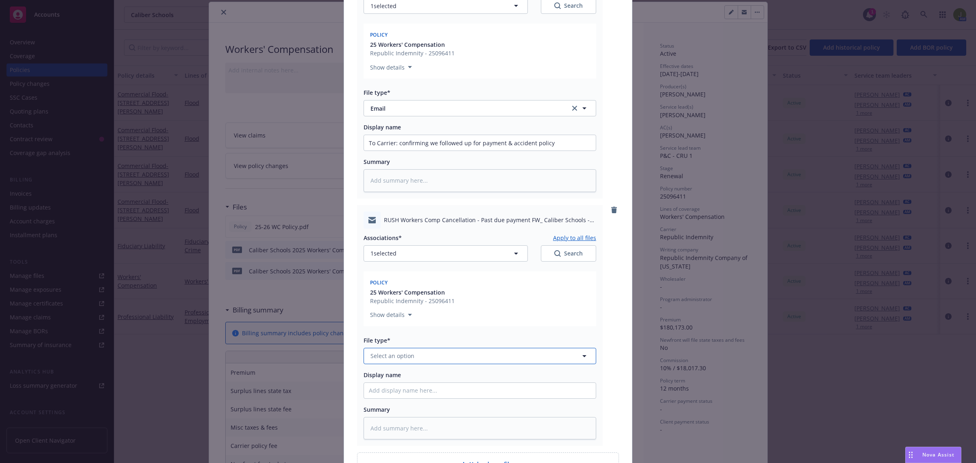
click at [381, 354] on span "Select an option" at bounding box center [392, 355] width 44 height 9
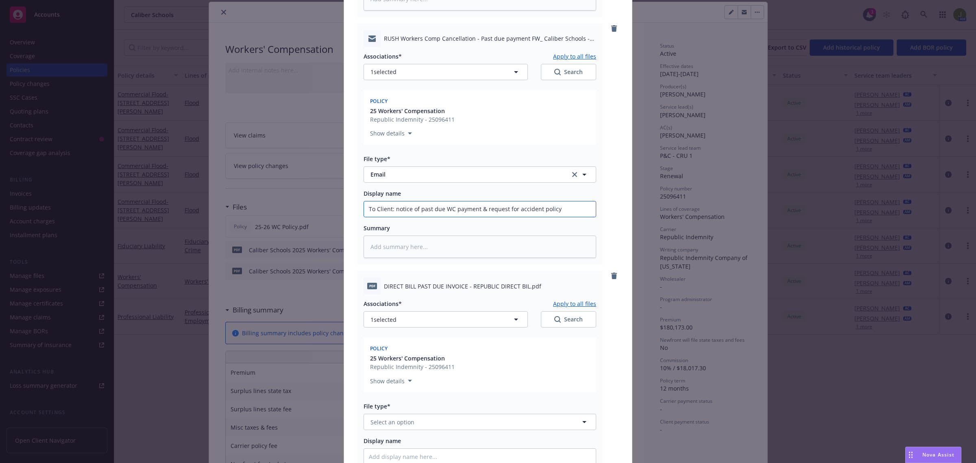
scroll to position [873, 0]
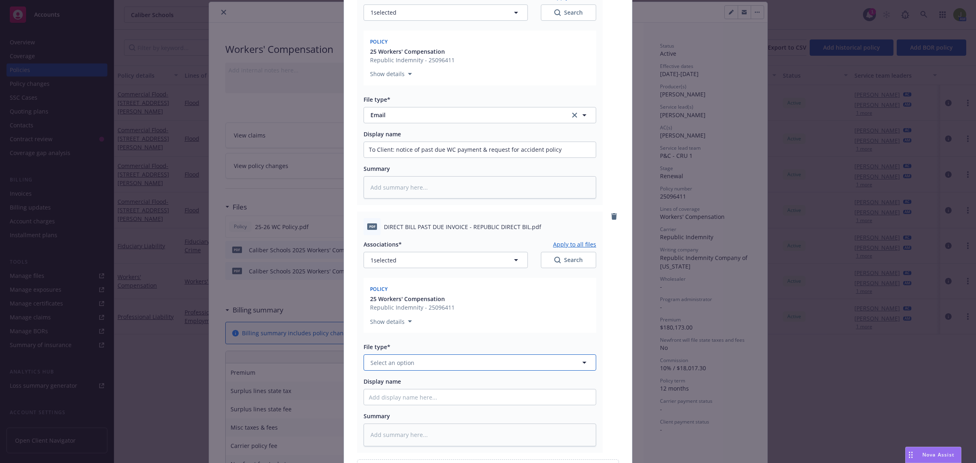
click at [377, 362] on span "Select an option" at bounding box center [392, 362] width 44 height 9
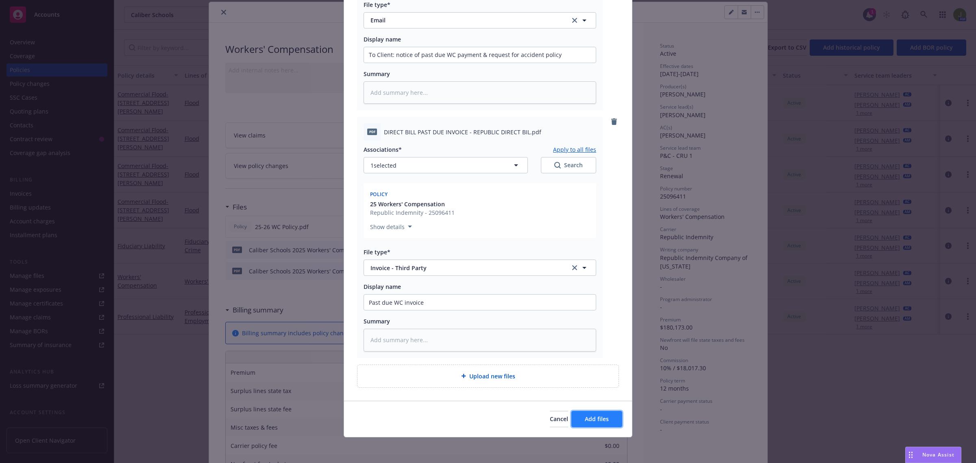
click at [599, 417] on span "Add files" at bounding box center [597, 419] width 24 height 8
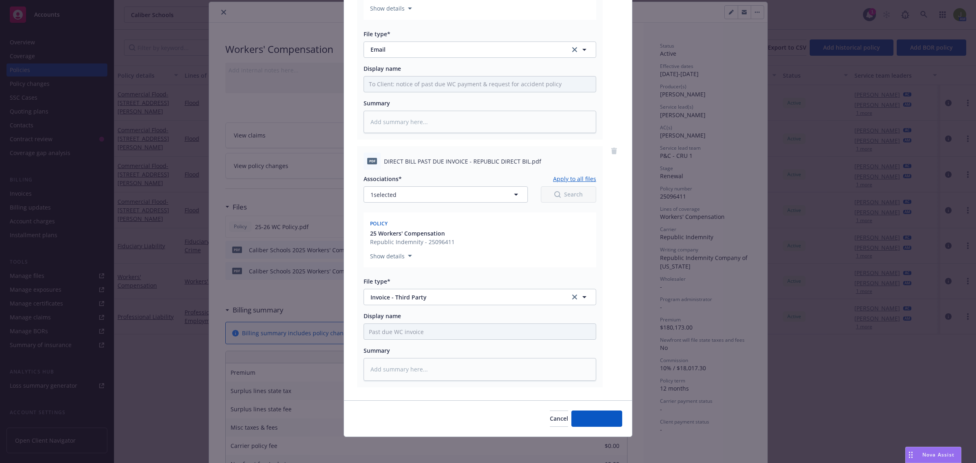
scroll to position [938, 0]
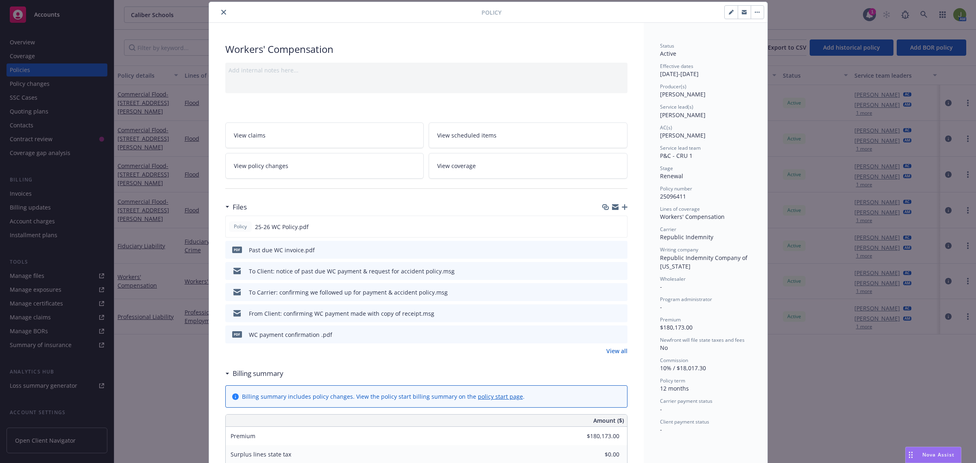
click at [221, 15] on icon "close" at bounding box center [223, 12] width 5 height 5
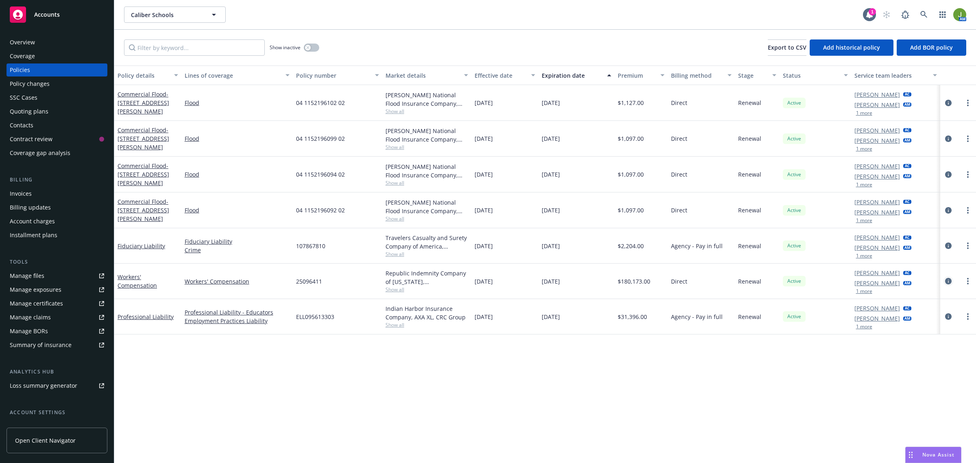
click at [948, 281] on icon "circleInformation" at bounding box center [948, 281] width 7 height 7
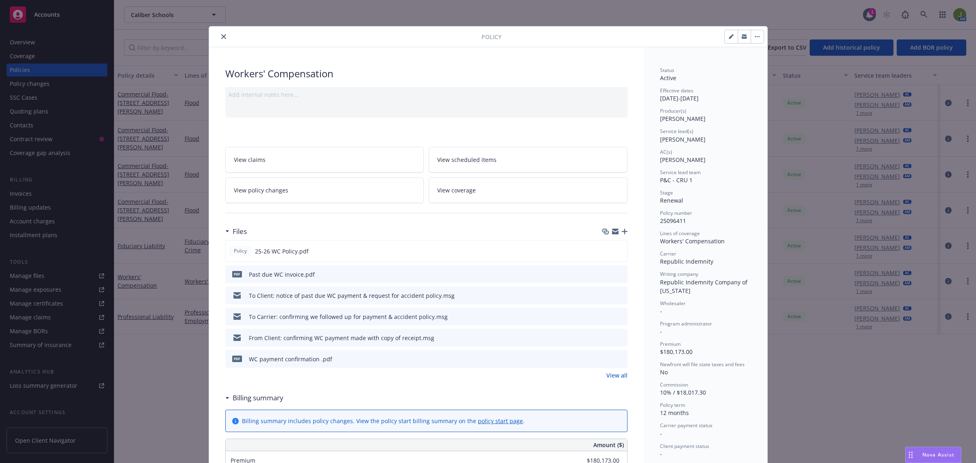
scroll to position [24, 0]
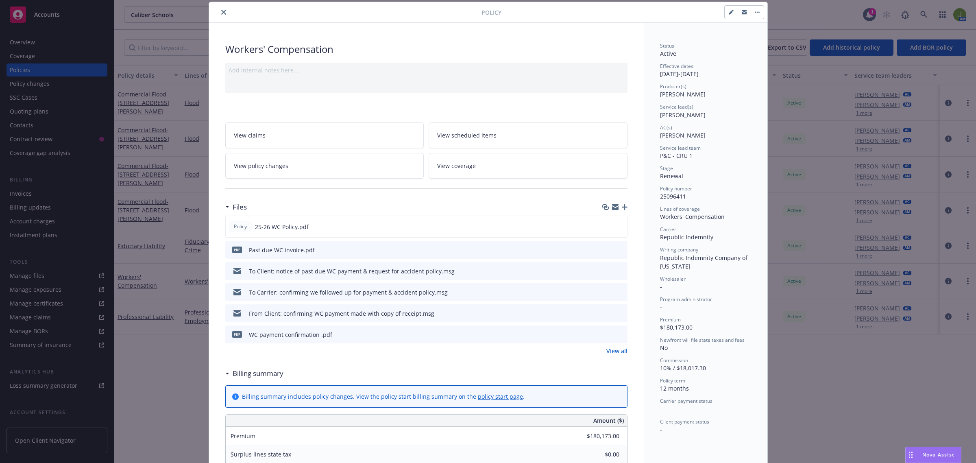
click at [622, 206] on icon "button" at bounding box center [625, 207] width 6 height 6
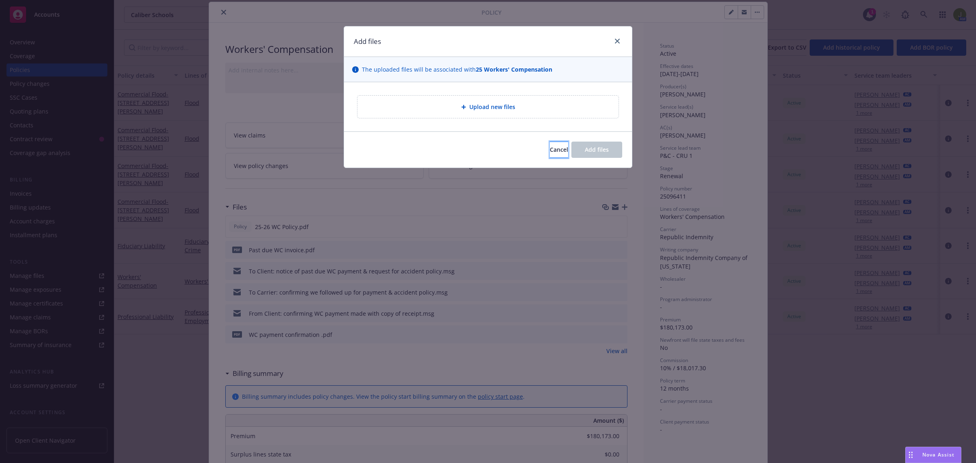
click at [550, 149] on span "Cancel" at bounding box center [559, 150] width 18 height 8
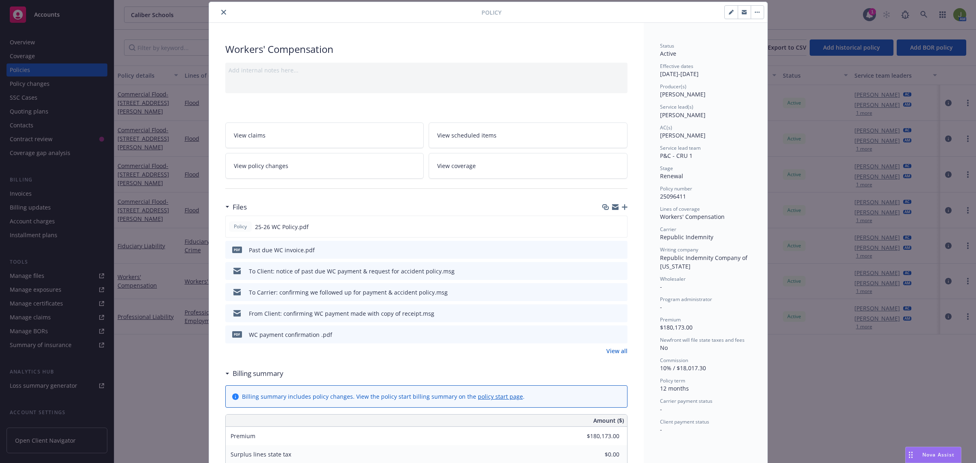
click at [622, 208] on icon "button" at bounding box center [625, 207] width 6 height 6
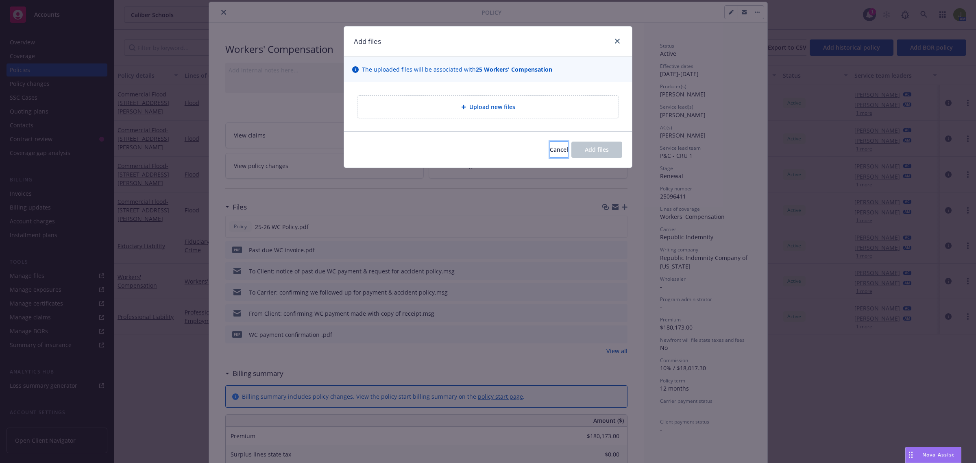
click at [550, 147] on span "Cancel" at bounding box center [559, 150] width 18 height 8
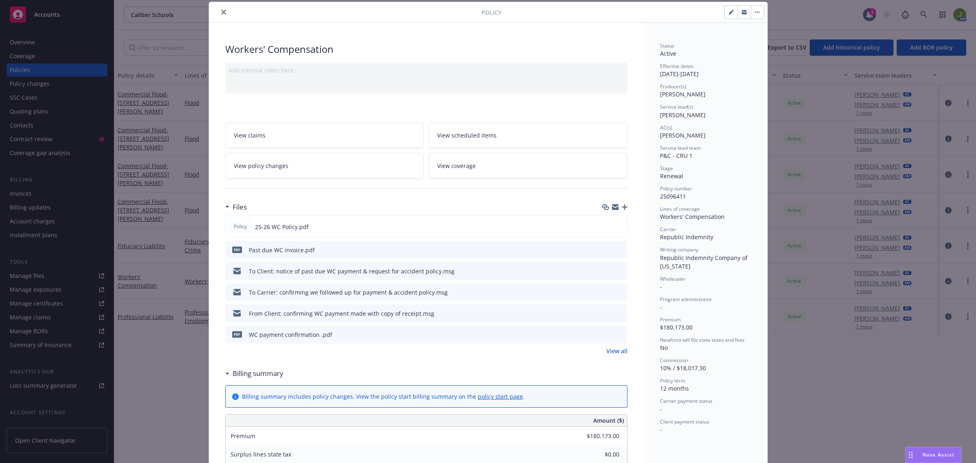
click at [219, 13] on button "close" at bounding box center [224, 12] width 10 height 10
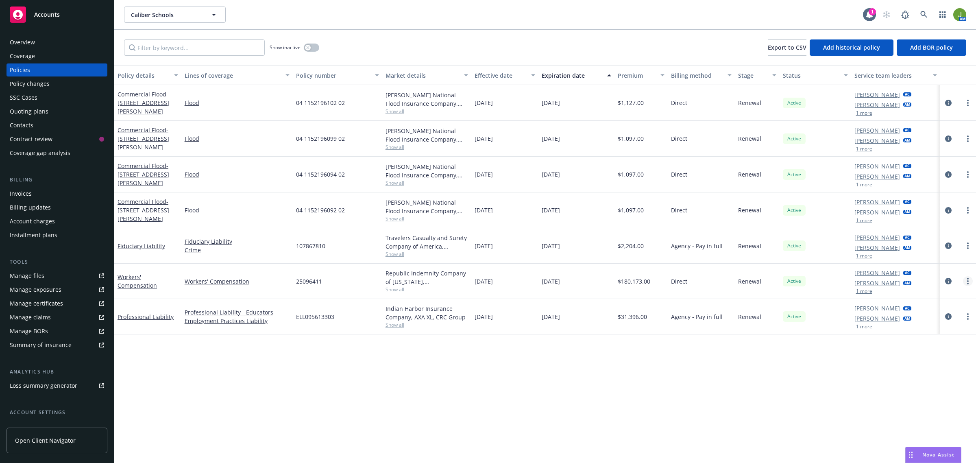
click at [966, 278] on link "more" at bounding box center [968, 281] width 10 height 10
click at [915, 395] on link "Copy logging email" at bounding box center [925, 396] width 96 height 16
click at [923, 17] on icon at bounding box center [923, 14] width 7 height 7
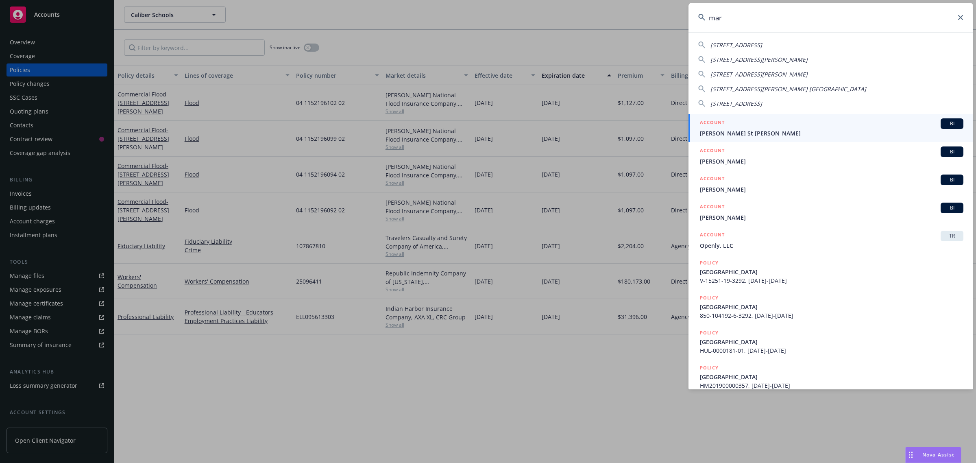
click at [960, 18] on icon at bounding box center [960, 17] width 5 height 5
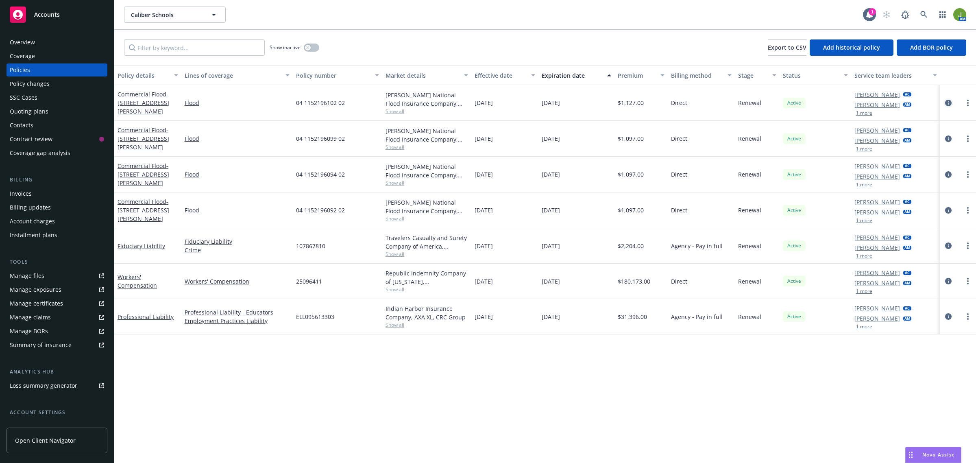
click at [947, 100] on icon "circleInformation" at bounding box center [948, 103] width 7 height 7
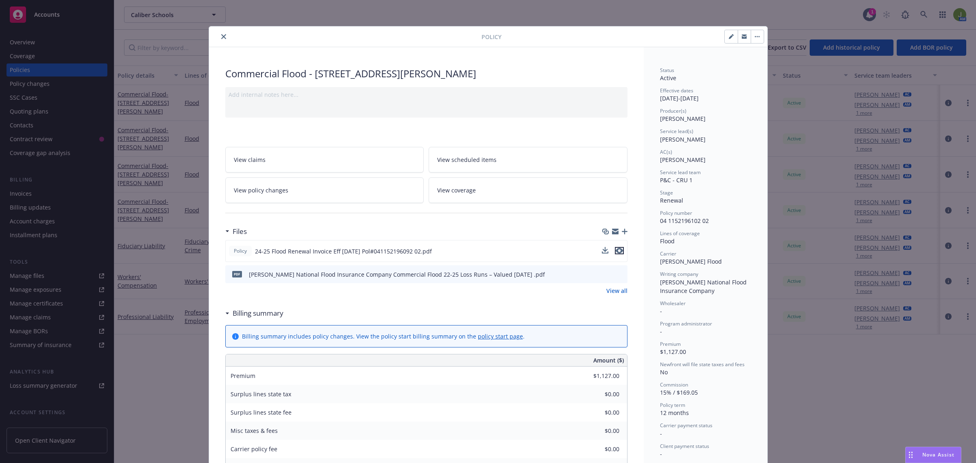
click at [616, 248] on icon "preview file" at bounding box center [619, 251] width 7 height 6
click at [221, 39] on icon "close" at bounding box center [223, 36] width 5 height 5
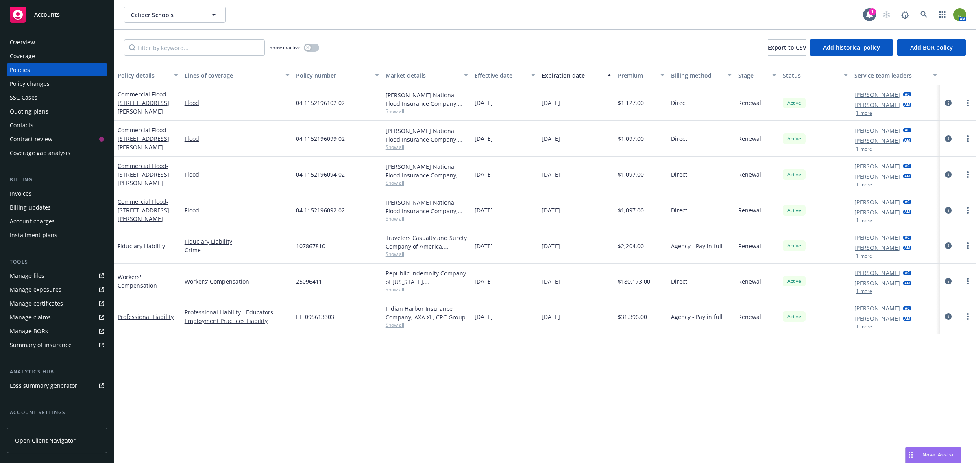
click at [943, 448] on div "Nova Assist" at bounding box center [932, 454] width 55 height 15
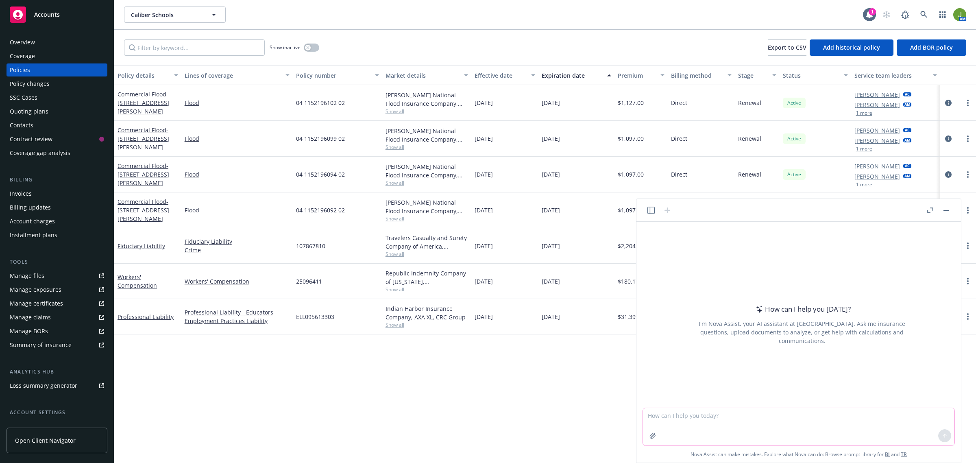
click at [686, 418] on textarea at bounding box center [798, 426] width 311 height 37
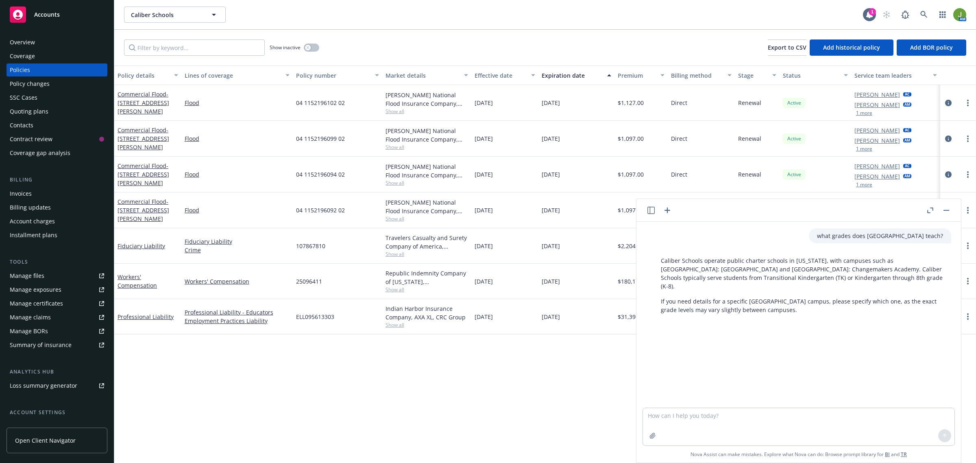
click at [942, 207] on button "button" at bounding box center [946, 210] width 10 height 10
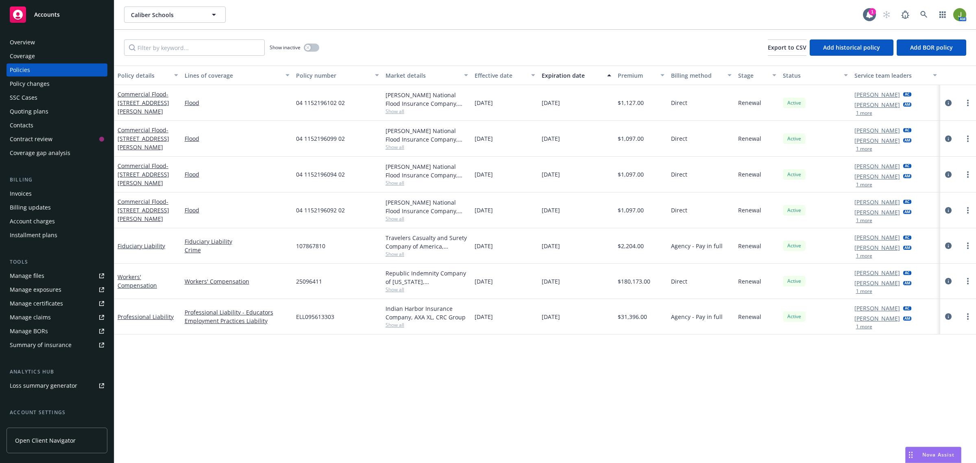
click at [30, 115] on div "Quoting plans" at bounding box center [29, 111] width 39 height 13
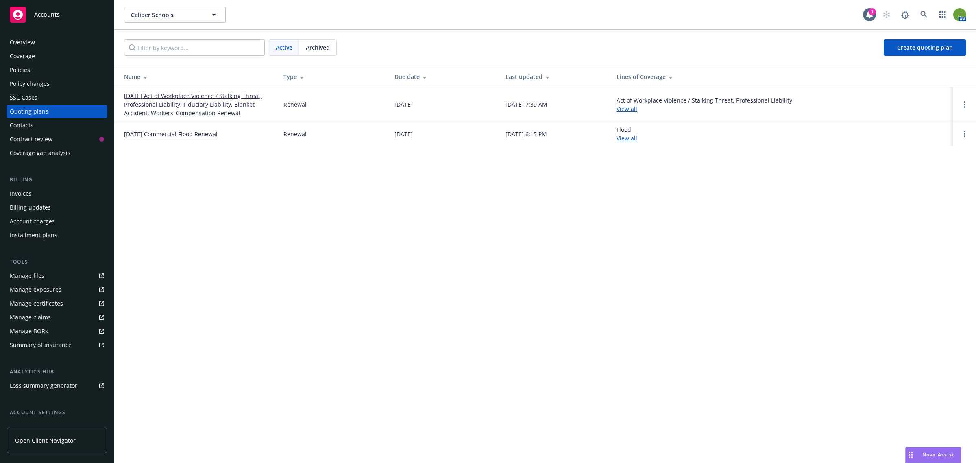
click at [140, 132] on link "08/27/25 Commercial Flood Renewal" at bounding box center [171, 134] width 94 height 9
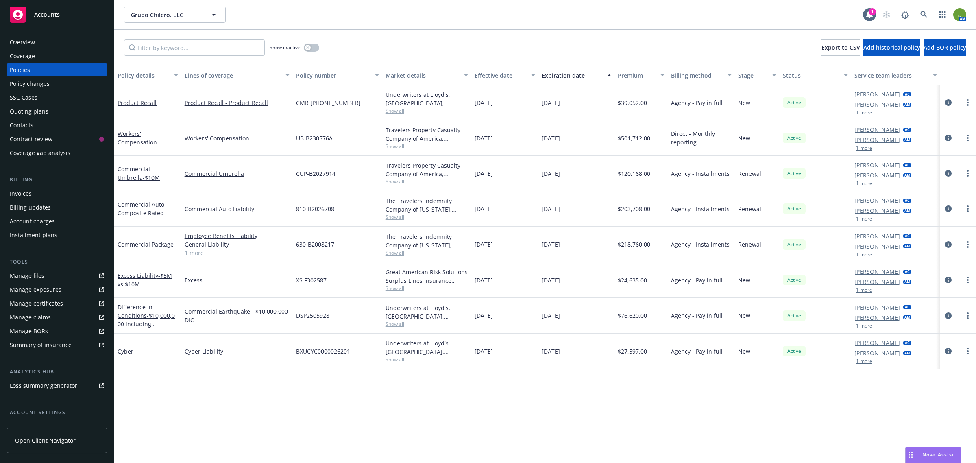
click at [925, 455] on span "Nova Assist" at bounding box center [938, 454] width 32 height 7
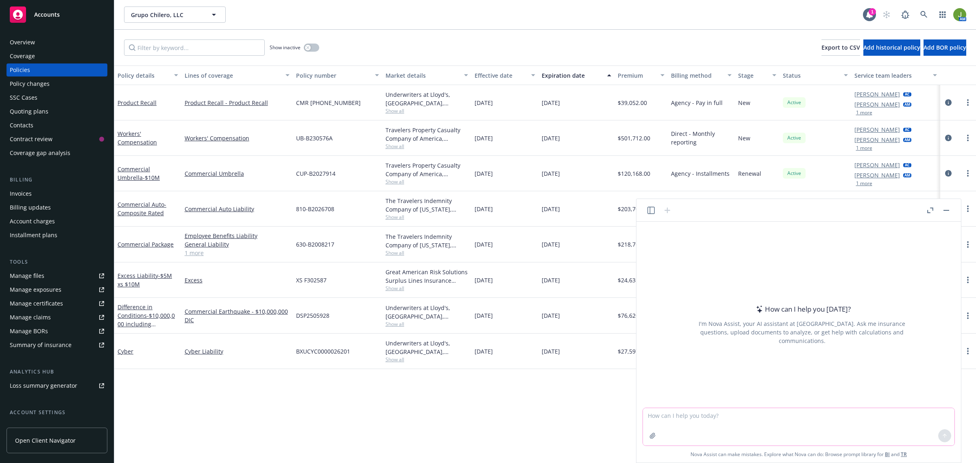
click at [733, 425] on textarea at bounding box center [798, 426] width 311 height 37
click at [667, 415] on textarea "can you provide the COPE info for by building for buildings 1-4 at [STREET_ADDR…" at bounding box center [798, 426] width 311 height 37
type textarea "can you please provide the COPE info for by building for buildings 1-4 at [STRE…"
click at [942, 433] on icon at bounding box center [945, 436] width 6 height 6
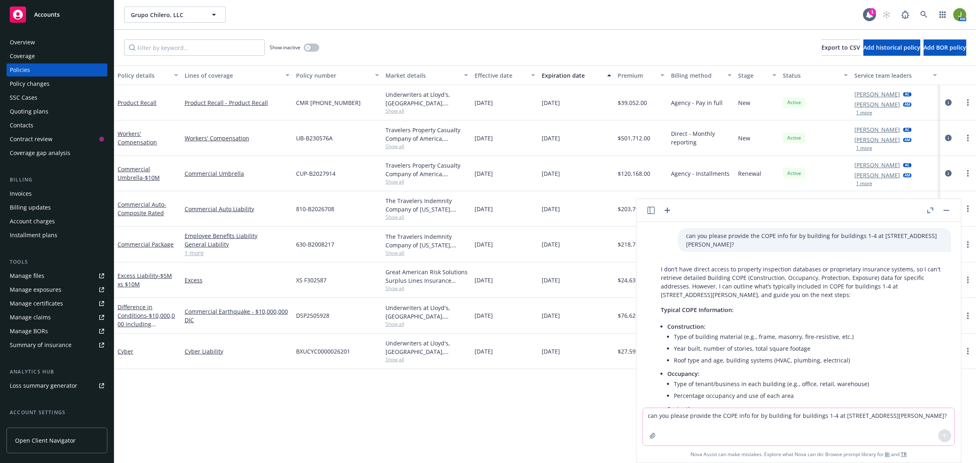
click at [694, 432] on textarea "can you please provide the COPE info for by building for buildings 1-4 at [STRE…" at bounding box center [798, 426] width 311 height 37
type textarea "please provide information available online"
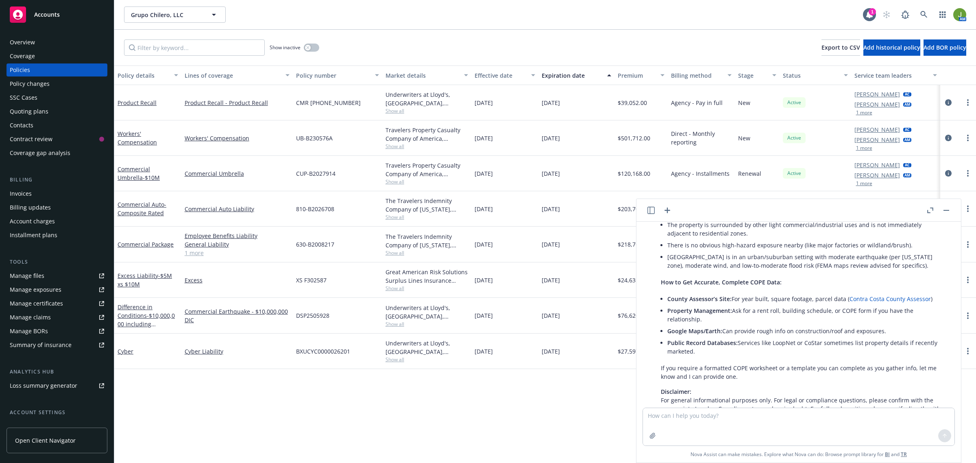
scroll to position [787, 0]
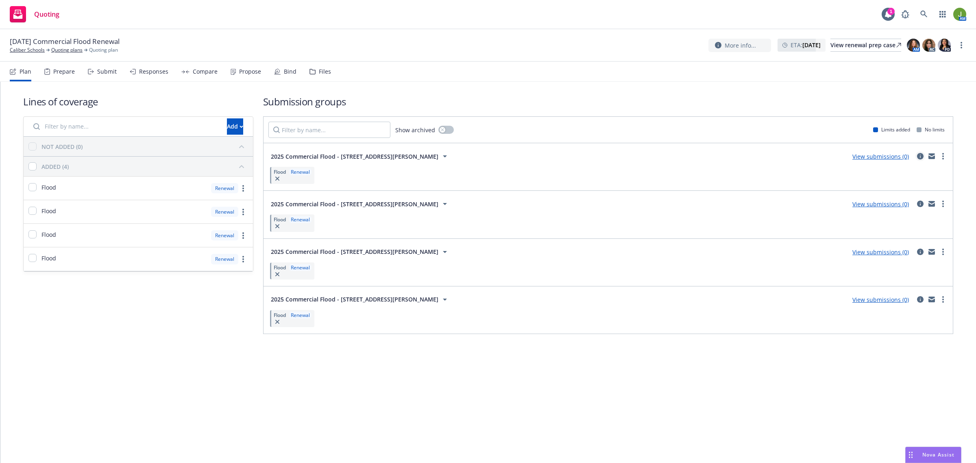
click at [922, 154] on icon "circleInformation" at bounding box center [920, 156] width 7 height 7
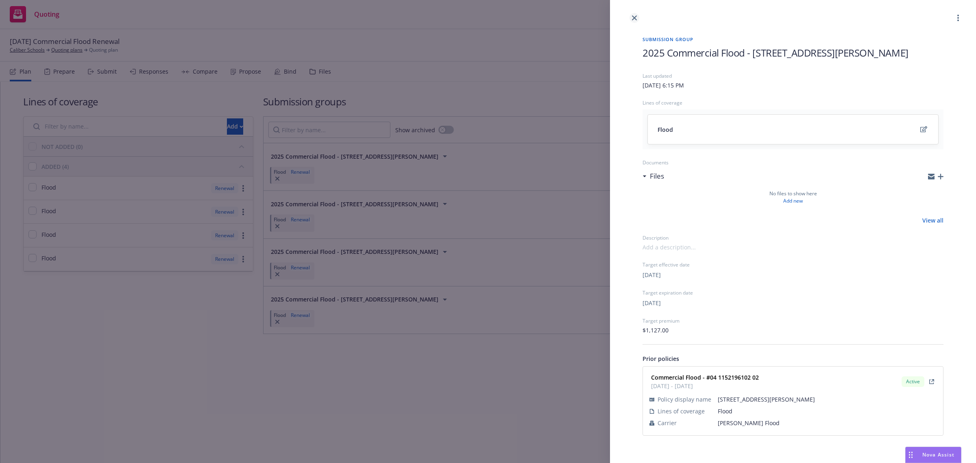
click at [635, 16] on icon "close" at bounding box center [634, 17] width 5 height 5
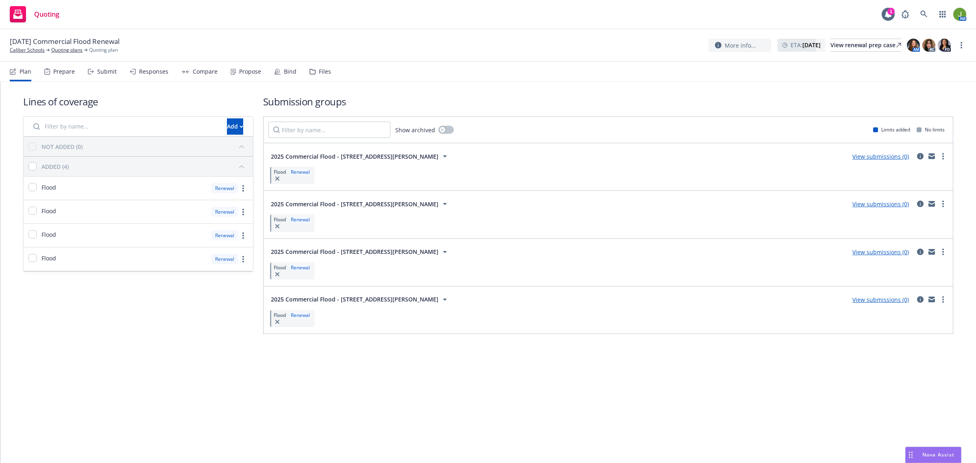
click at [309, 69] on icon at bounding box center [312, 72] width 6 height 6
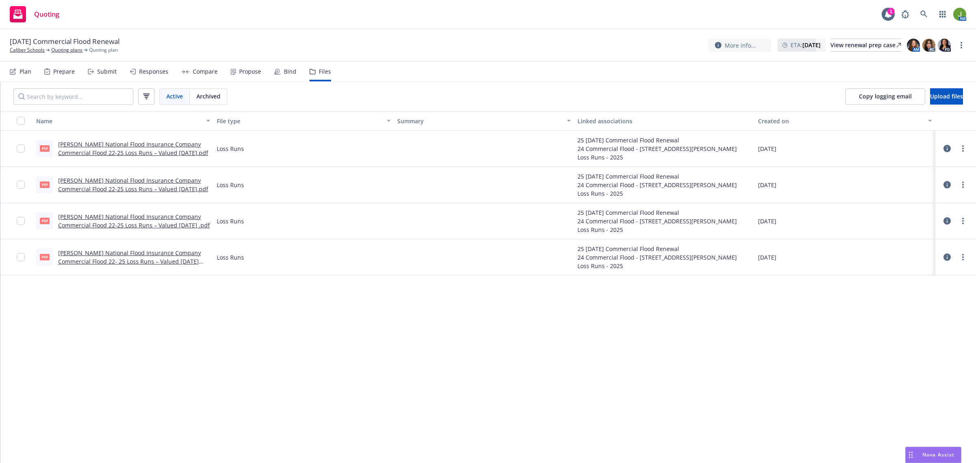
click at [123, 147] on link "[PERSON_NAME] National Flood Insurance Company Commercial Flood 22-25 Loss Runs…" at bounding box center [133, 148] width 150 height 16
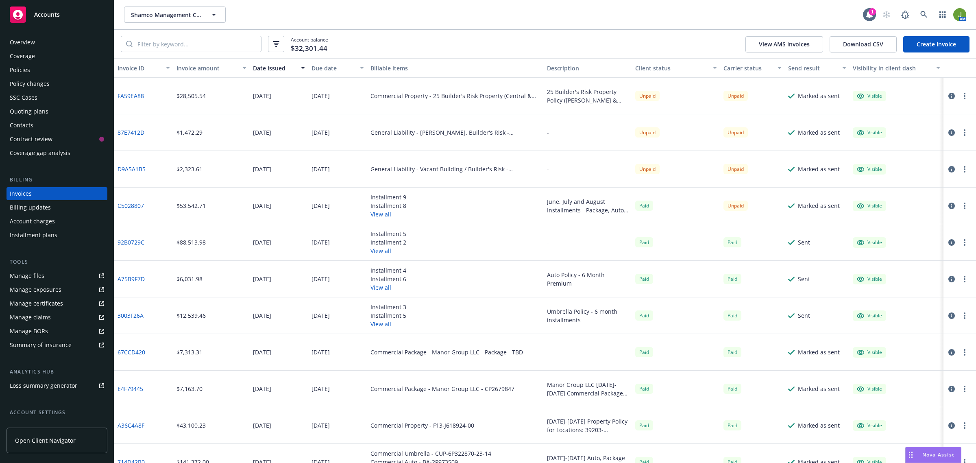
click at [80, 20] on div "Accounts" at bounding box center [57, 15] width 94 height 16
click at [76, 11] on div "Accounts" at bounding box center [57, 15] width 94 height 16
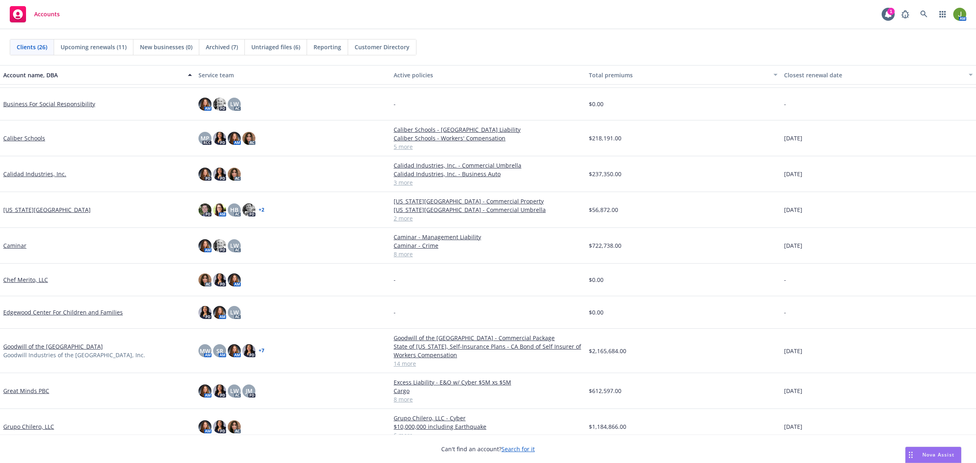
scroll to position [152, 0]
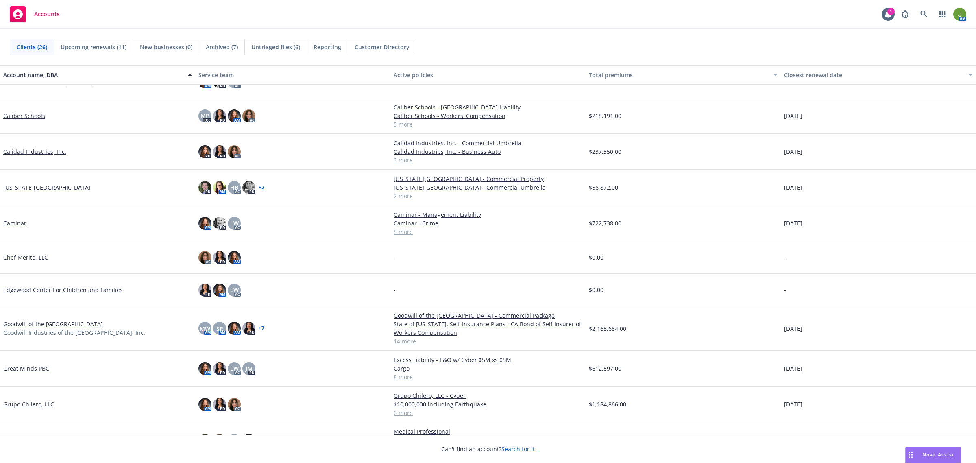
click at [14, 221] on link "Caminar" at bounding box center [14, 223] width 23 height 9
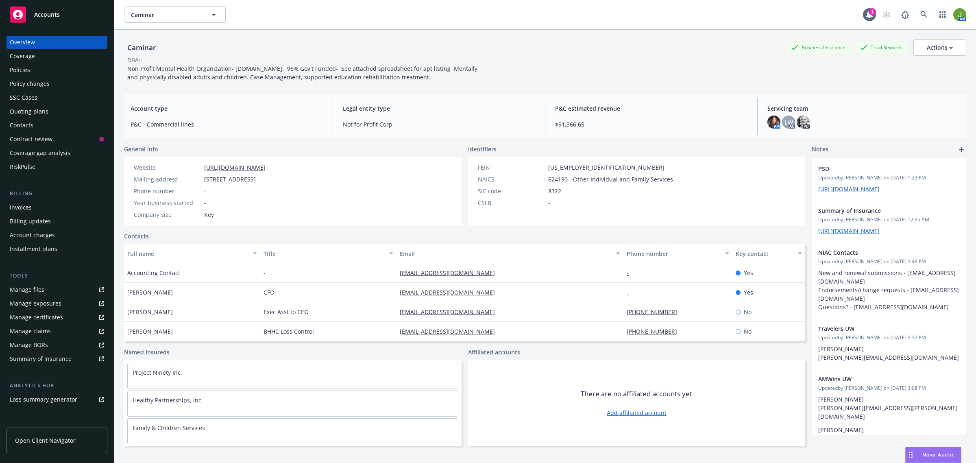
click at [43, 290] on div "Manage files" at bounding box center [27, 289] width 35 height 13
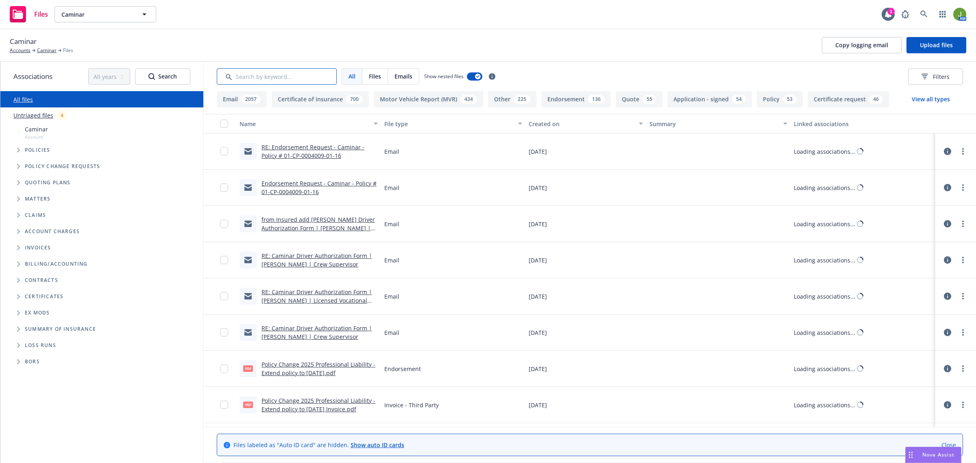
click at [283, 76] on input "Search by keyword..." at bounding box center [277, 76] width 120 height 16
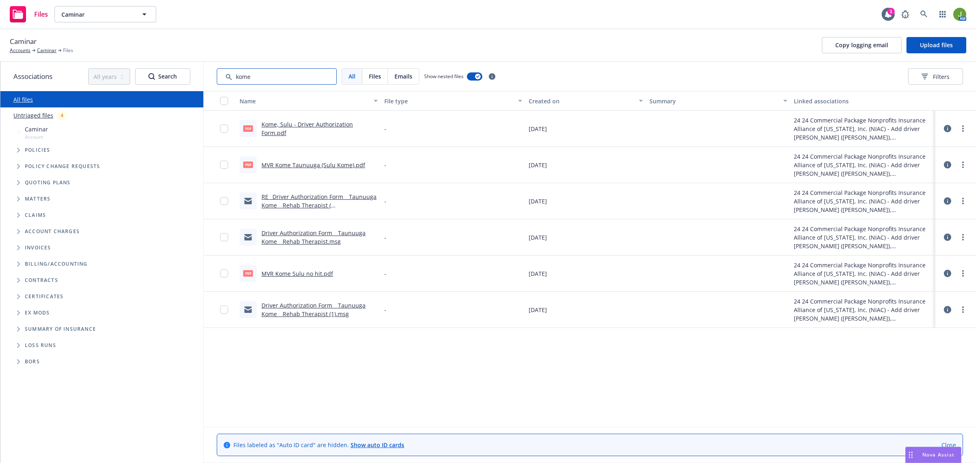
type input "kome"
click at [302, 164] on link "MVR Kome Taunuuga (Sulu Kome).pdf" at bounding box center [313, 165] width 104 height 8
click at [310, 202] on link "RE_ Driver Authorization Form _ Taunuuga Kome _ Rehab Therapist ( [PERSON_NAME]…" at bounding box center [318, 205] width 115 height 25
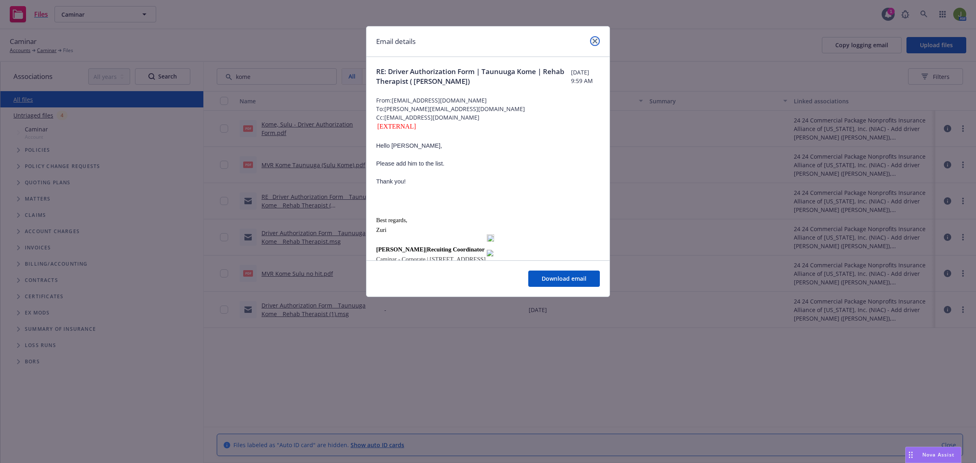
click at [594, 40] on icon "close" at bounding box center [594, 41] width 5 height 5
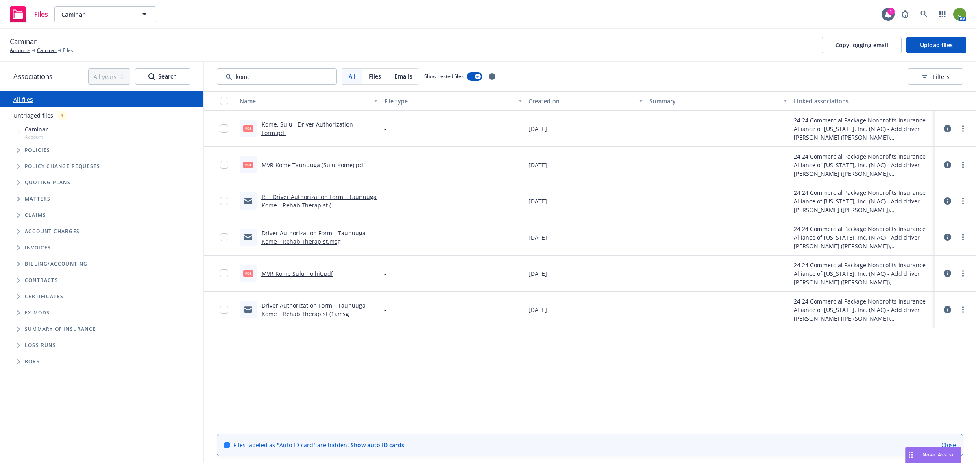
click at [320, 309] on div "Driver Authorization Form _ Taunuuga Kome _ Rehab Therapist (1).msg" at bounding box center [319, 309] width 116 height 17
click at [324, 314] on link "Driver Authorization Form _ Taunuuga Kome _ Rehab Therapist (1).msg" at bounding box center [313, 309] width 104 height 16
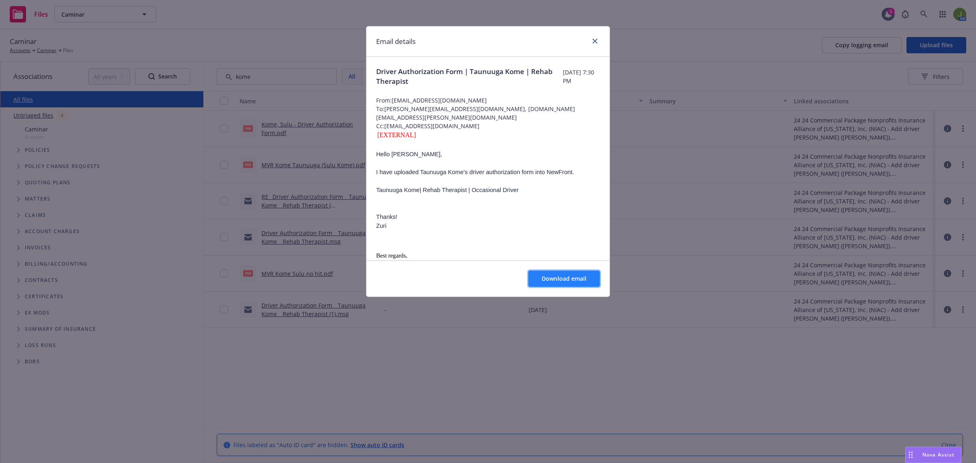
click at [561, 277] on span "Download email" at bounding box center [564, 278] width 45 height 8
click at [594, 38] on link "close" at bounding box center [595, 41] width 10 height 10
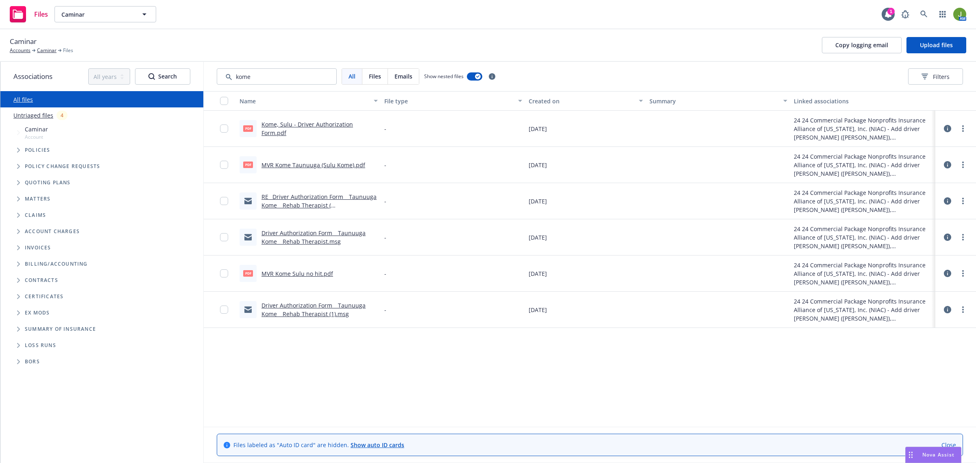
click at [319, 207] on link "RE_ Driver Authorization Form _ Taunuuga Kome _ Rehab Therapist ( [PERSON_NAME]…" at bounding box center [318, 205] width 115 height 25
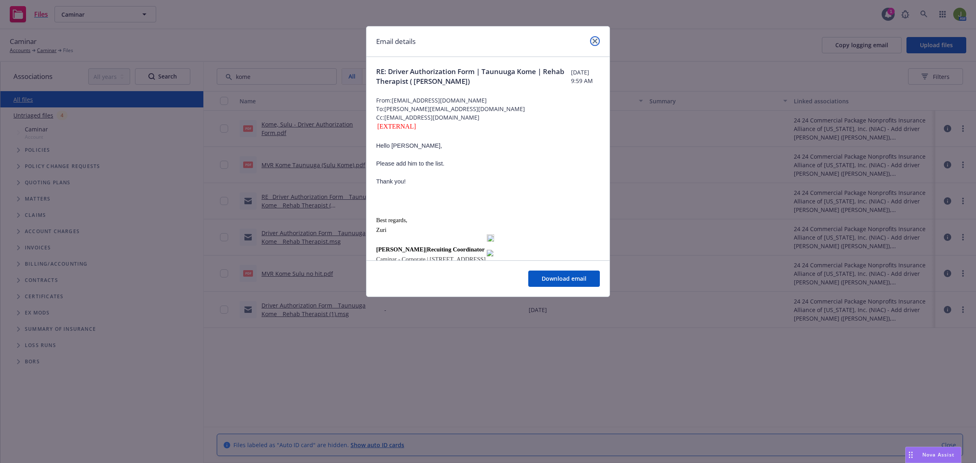
click at [594, 38] on link "close" at bounding box center [595, 41] width 10 height 10
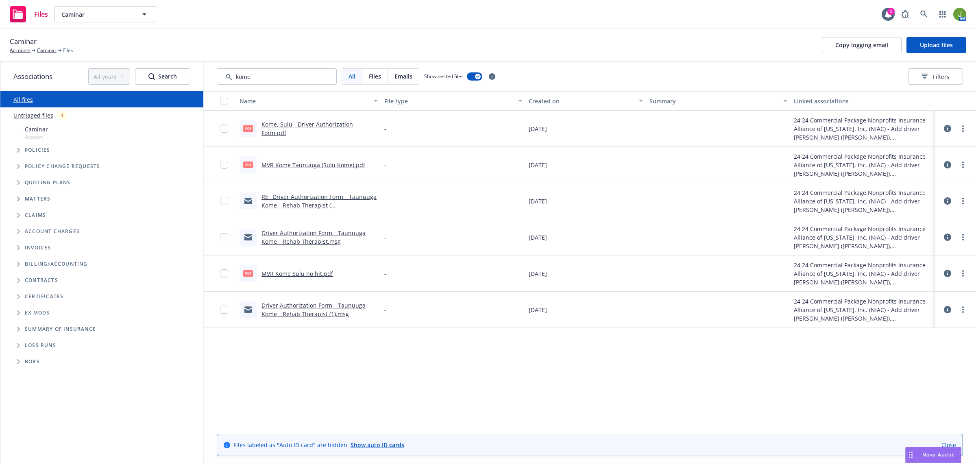
click at [325, 235] on link "Driver Authorization Form _ Taunuuga Kome _ Rehab Therapist.msg" at bounding box center [313, 237] width 104 height 16
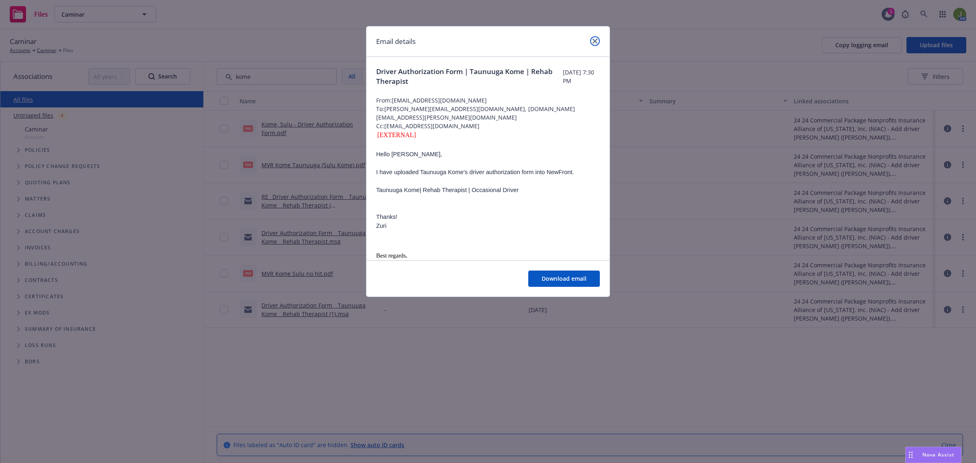
click at [597, 43] on icon "close" at bounding box center [594, 41] width 5 height 5
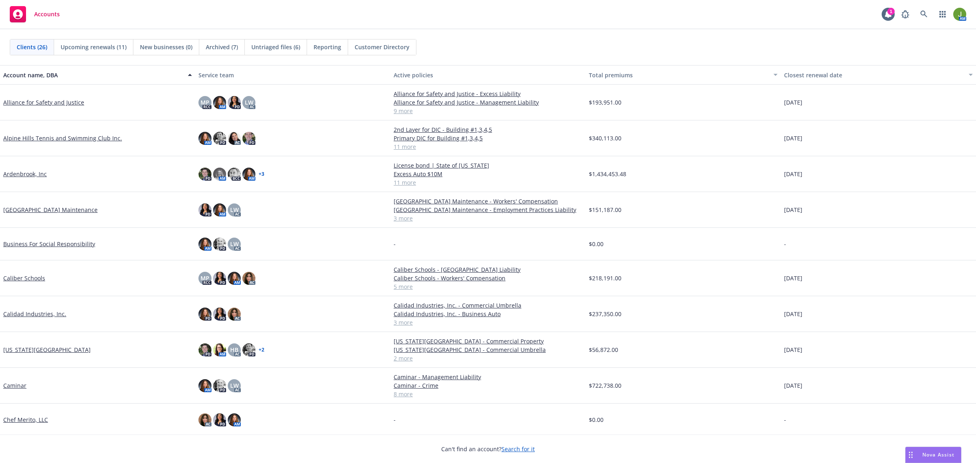
click at [20, 171] on link "Ardenbrook, Inc" at bounding box center [25, 174] width 44 height 9
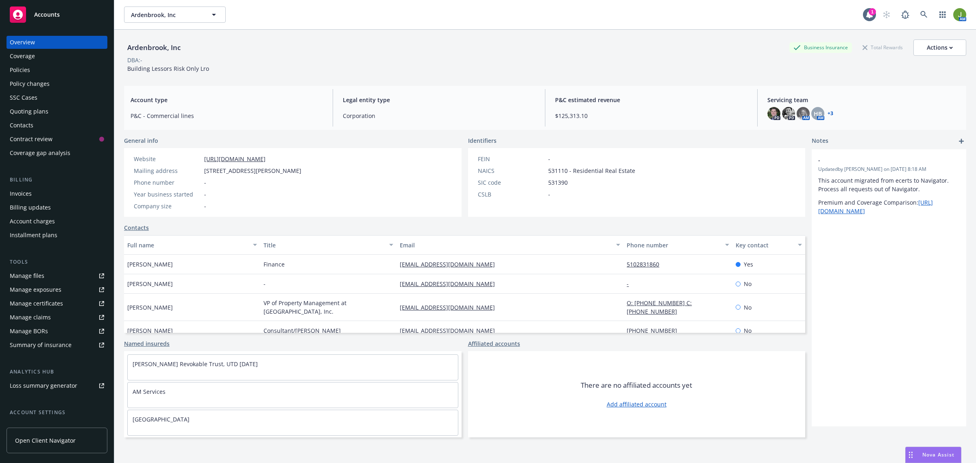
click at [40, 74] on div "Policies" at bounding box center [57, 69] width 94 height 13
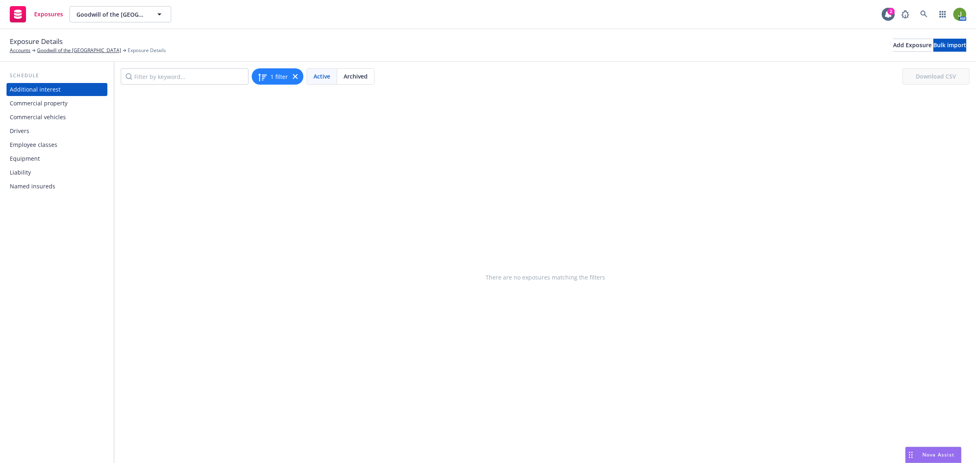
click at [39, 117] on div "Commercial vehicles" at bounding box center [38, 117] width 56 height 13
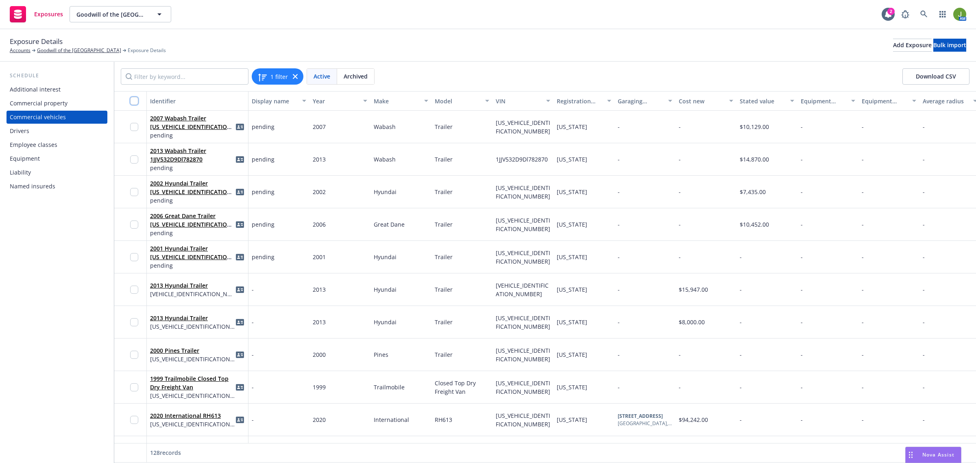
click at [136, 102] on input "checkbox" at bounding box center [134, 101] width 8 height 8
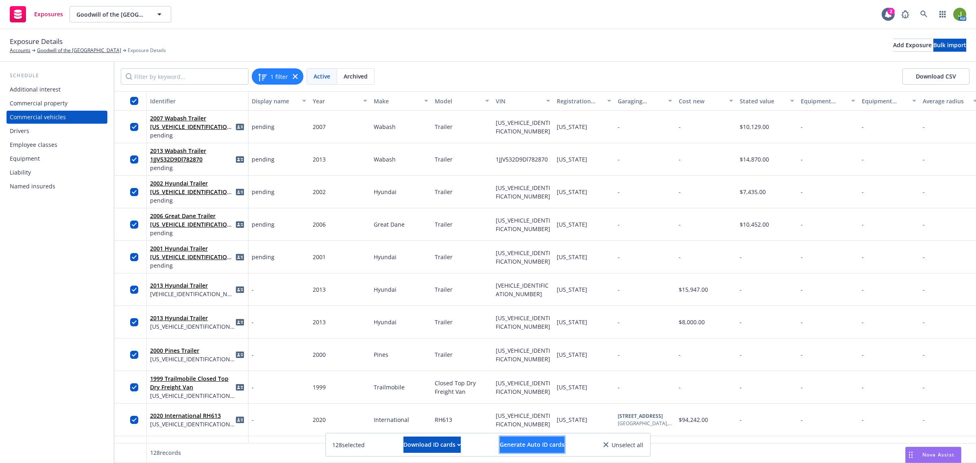
click at [533, 450] on button "Generate Auto ID cards" at bounding box center [532, 444] width 65 height 16
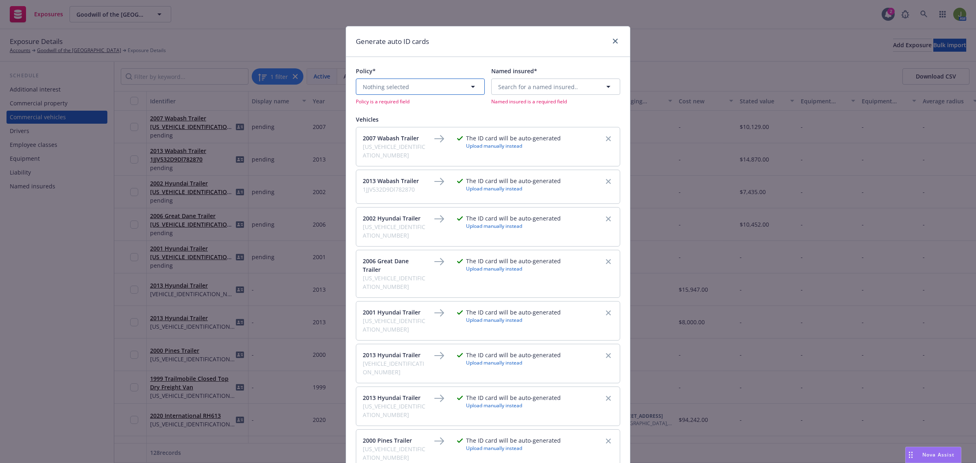
click at [452, 84] on button "Nothing selected" at bounding box center [420, 86] width 129 height 16
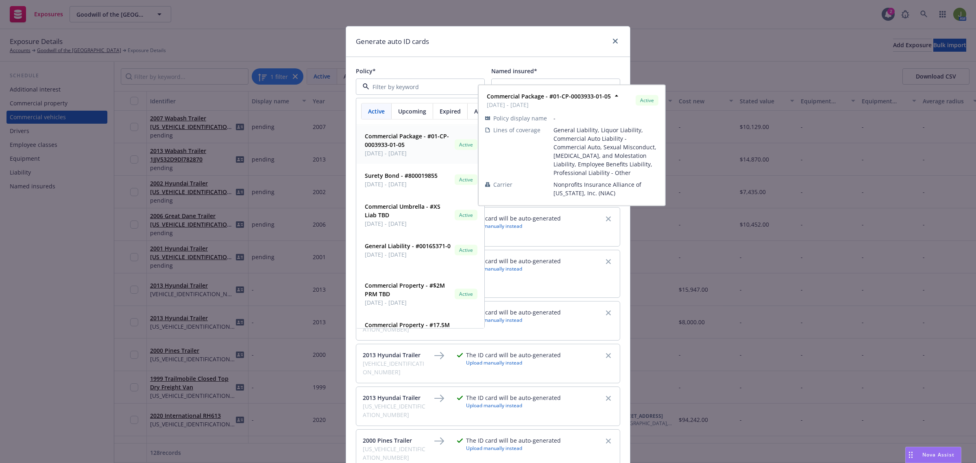
click at [409, 134] on strong "Commercial Package - #01-CP-0003933-01-05" at bounding box center [407, 140] width 84 height 16
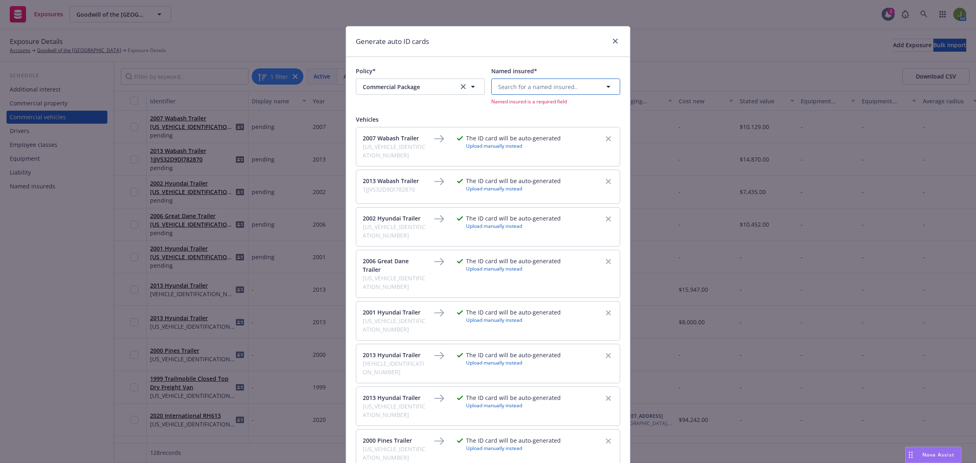
click at [512, 83] on span "Search for a named insured.." at bounding box center [538, 87] width 80 height 9
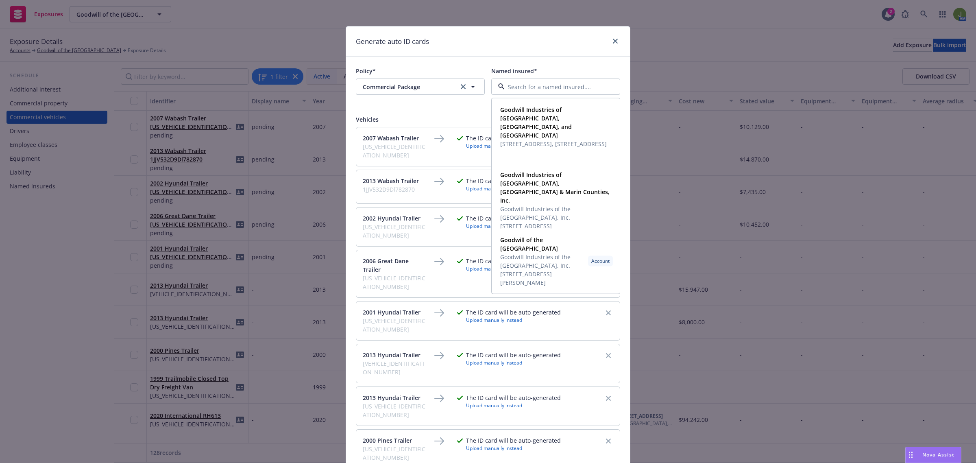
click at [511, 48] on div "Generate auto ID cards" at bounding box center [488, 41] width 284 height 30
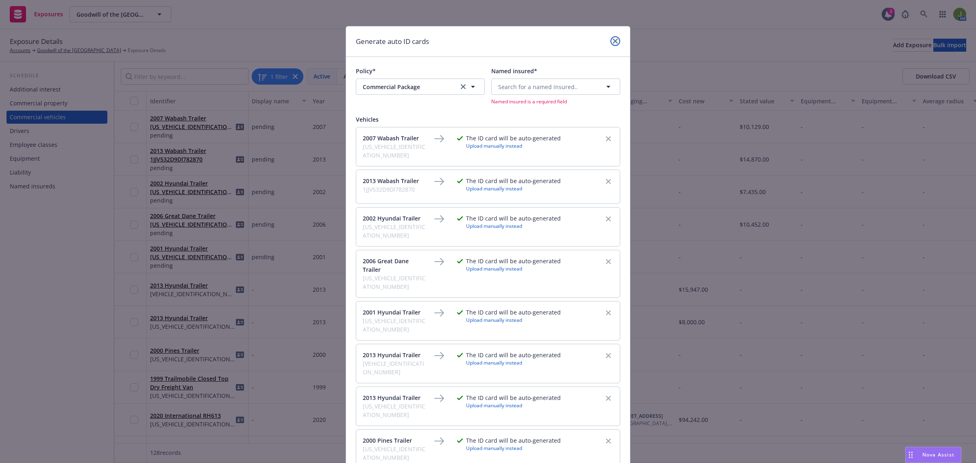
click at [613, 39] on icon "close" at bounding box center [615, 41] width 5 height 5
